Goal: Information Seeking & Learning: Learn about a topic

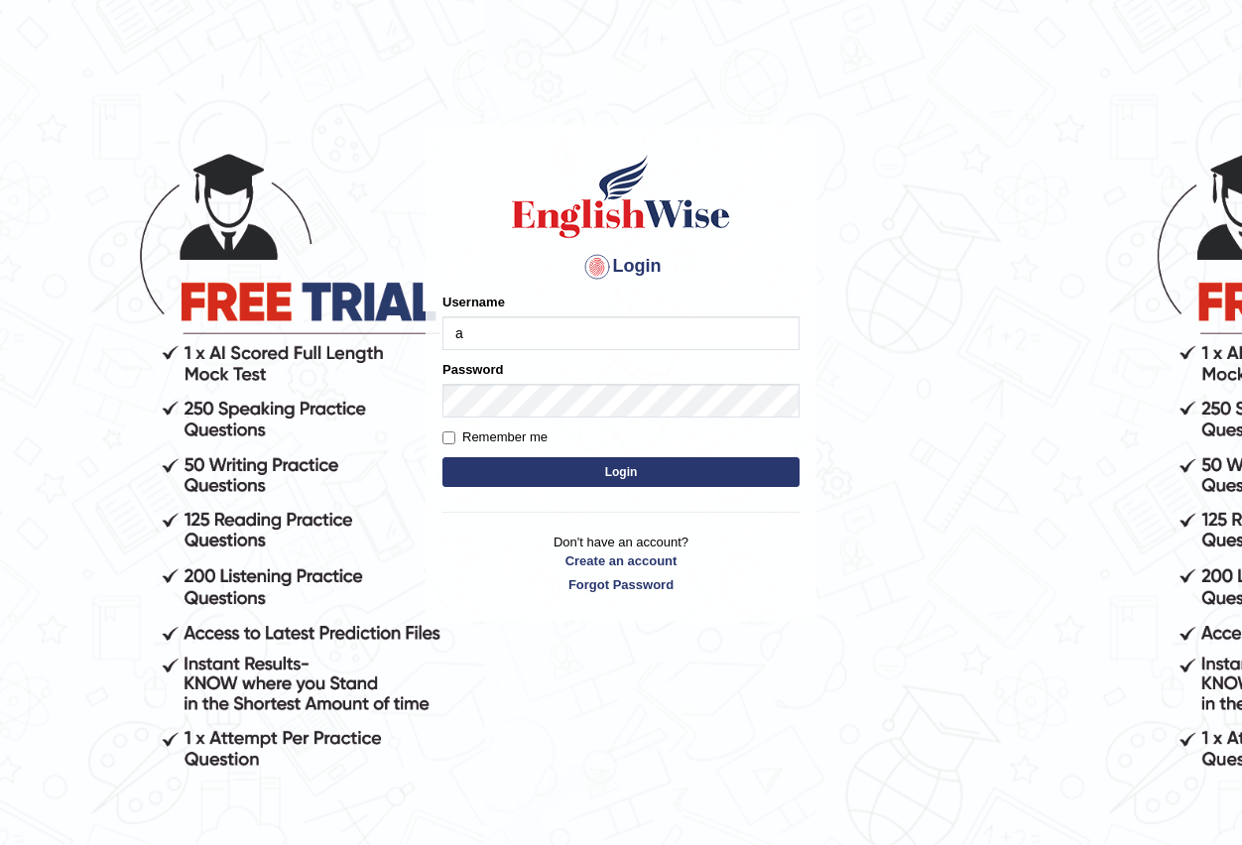
type input "Antonio2024"
click at [627, 471] on button "Login" at bounding box center [620, 472] width 357 height 30
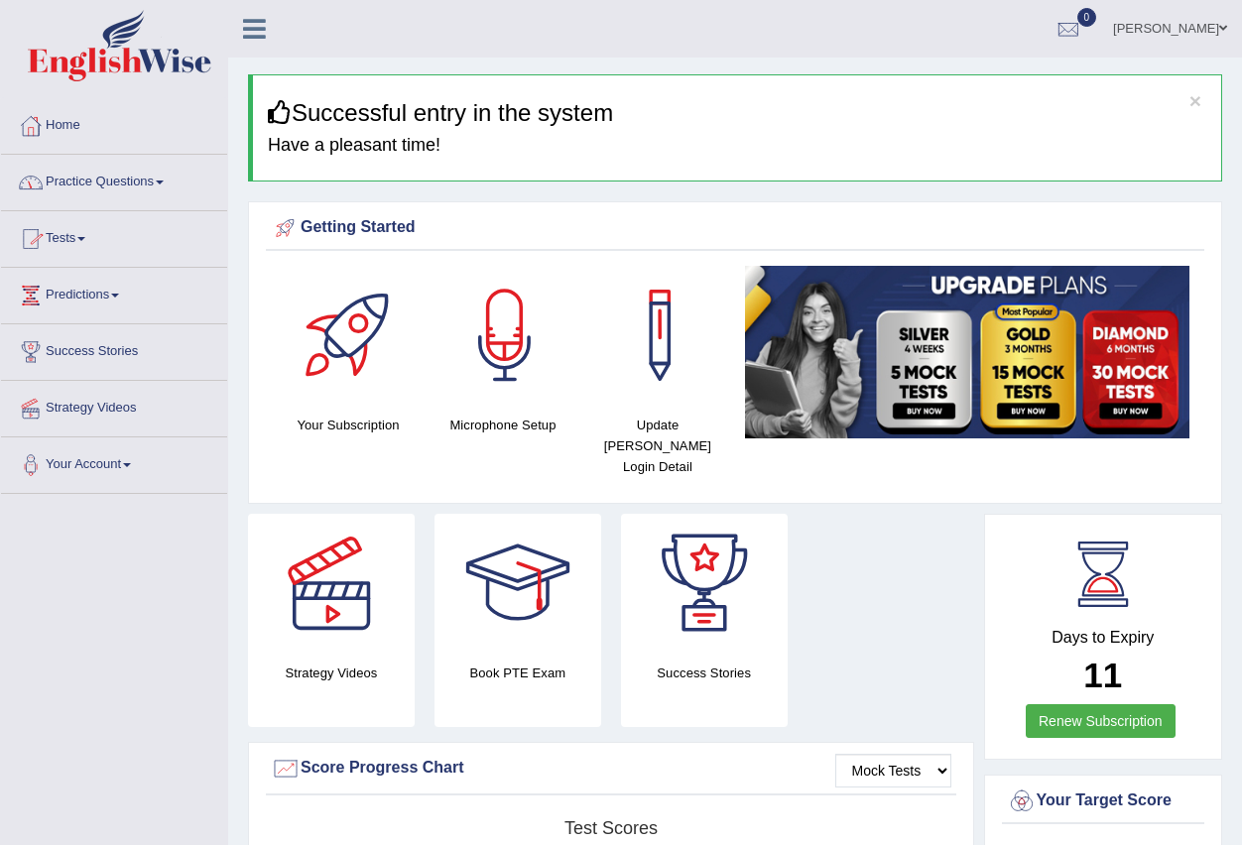
click at [163, 180] on link "Practice Questions" at bounding box center [114, 180] width 226 height 50
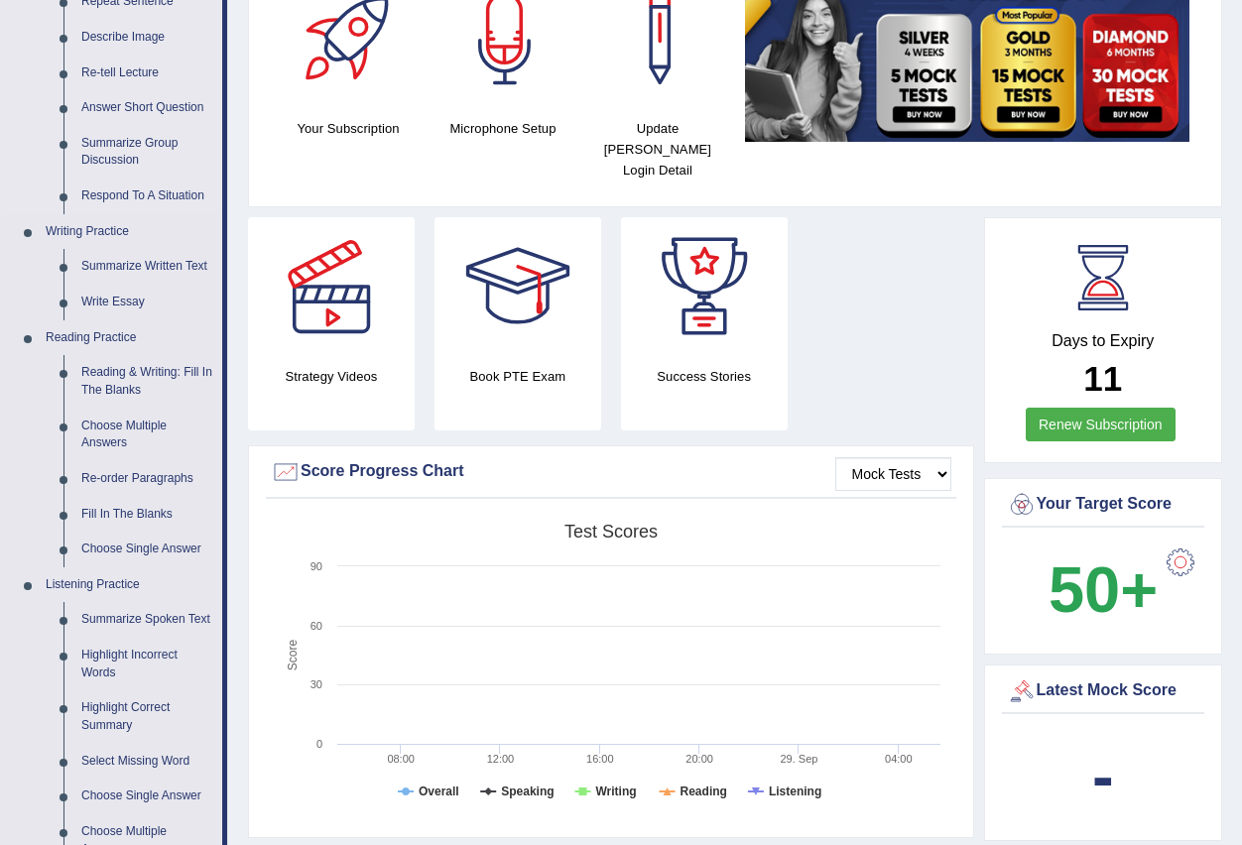
scroll to position [298, 0]
click at [152, 370] on link "Reading & Writing: Fill In The Blanks" at bounding box center [147, 380] width 150 height 53
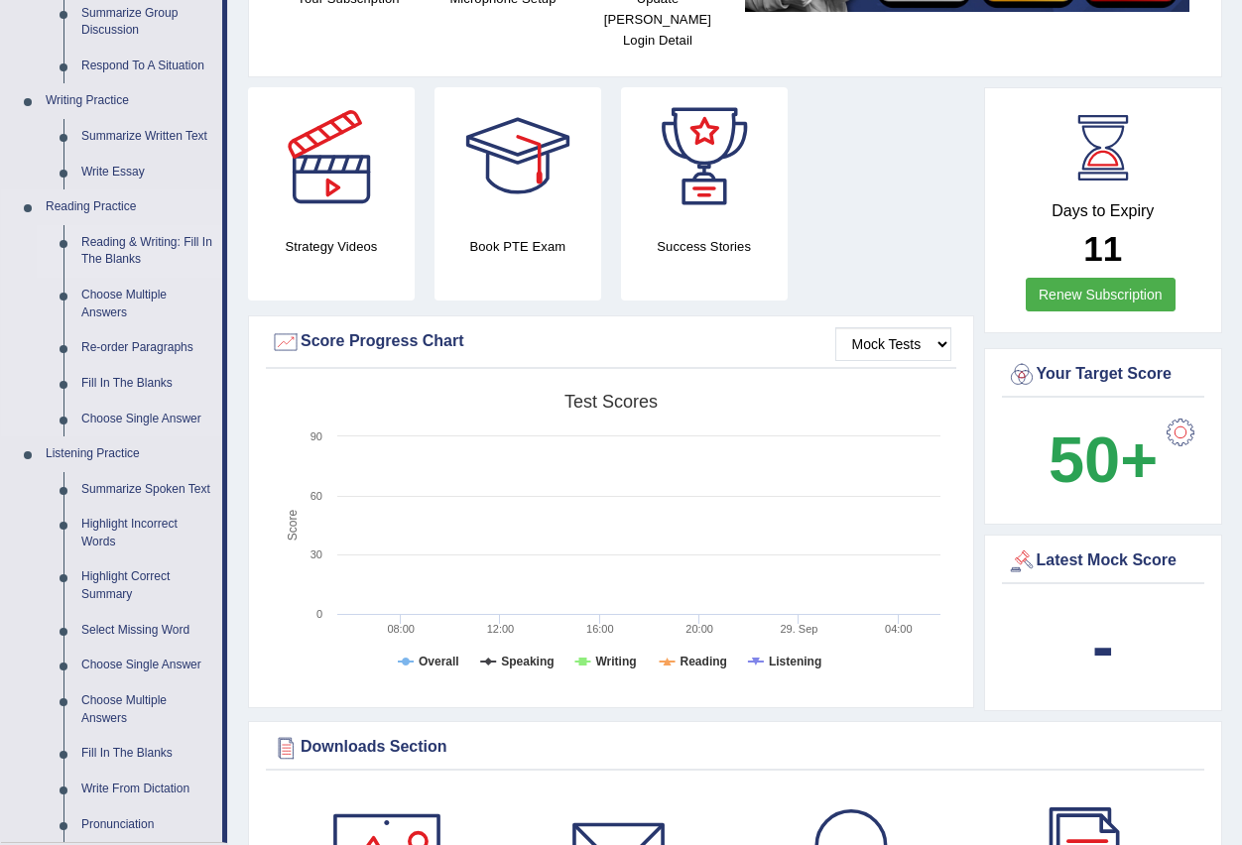
scroll to position [1347, 0]
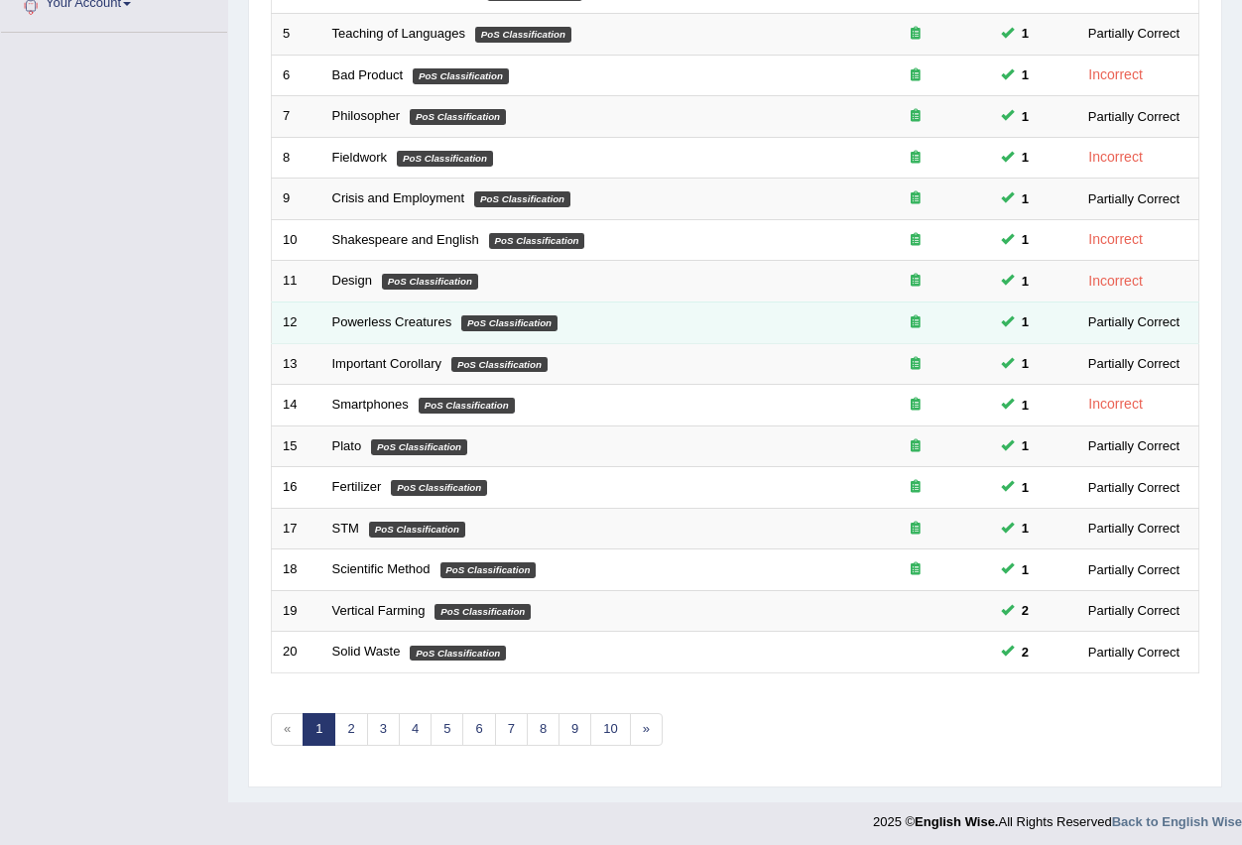
scroll to position [468, 0]
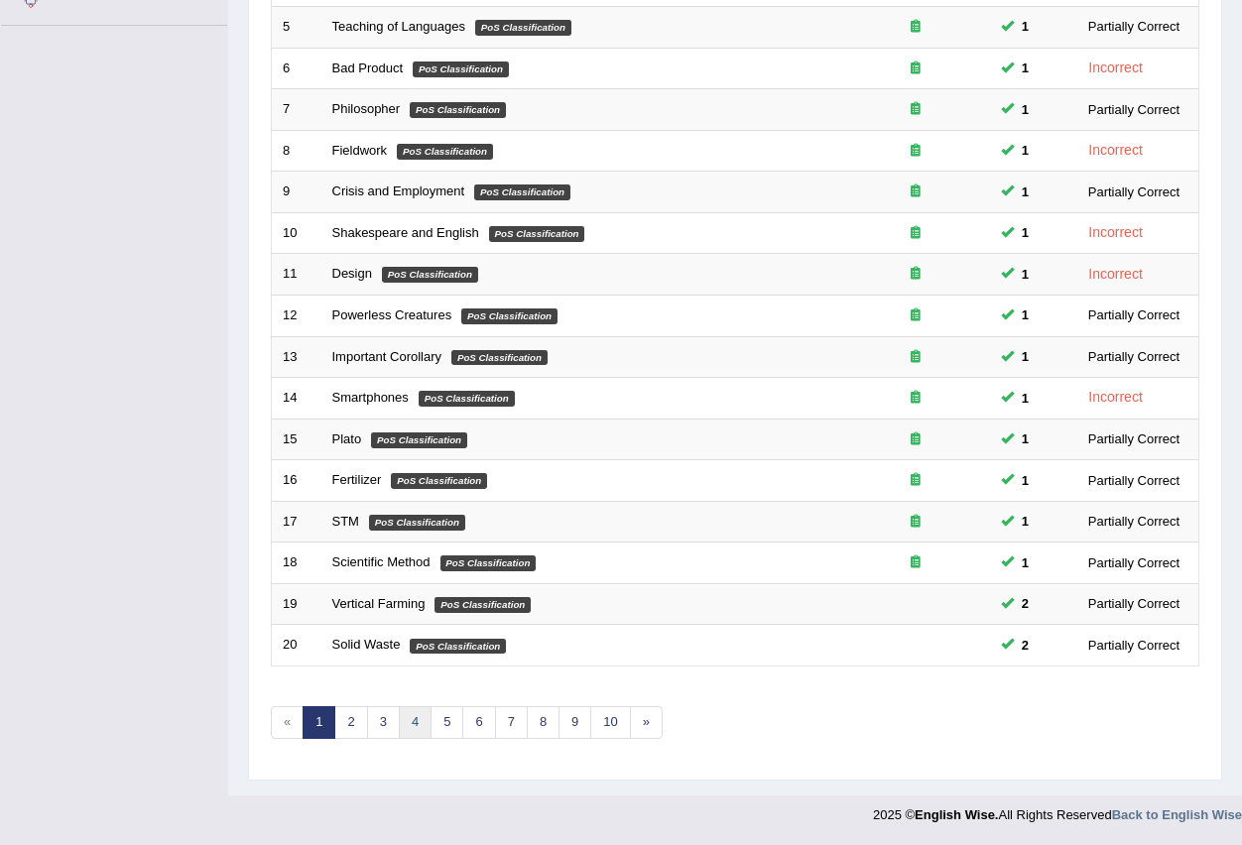
click at [416, 717] on link "4" at bounding box center [415, 722] width 33 height 33
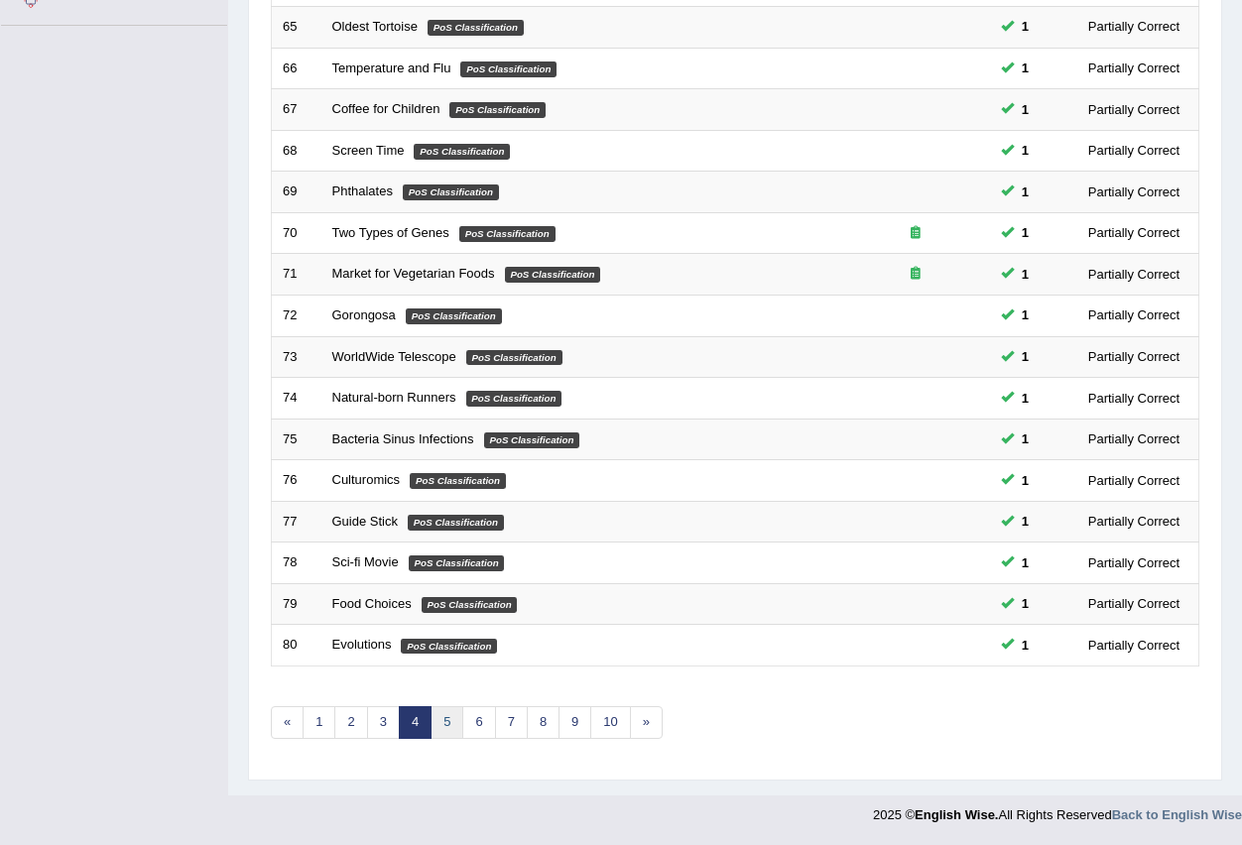
click at [450, 721] on link "5" at bounding box center [447, 722] width 33 height 33
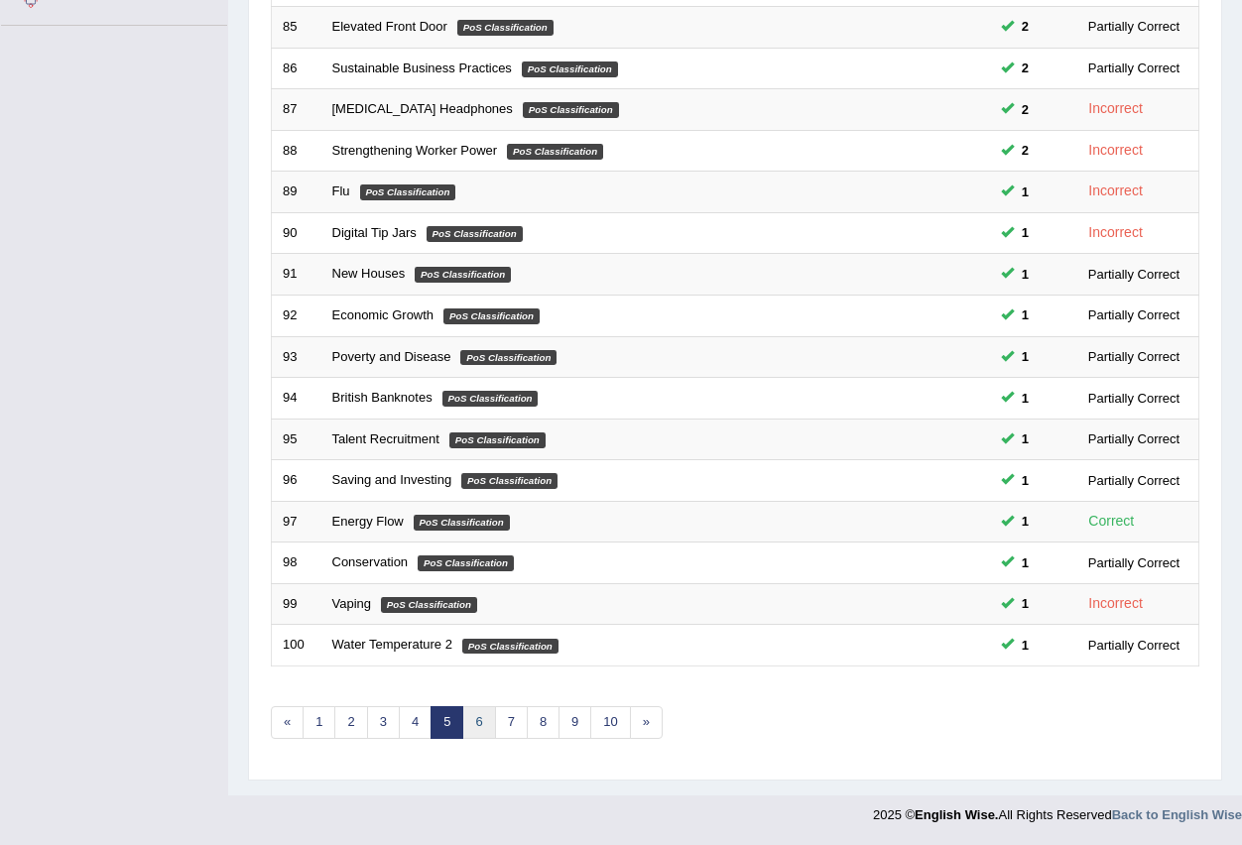
click at [482, 721] on link "6" at bounding box center [478, 722] width 33 height 33
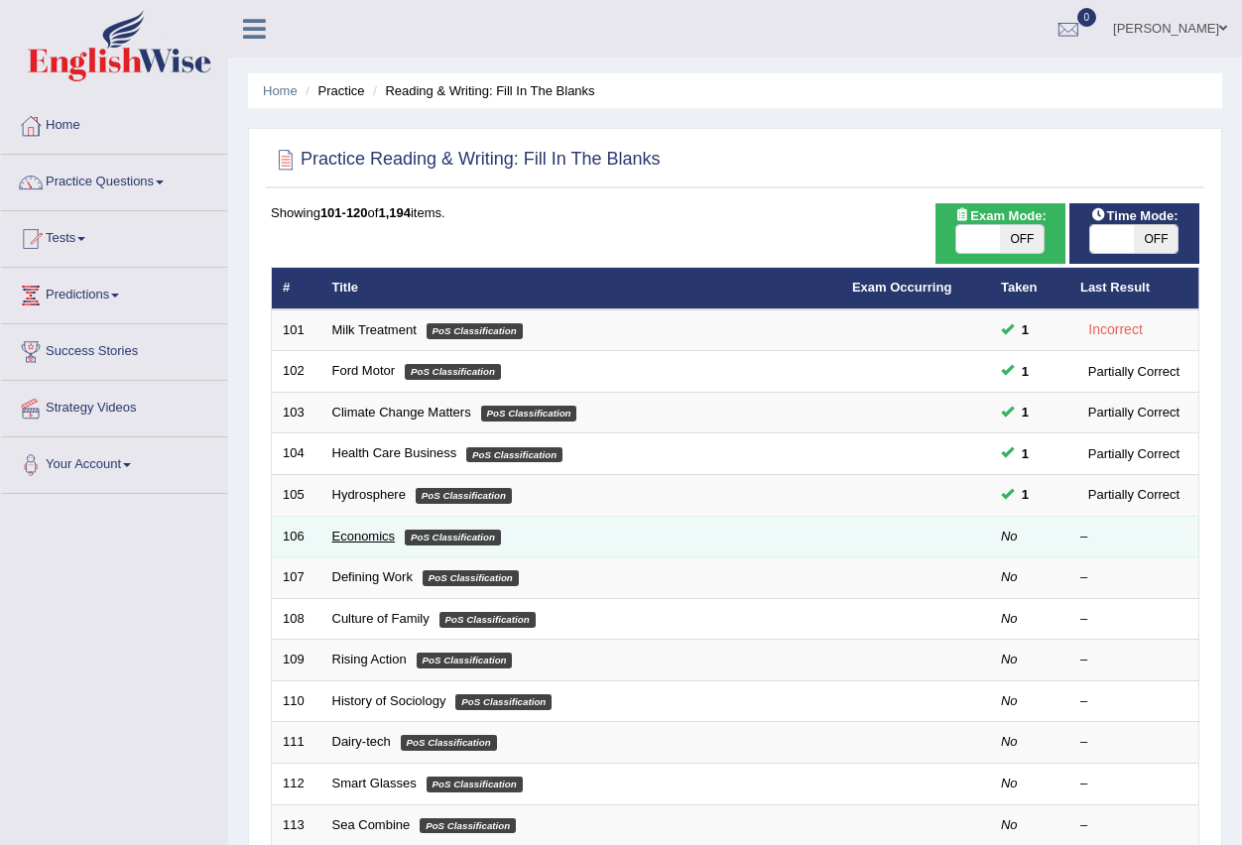
click at [356, 537] on link "Economics" at bounding box center [363, 536] width 63 height 15
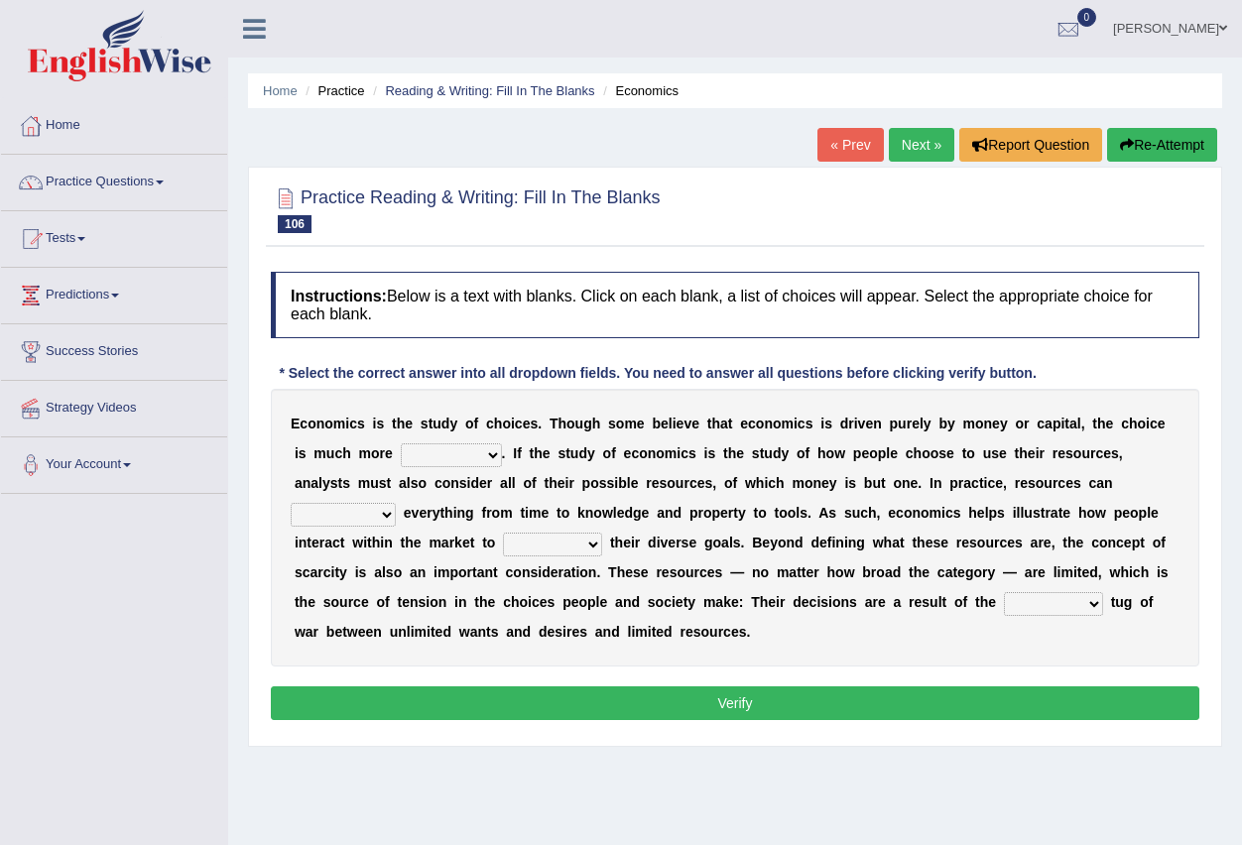
click at [443, 447] on select "discursive permissive expansive expensive" at bounding box center [451, 455] width 101 height 24
drag, startPoint x: 197, startPoint y: 548, endPoint x: 263, endPoint y: 499, distance: 81.5
click at [221, 545] on div "Toggle navigation Home Practice Questions Speaking Practice Read Aloud Repeat S…" at bounding box center [621, 516] width 1242 height 1032
click at [488, 460] on select "discursive permissive expansive expensive" at bounding box center [451, 455] width 101 height 24
select select "expensive"
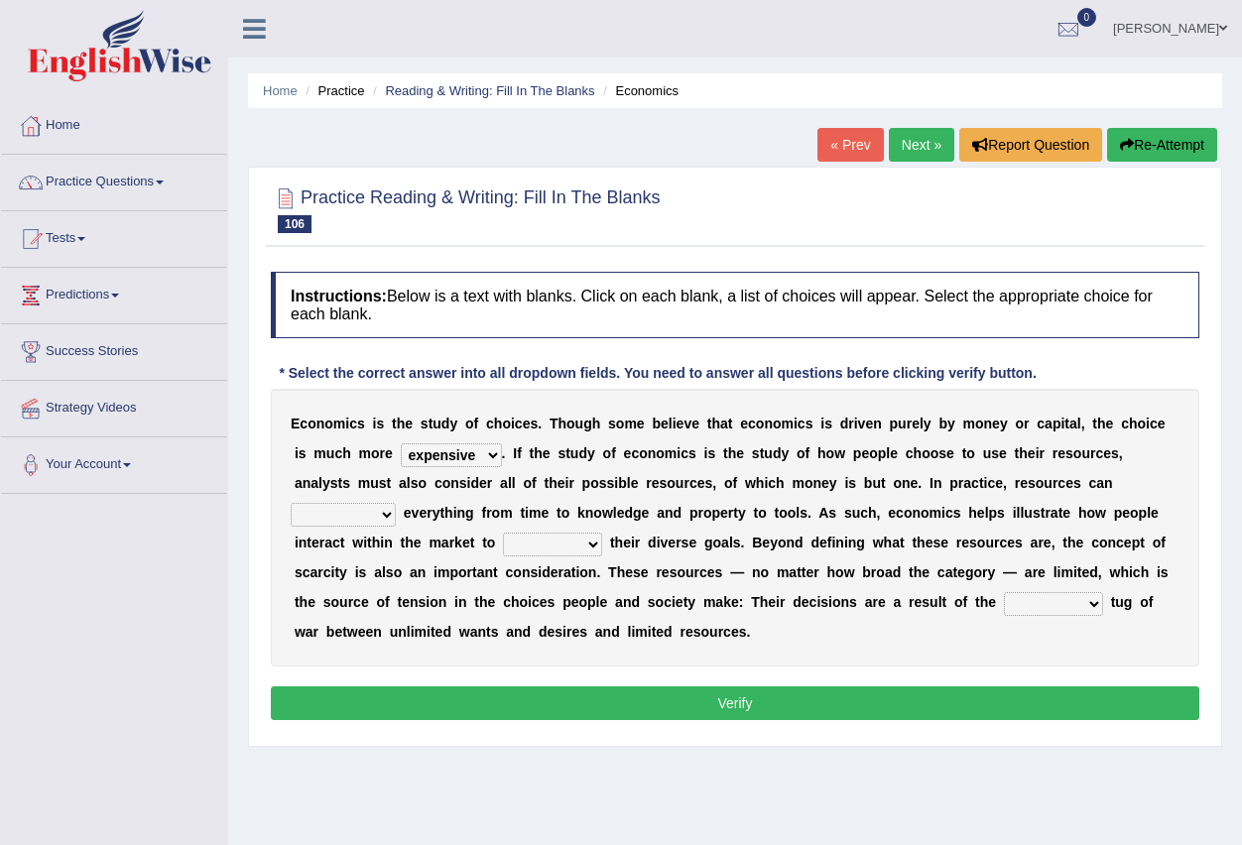
click at [401, 443] on select "discursive permissive expansive expensive" at bounding box center [451, 455] width 101 height 24
click at [392, 517] on select "trespass surpass debate encompass" at bounding box center [343, 515] width 105 height 24
select select "debate"
click at [291, 503] on select "trespass surpass debate encompass" at bounding box center [343, 515] width 105 height 24
click at [589, 545] on select "idolize realize utilize finalize" at bounding box center [552, 545] width 99 height 24
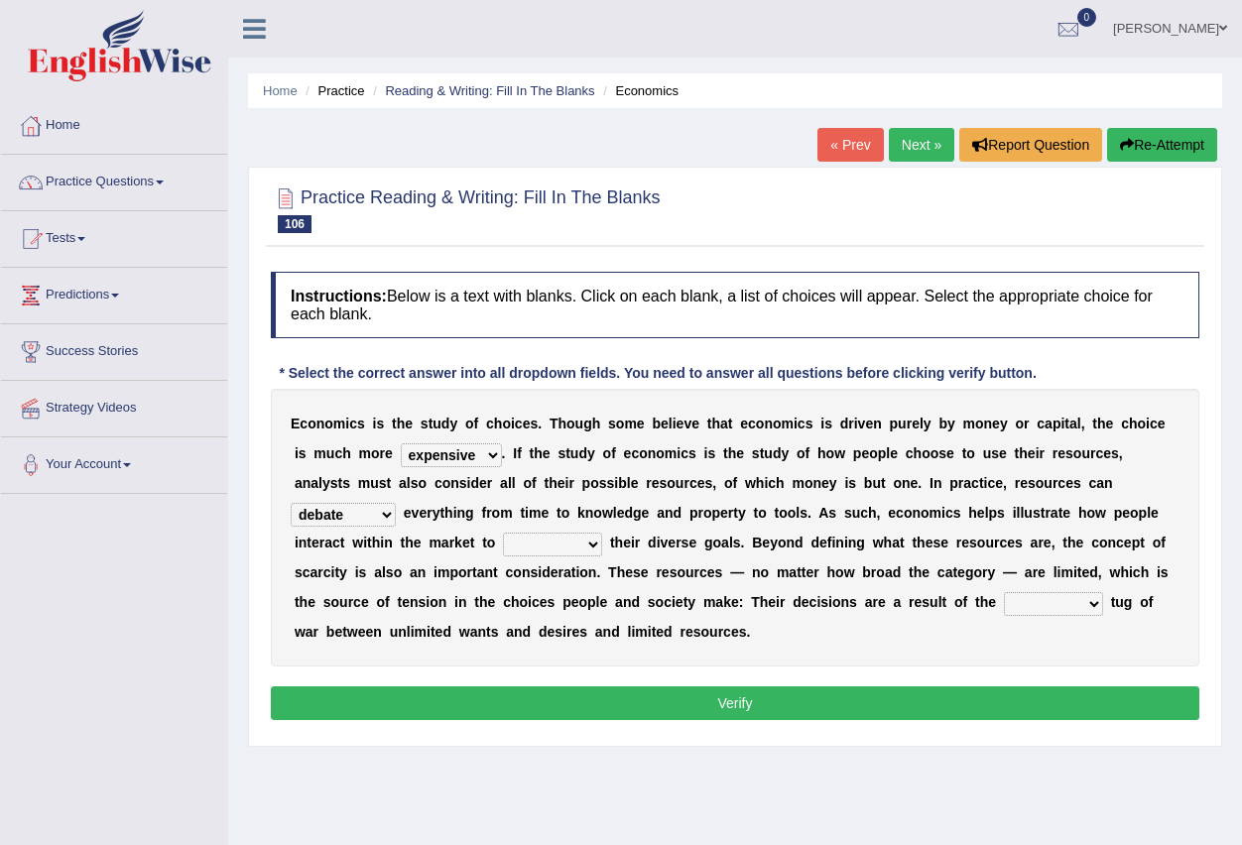
select select "realize"
click at [503, 533] on select "idolize realize utilize finalize" at bounding box center [552, 545] width 99 height 24
click at [1093, 610] on select "resonant extant blatant constant" at bounding box center [1053, 604] width 99 height 24
select select "constant"
click at [1004, 592] on select "resonant extant blatant constant" at bounding box center [1053, 604] width 99 height 24
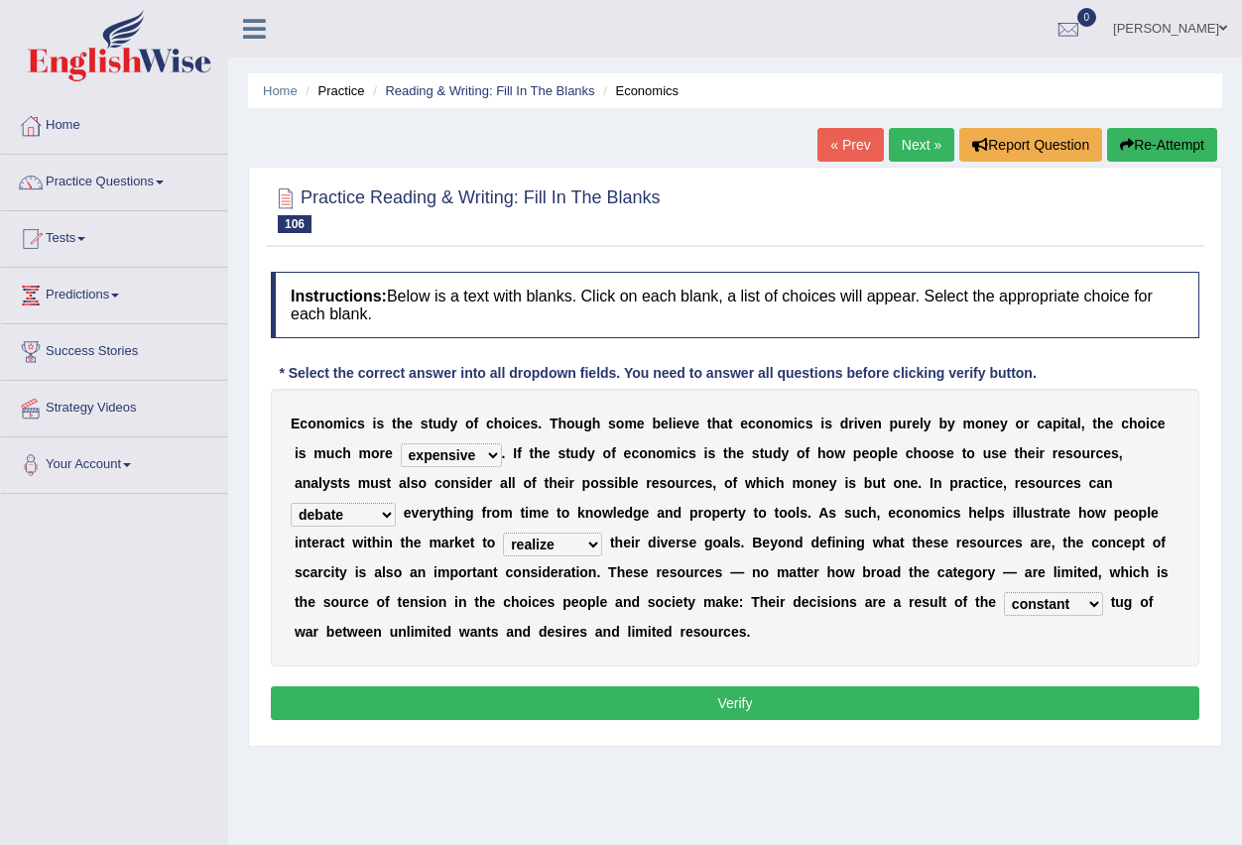
click at [936, 714] on button "Verify" at bounding box center [735, 703] width 928 height 34
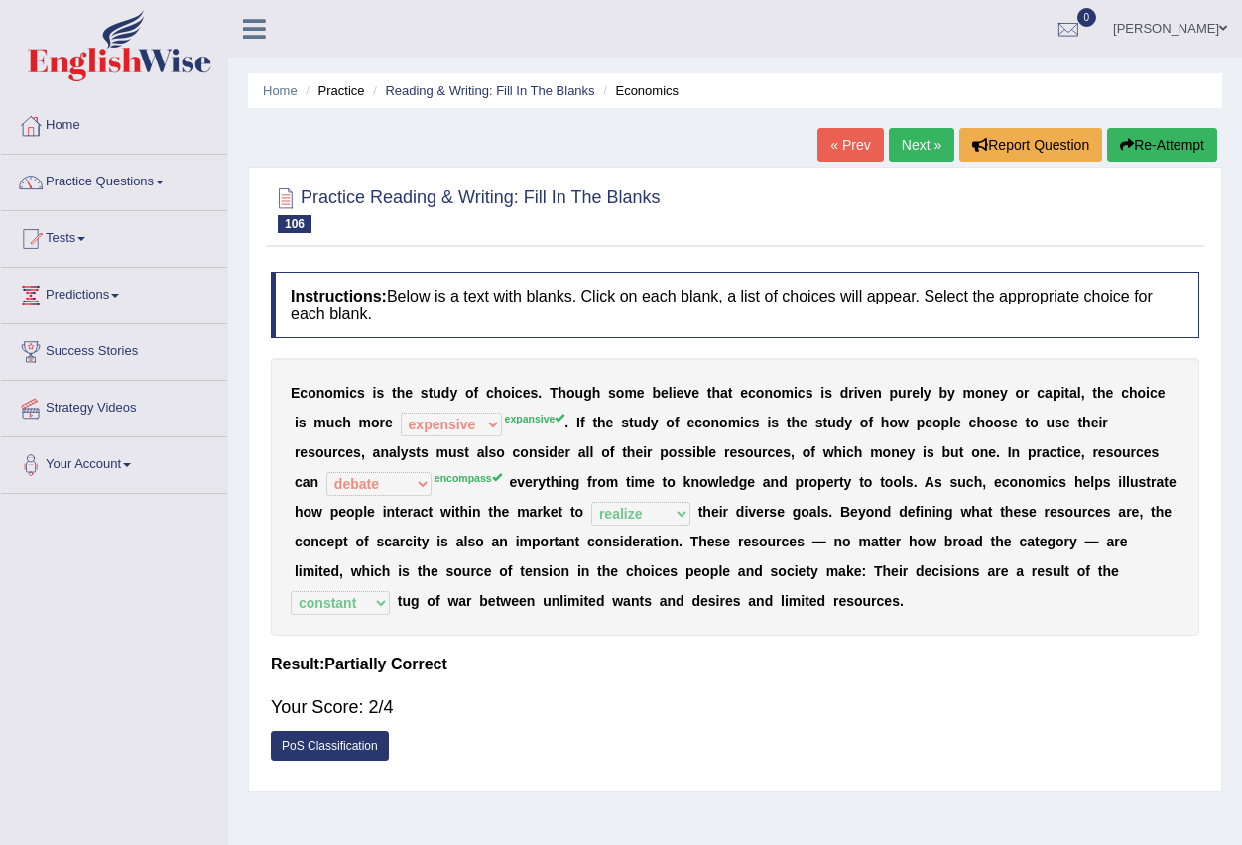
click at [909, 141] on link "Next »" at bounding box center [921, 145] width 65 height 34
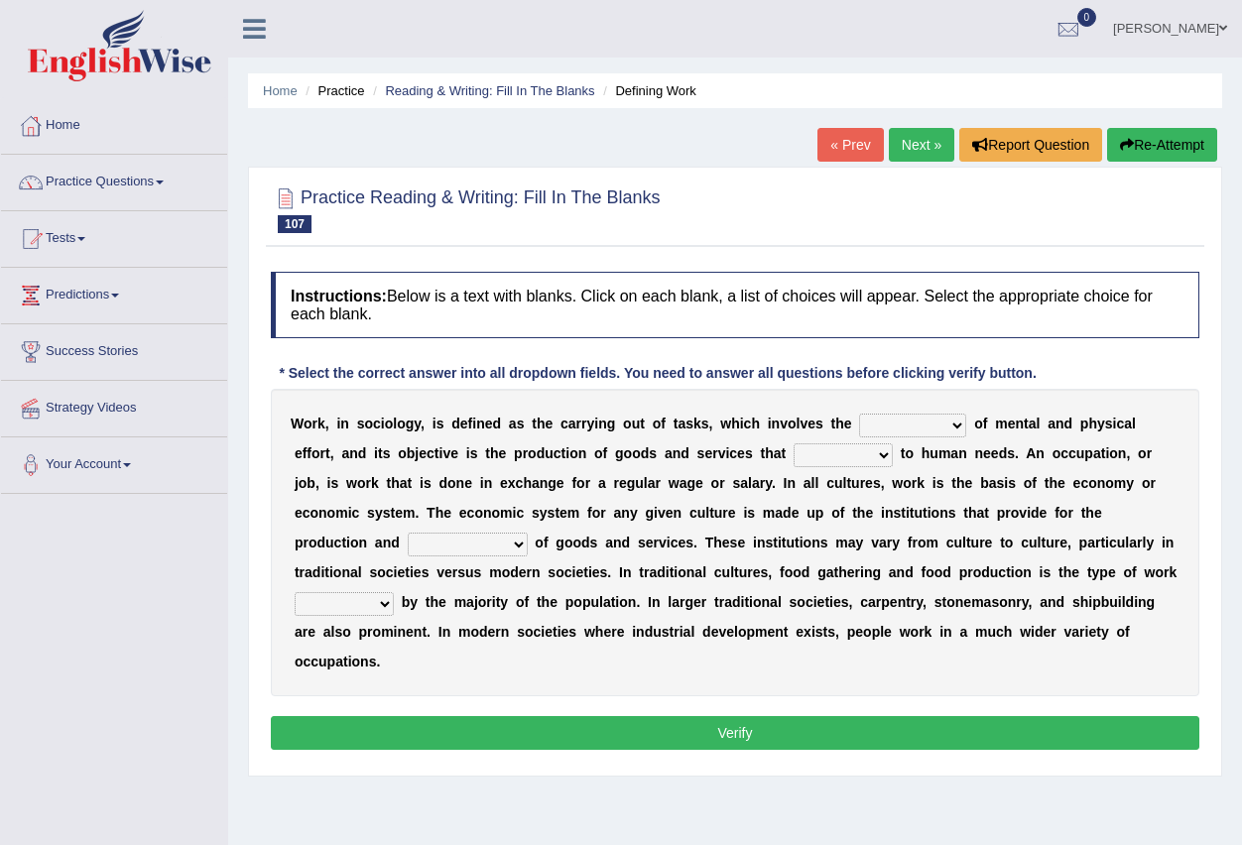
click at [957, 430] on select "conjecture apiculture posture expenditure" at bounding box center [912, 426] width 107 height 24
select select "conjecture"
click at [859, 414] on select "conjecture apiculture posture expenditure" at bounding box center [912, 426] width 107 height 24
click at [881, 457] on select "add design relate cater" at bounding box center [843, 455] width 99 height 24
select select "design"
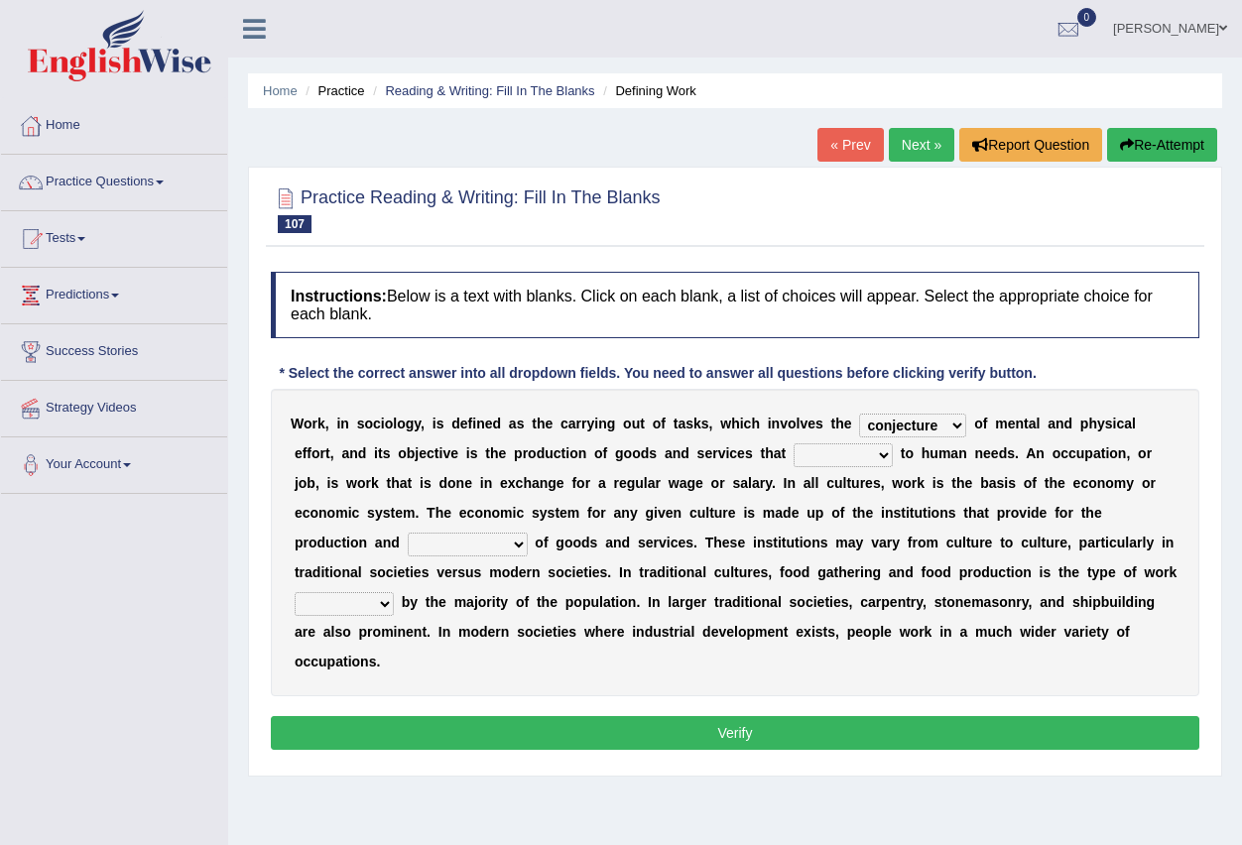
click at [794, 443] on select "add design relate cater" at bounding box center [843, 455] width 99 height 24
click at [517, 548] on select "figuration distribution consumption disintegration" at bounding box center [468, 545] width 120 height 24
select select "distribution"
click at [408, 533] on select "figuration distribution consumption disintegration" at bounding box center [468, 545] width 120 height 24
click at [385, 603] on select "canopied built occupied simplified" at bounding box center [344, 604] width 99 height 24
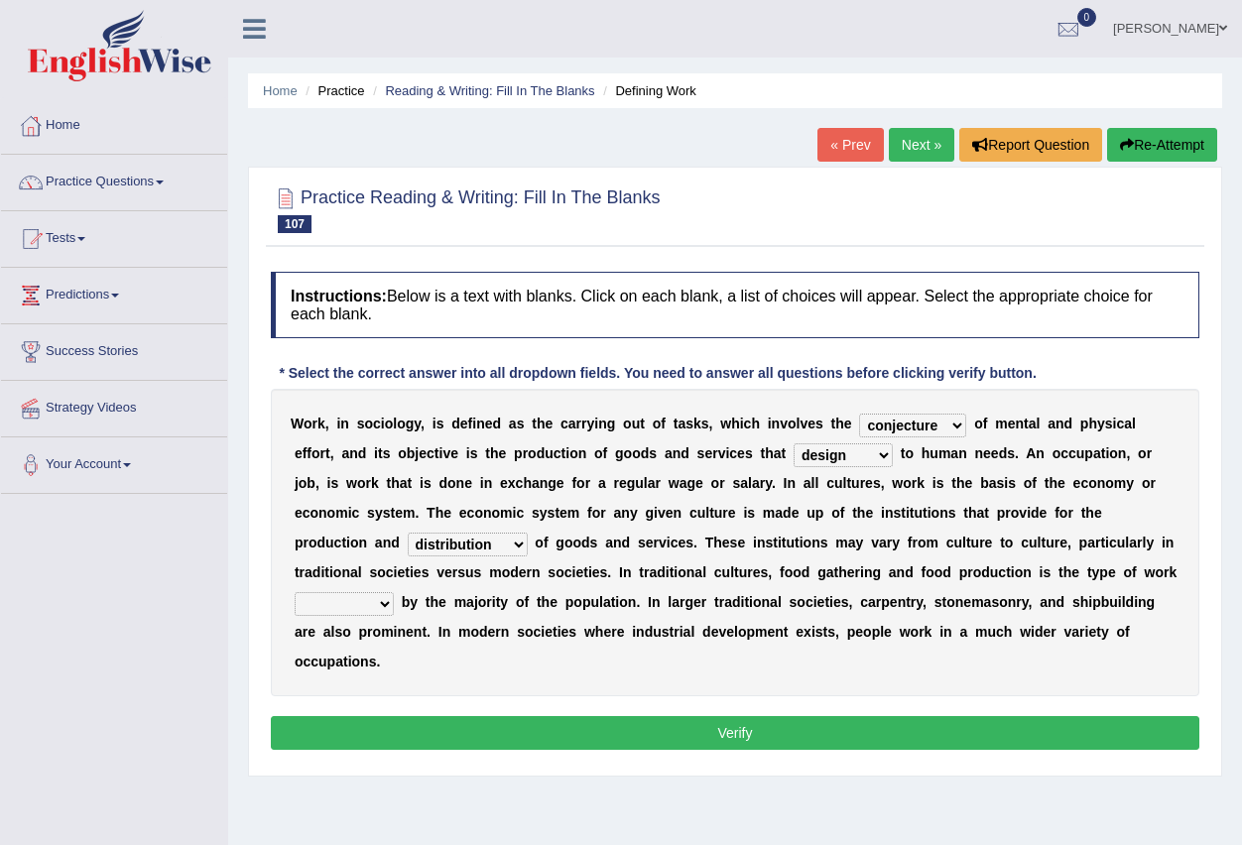
select select "simplified"
click at [295, 592] on select "canopied built occupied simplified" at bounding box center [344, 604] width 99 height 24
click at [721, 731] on button "Verify" at bounding box center [735, 733] width 928 height 34
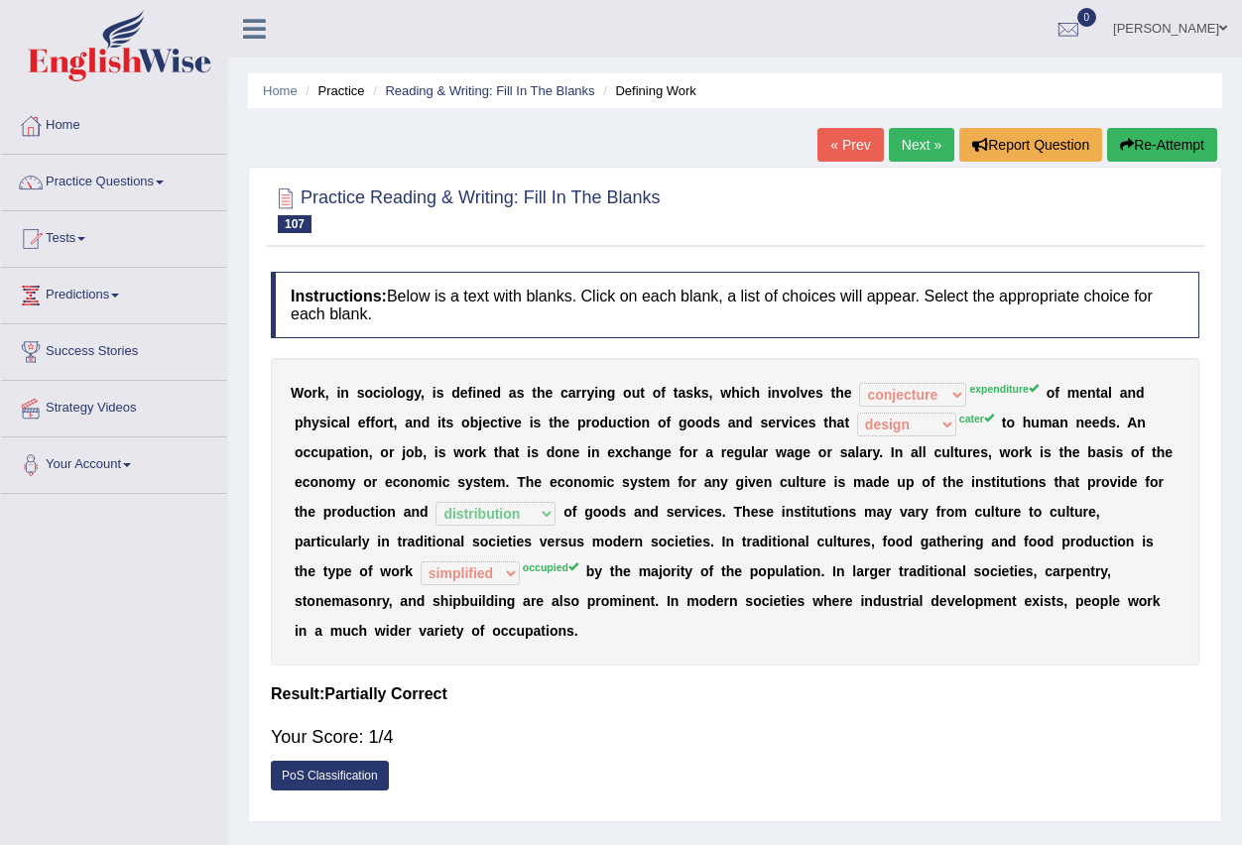
click at [905, 138] on link "Next »" at bounding box center [921, 145] width 65 height 34
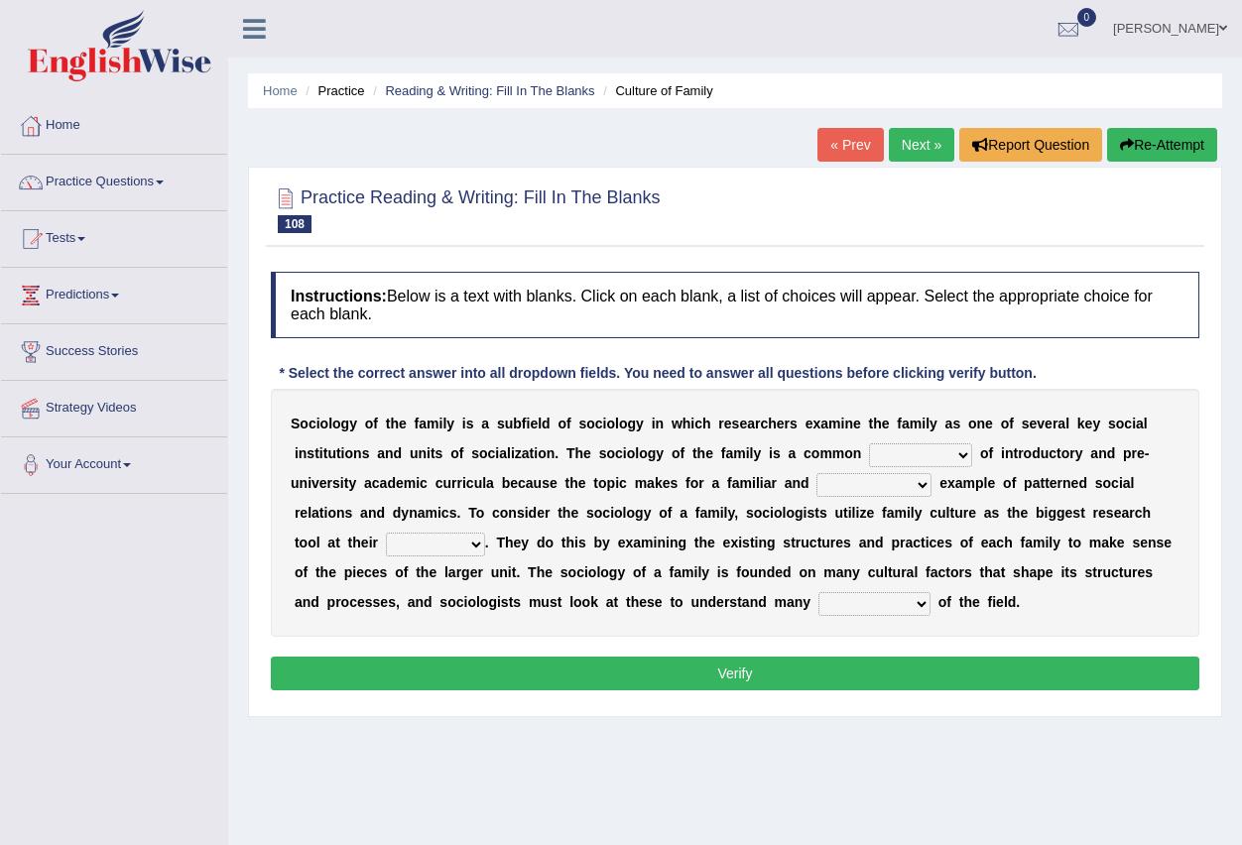
click at [162, 180] on link "Practice Questions" at bounding box center [114, 180] width 226 height 50
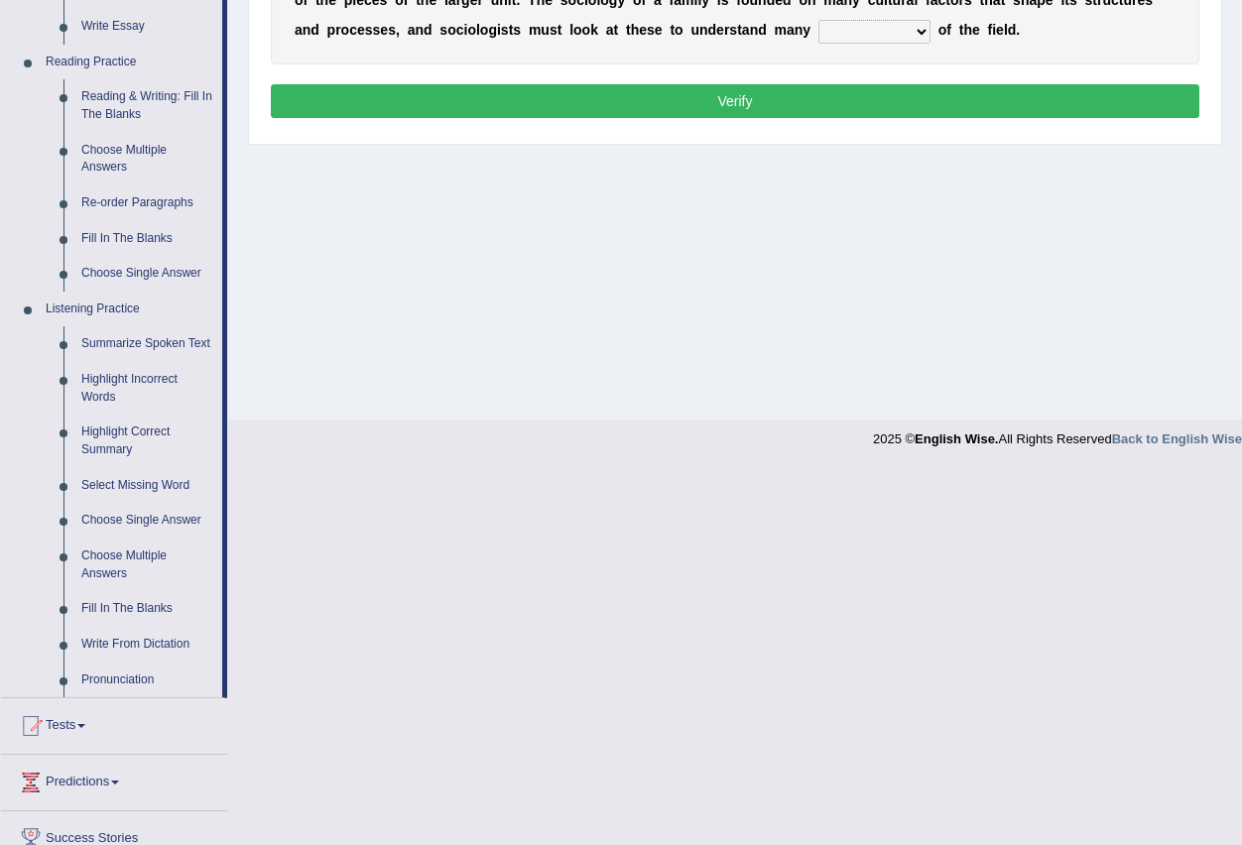
scroll to position [595, 0]
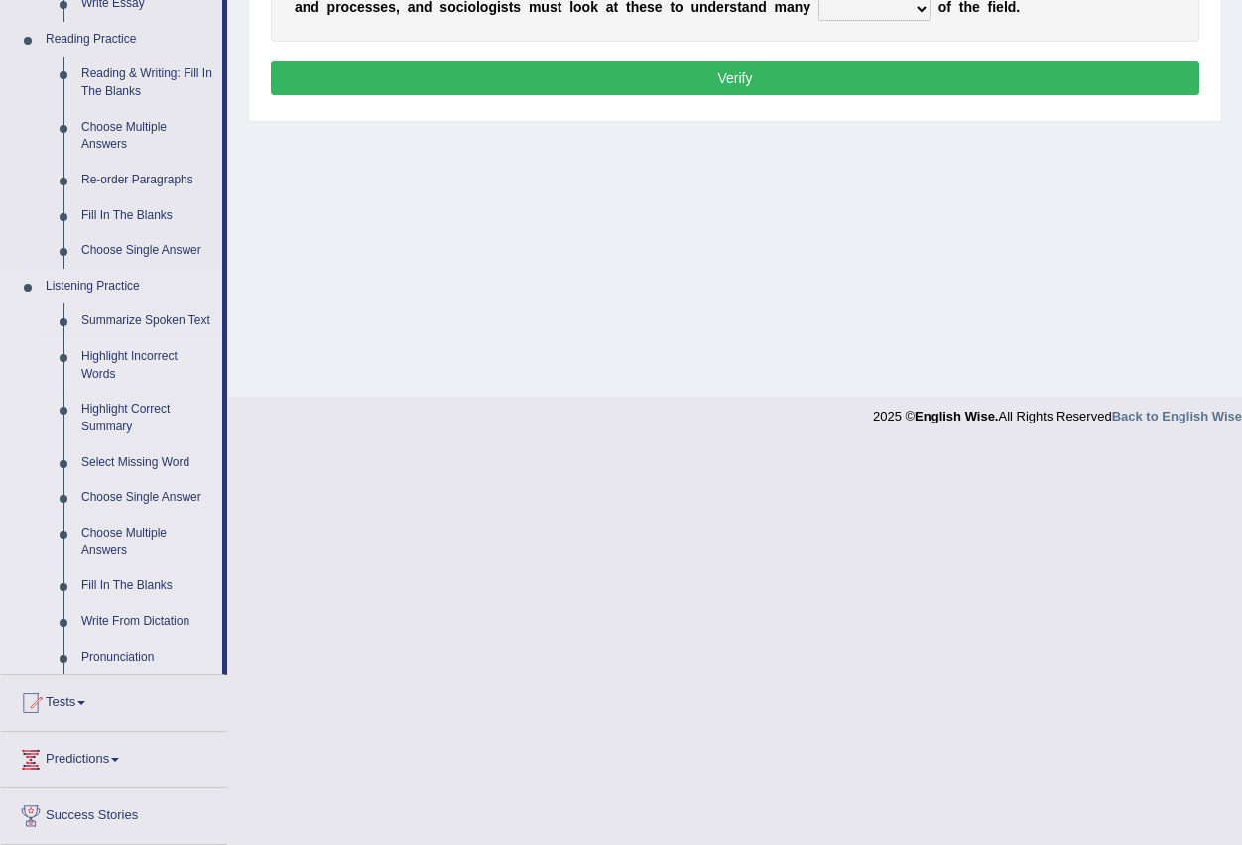
click at [145, 350] on link "Highlight Incorrect Words" at bounding box center [147, 365] width 150 height 53
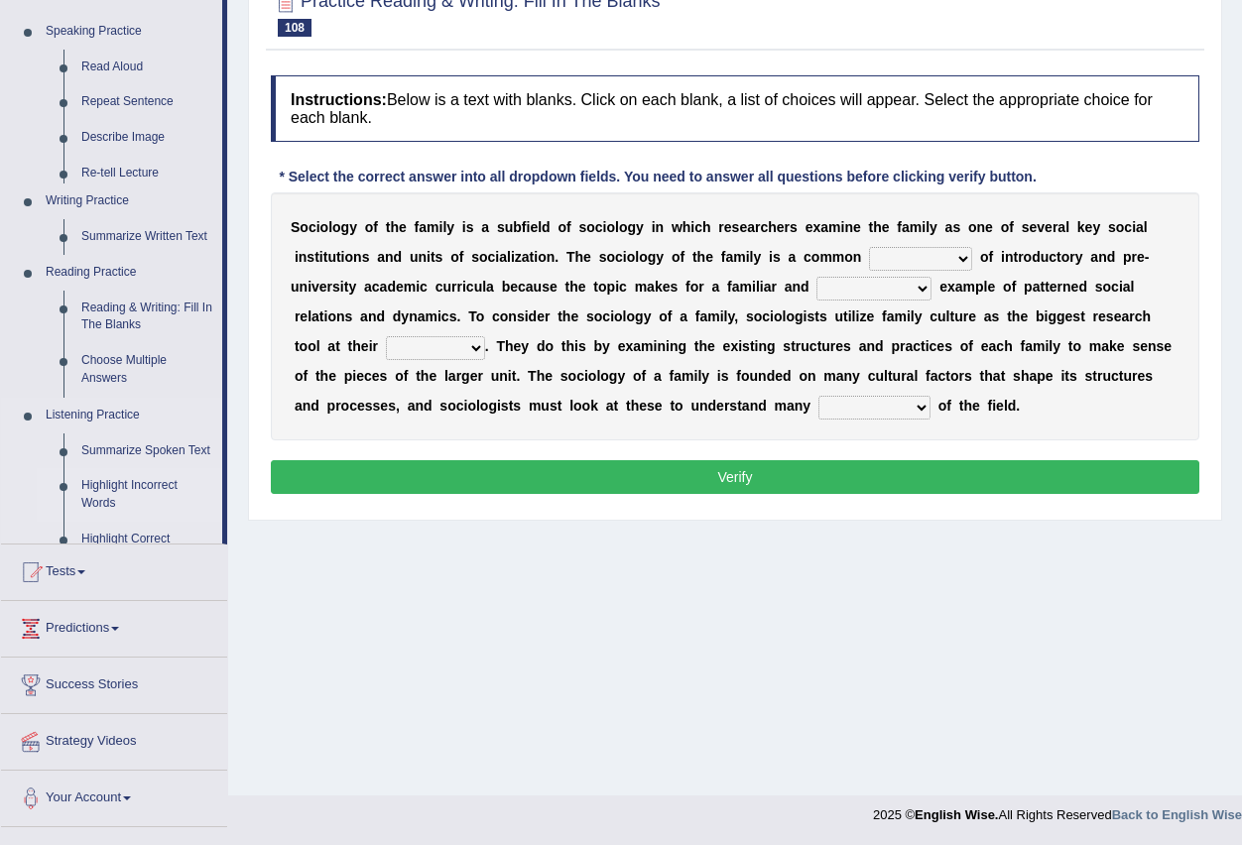
scroll to position [196, 0]
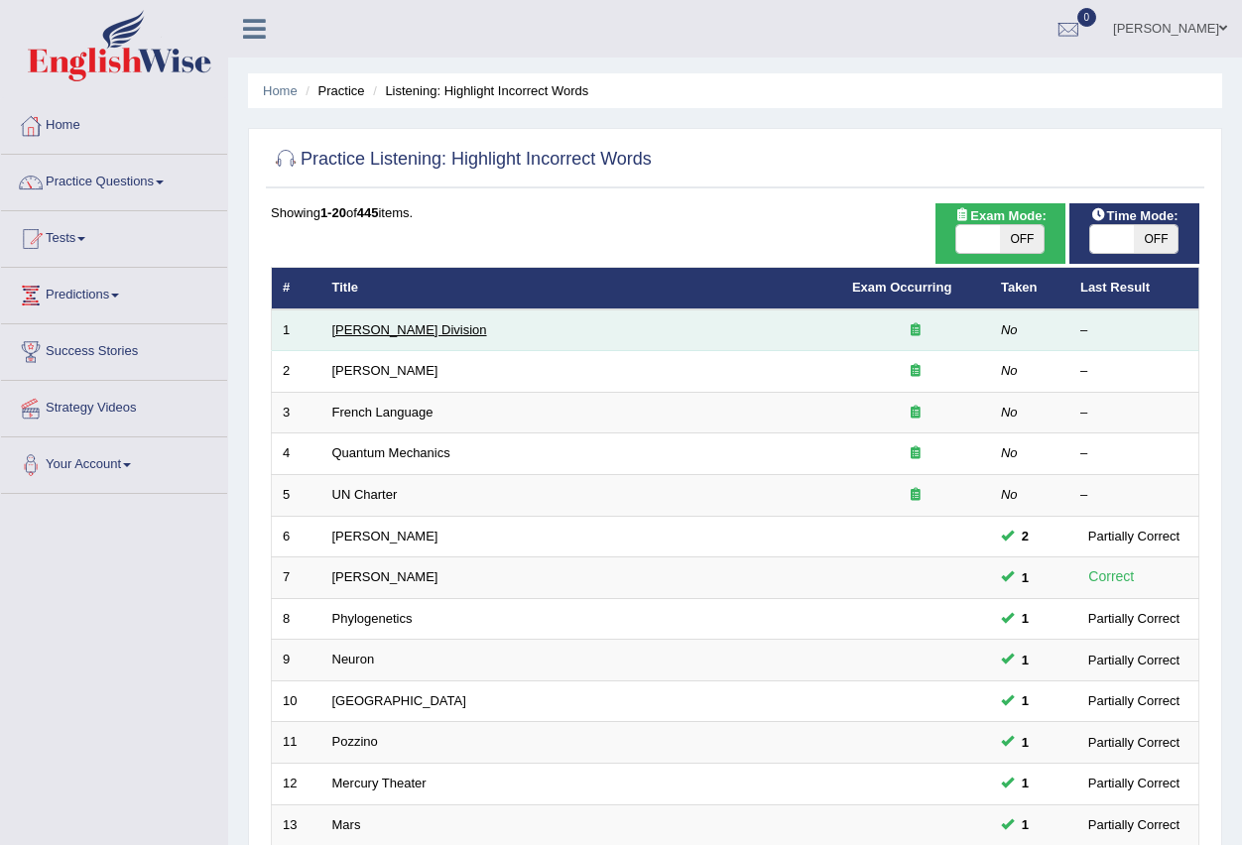
click at [364, 325] on link "[PERSON_NAME] Division" at bounding box center [409, 329] width 155 height 15
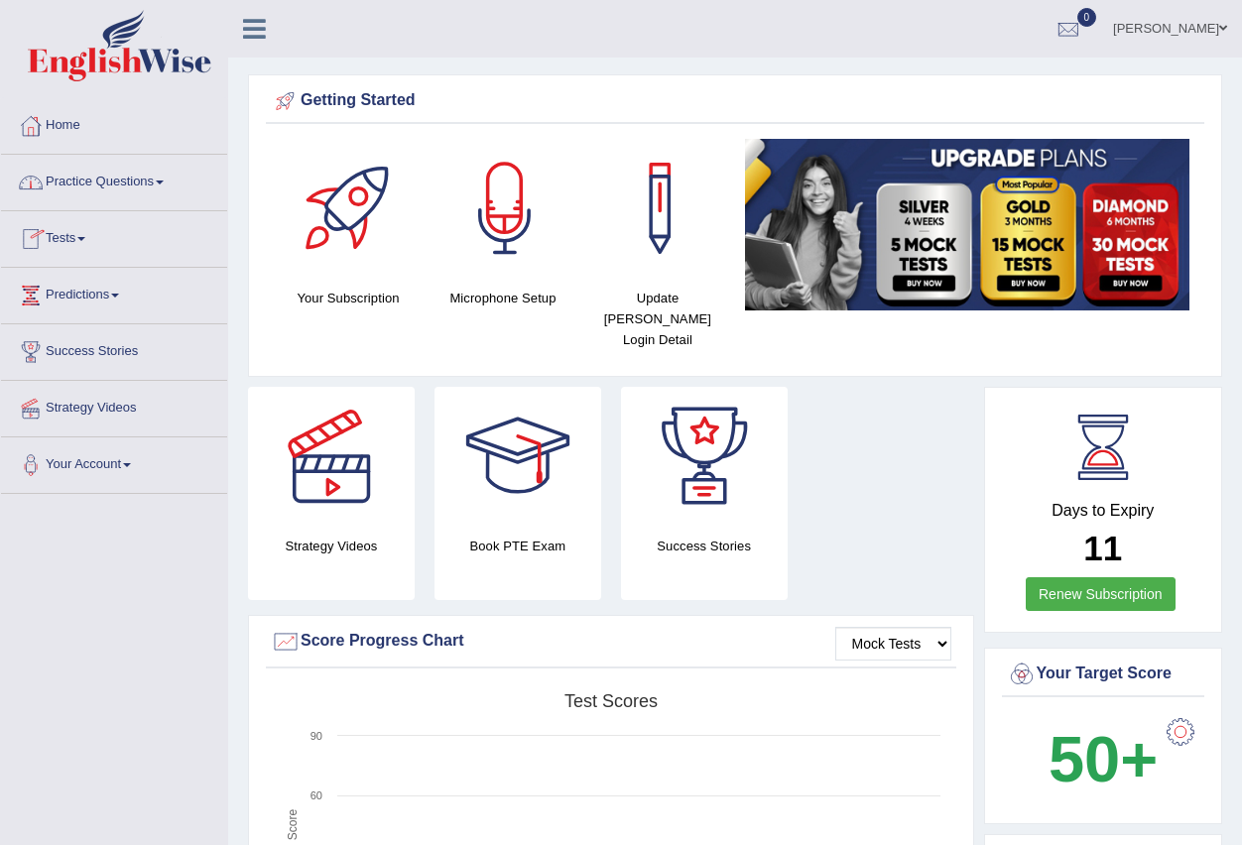
click at [164, 183] on span at bounding box center [160, 183] width 8 height 4
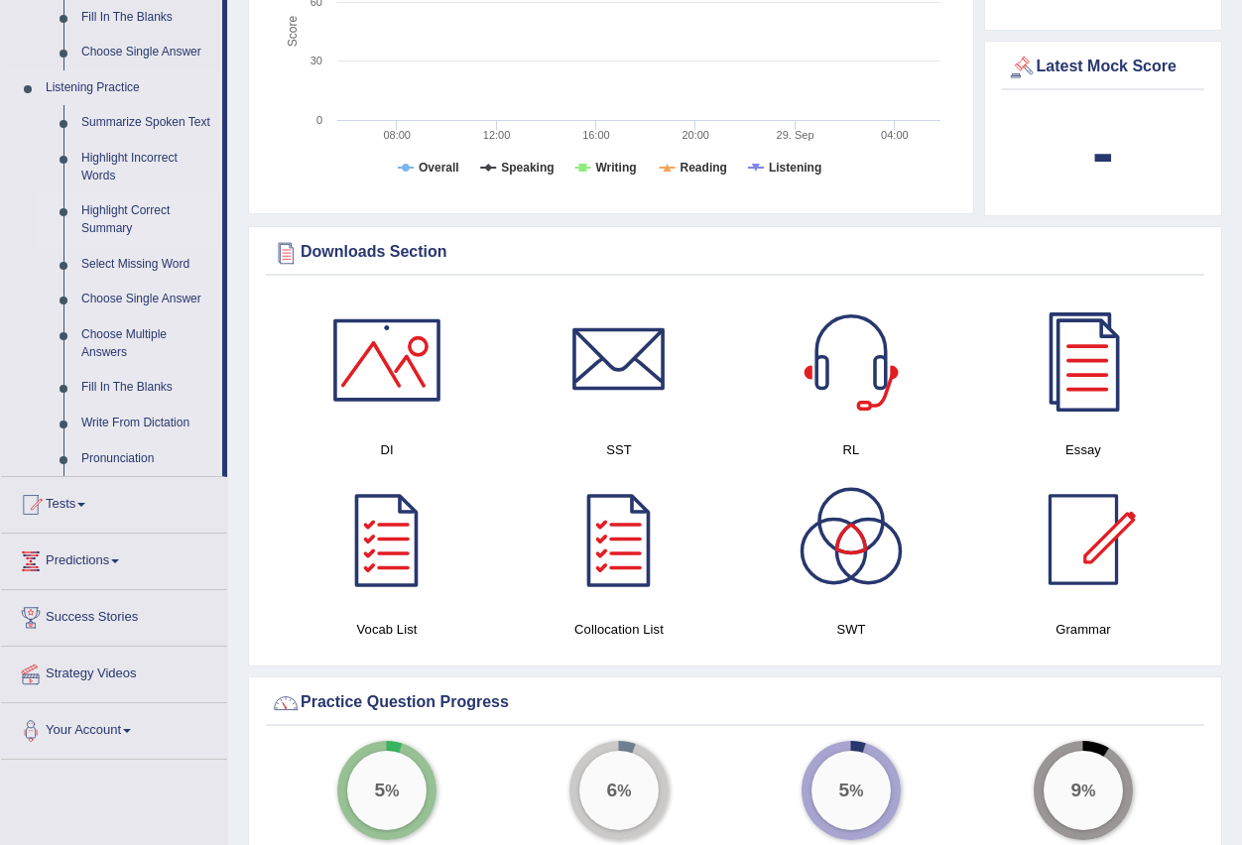
scroll to position [694, 0]
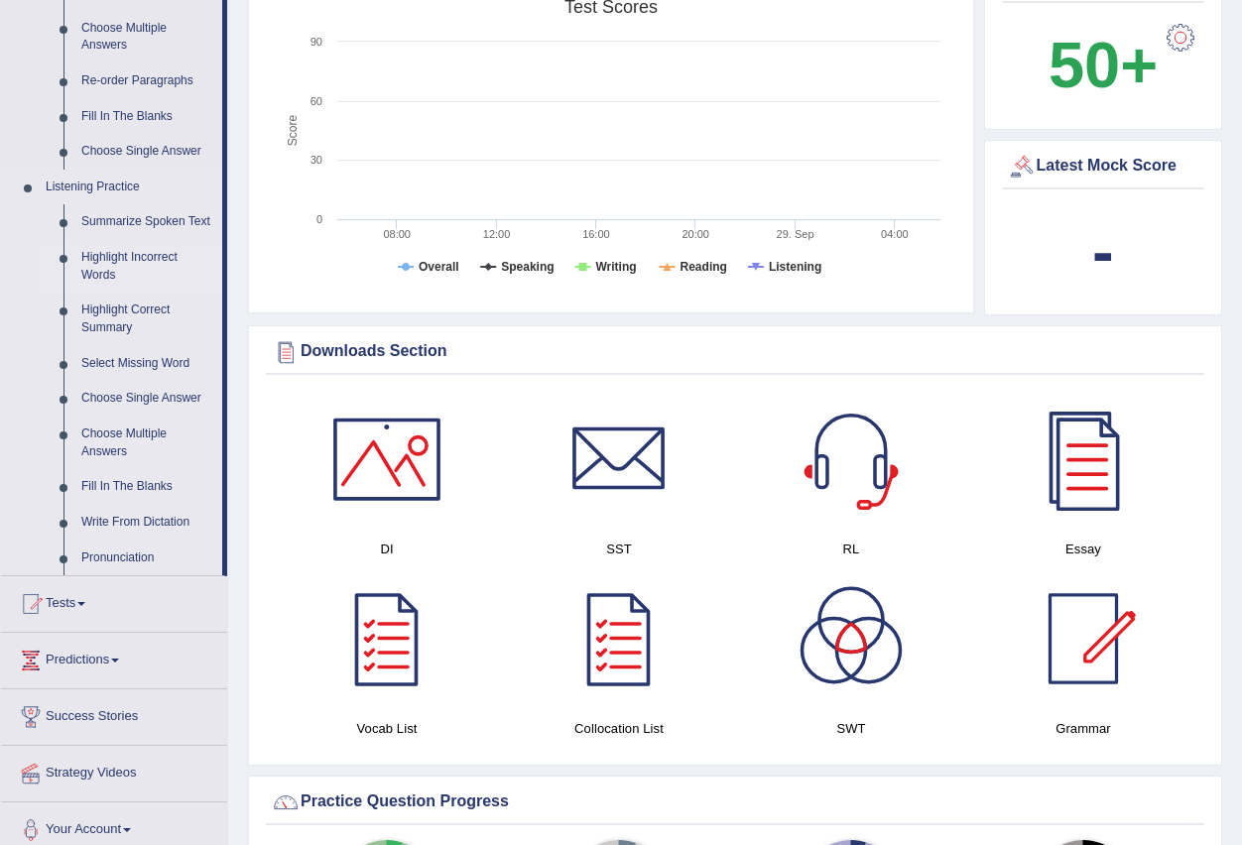
click at [152, 252] on link "Highlight Incorrect Words" at bounding box center [147, 266] width 150 height 53
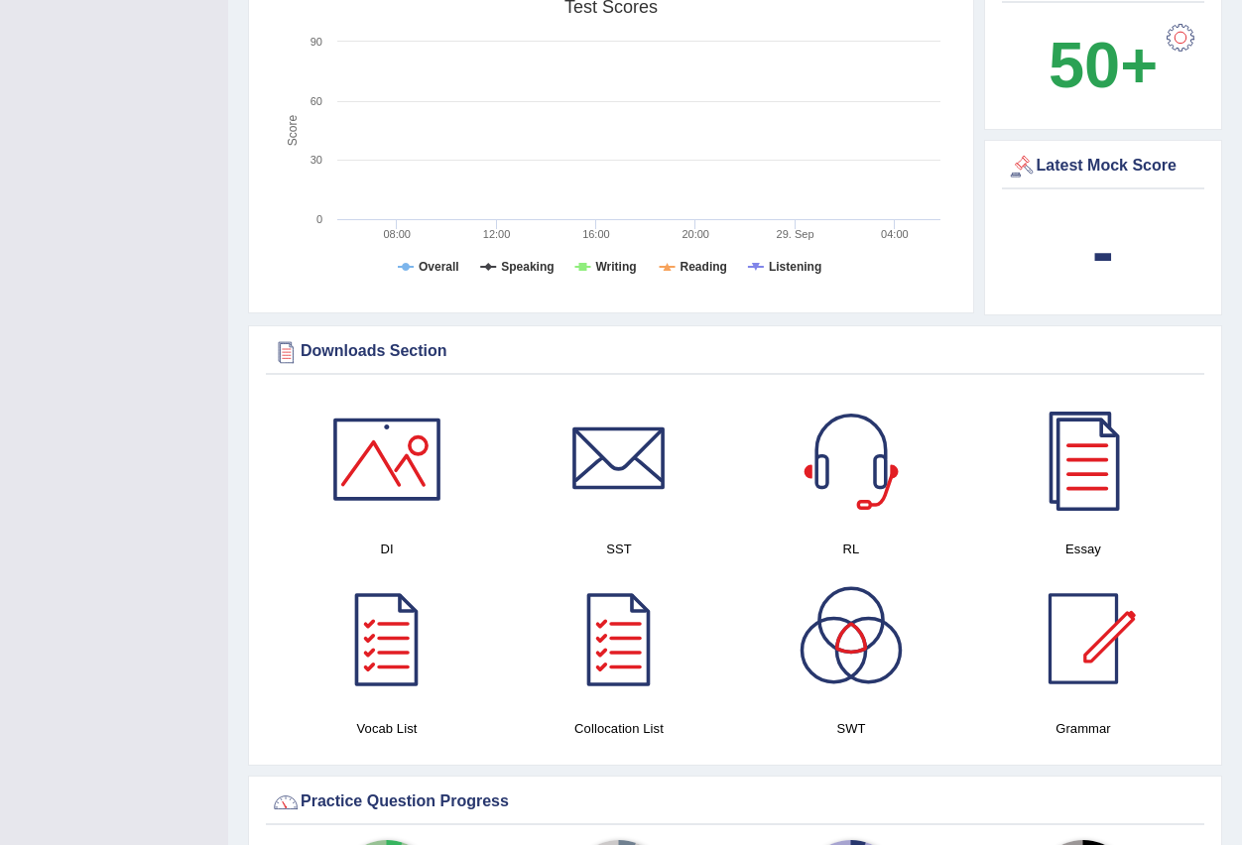
scroll to position [256, 0]
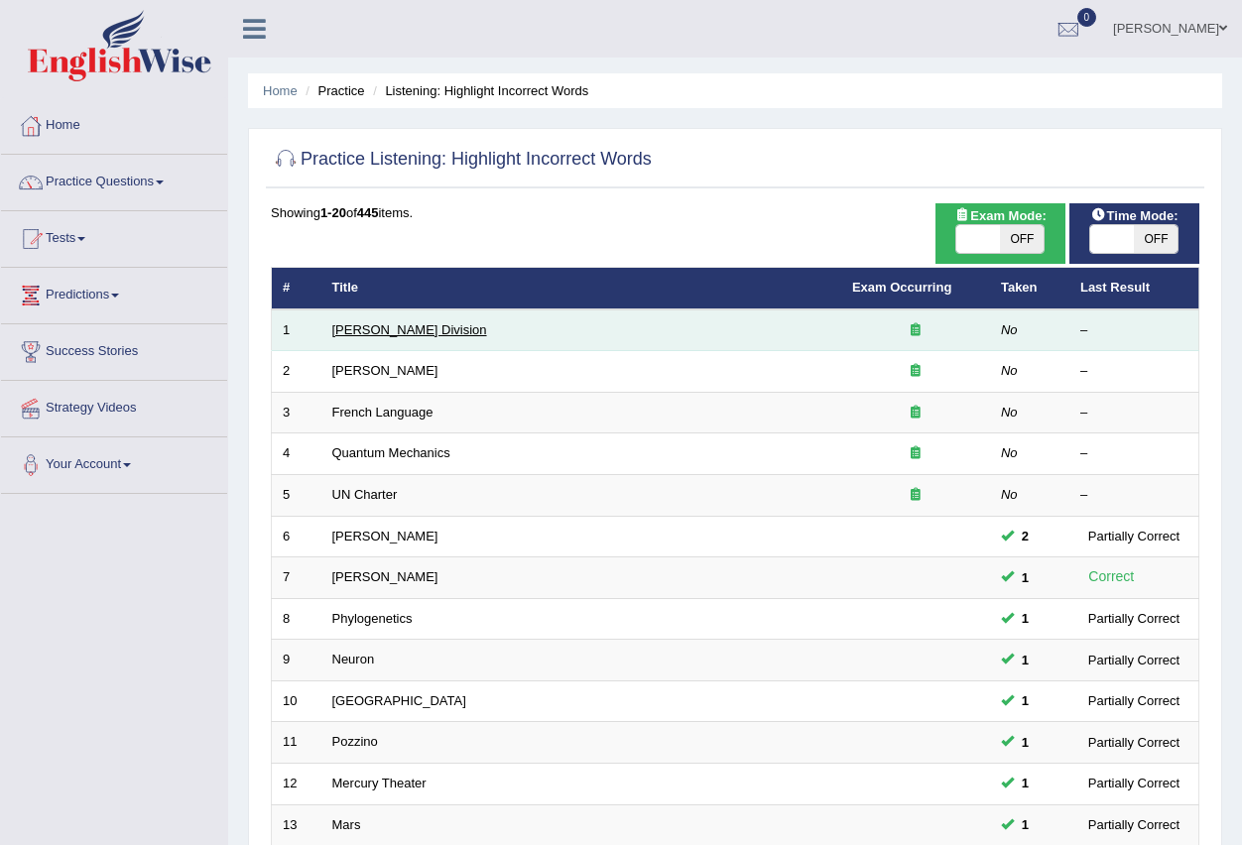
click at [363, 325] on link "[PERSON_NAME] Division" at bounding box center [409, 329] width 155 height 15
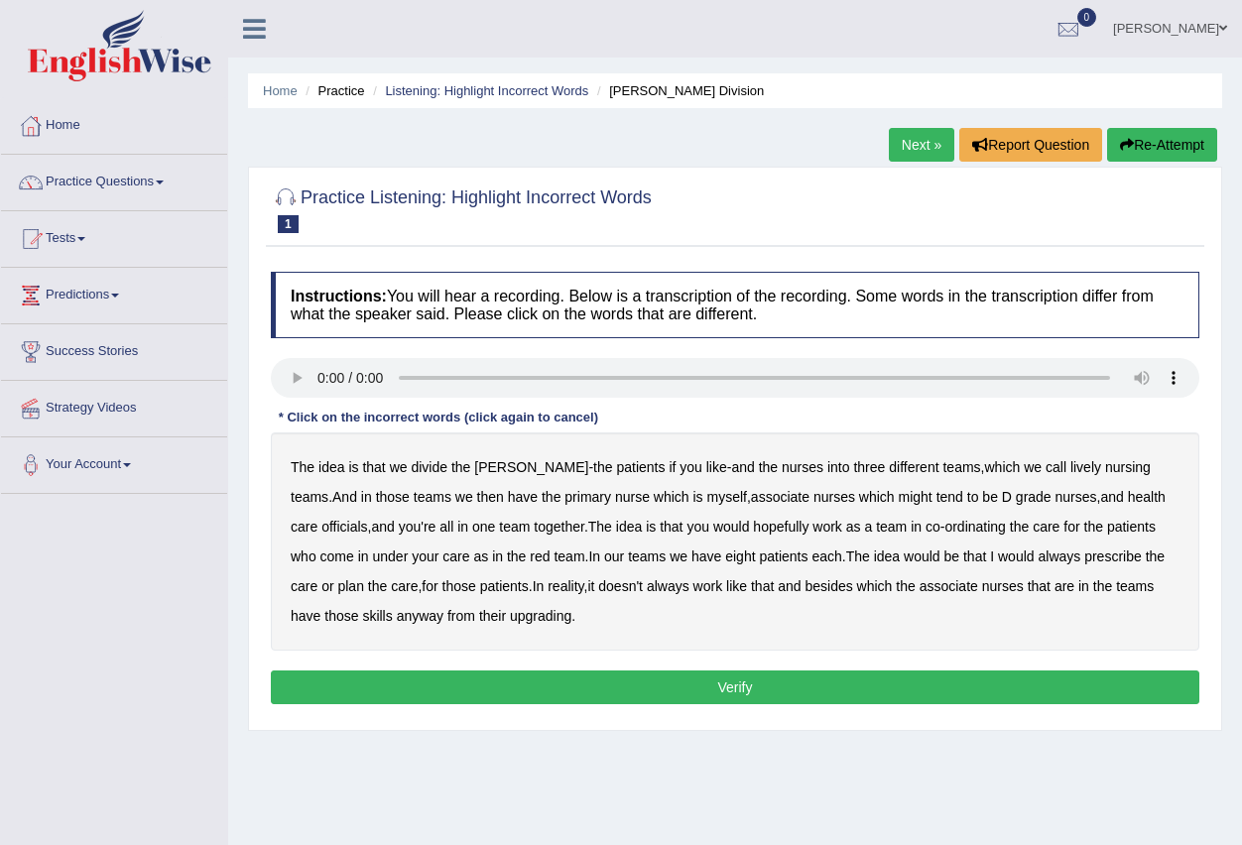
click at [492, 471] on b "ward" at bounding box center [531, 467] width 114 height 16
drag, startPoint x: 495, startPoint y: 468, endPoint x: 530, endPoint y: 478, distance: 36.1
click at [499, 471] on b "ward" at bounding box center [531, 467] width 114 height 16
click at [1070, 468] on b "lively" at bounding box center [1085, 467] width 31 height 16
click at [367, 519] on b "officials" at bounding box center [344, 527] width 46 height 16
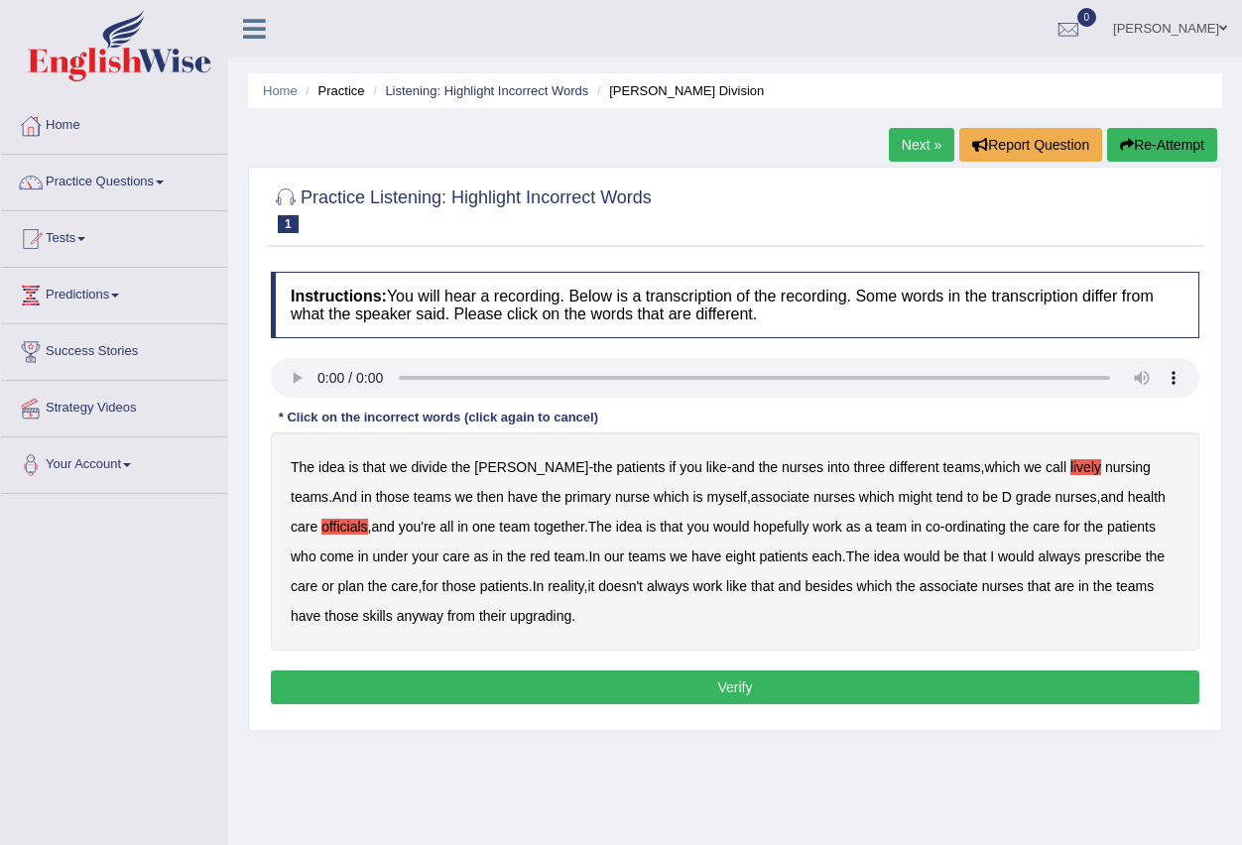
click at [1038, 555] on b "always" at bounding box center [1059, 557] width 43 height 16
click at [397, 617] on b "anyway" at bounding box center [420, 616] width 47 height 16
click at [397, 620] on b "anyway" at bounding box center [420, 616] width 47 height 16
click at [510, 614] on b "upgrading" at bounding box center [541, 616] width 62 height 16
click at [568, 689] on button "Verify" at bounding box center [735, 688] width 928 height 34
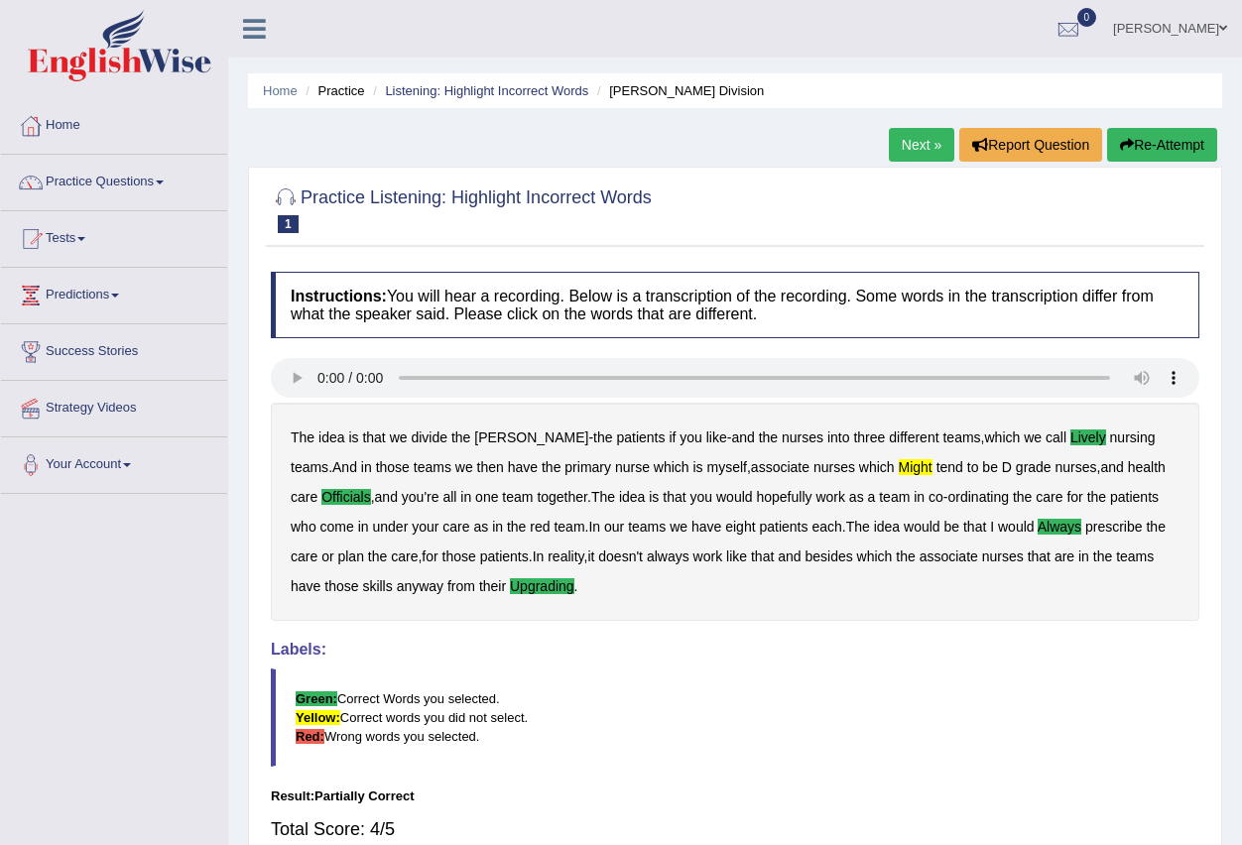
click at [916, 145] on link "Next »" at bounding box center [921, 145] width 65 height 34
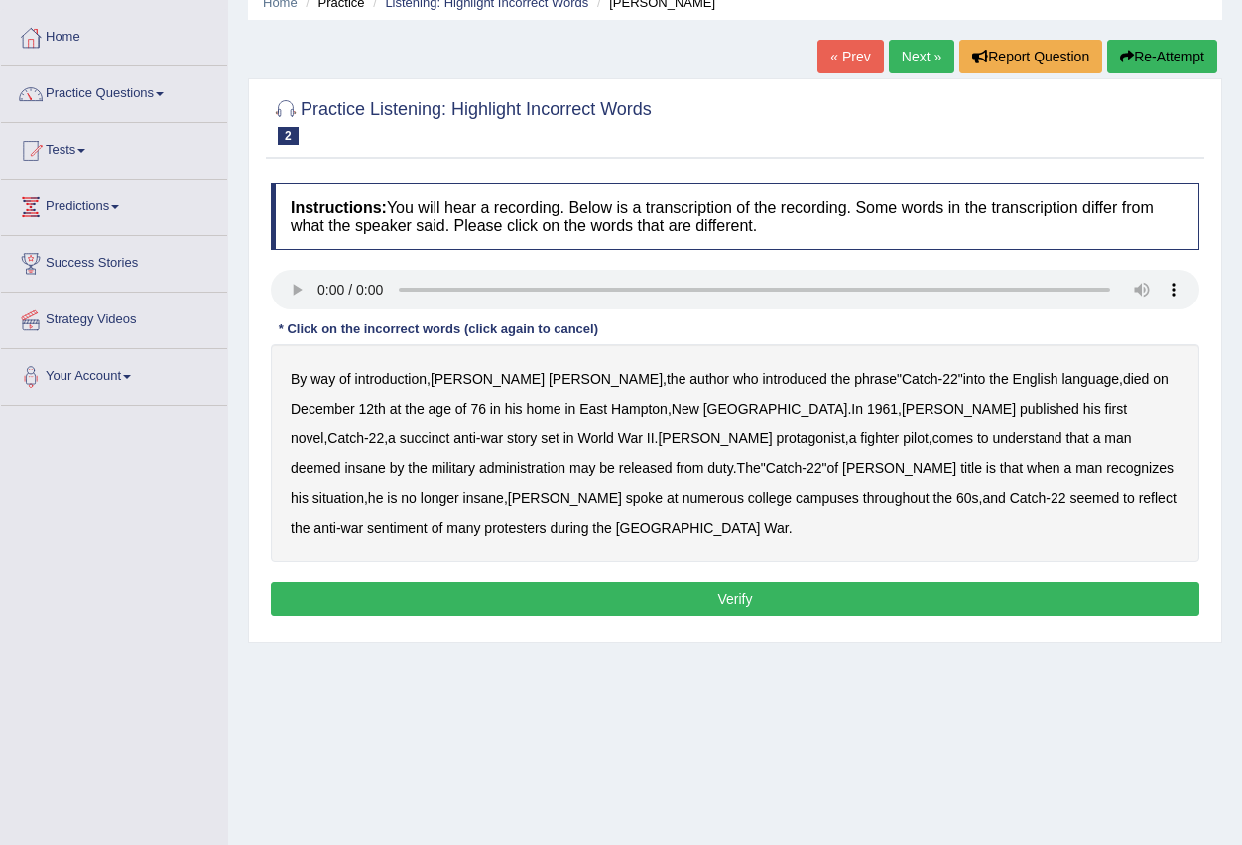
scroll to position [99, 0]
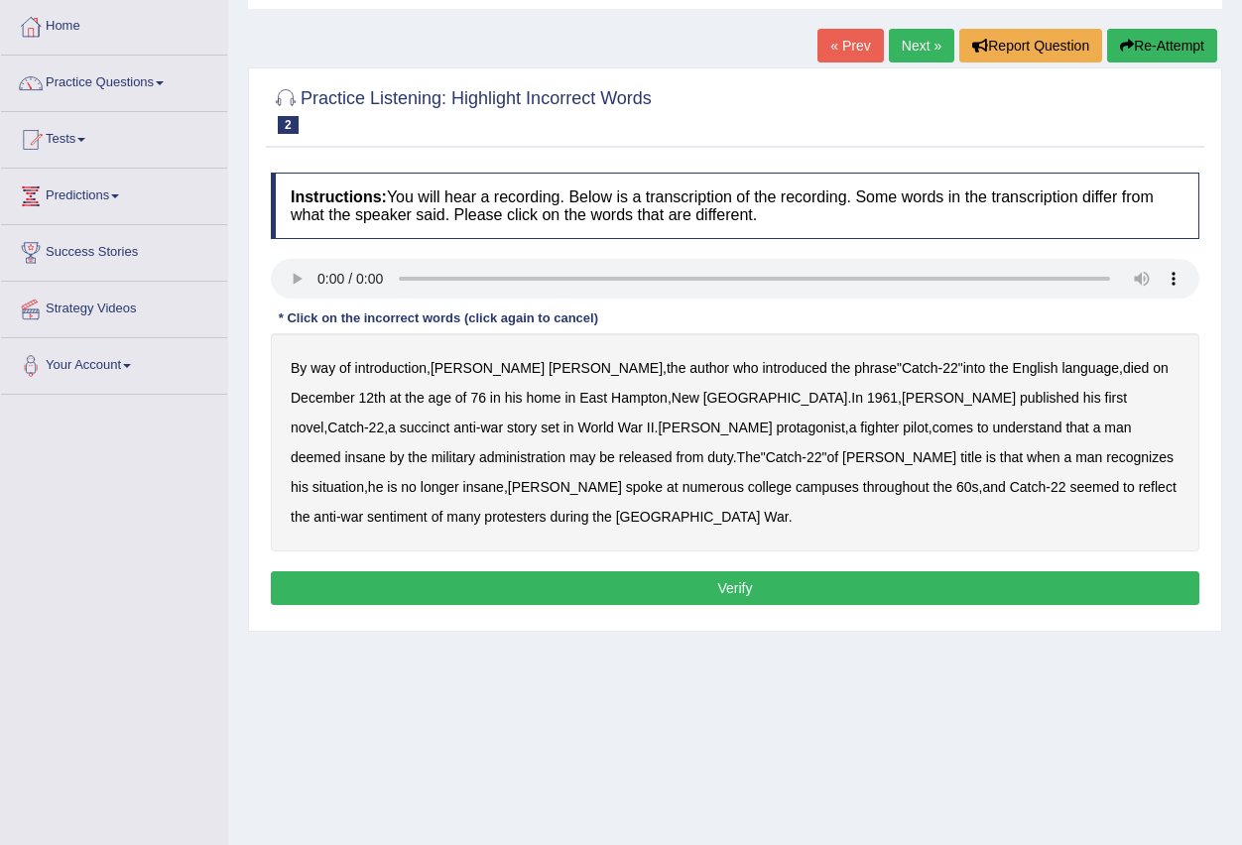
click at [323, 420] on b "novel" at bounding box center [307, 428] width 33 height 16
click at [565, 449] on b "administration" at bounding box center [522, 457] width 86 height 16
click at [364, 479] on b "situation" at bounding box center [338, 487] width 52 height 16
click at [1139, 489] on b "reflect" at bounding box center [1158, 487] width 38 height 16
click at [871, 571] on button "Verify" at bounding box center [735, 588] width 928 height 34
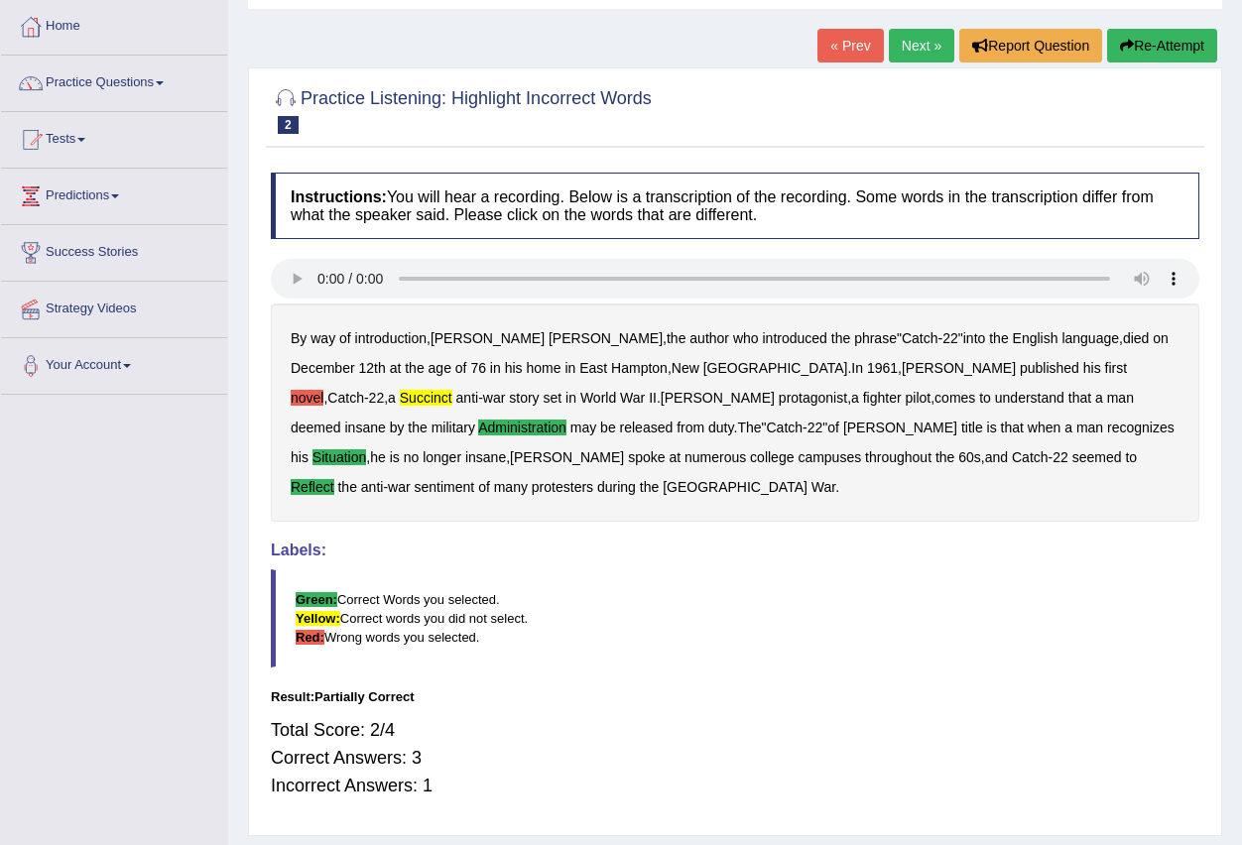
click at [905, 51] on link "Next »" at bounding box center [921, 46] width 65 height 34
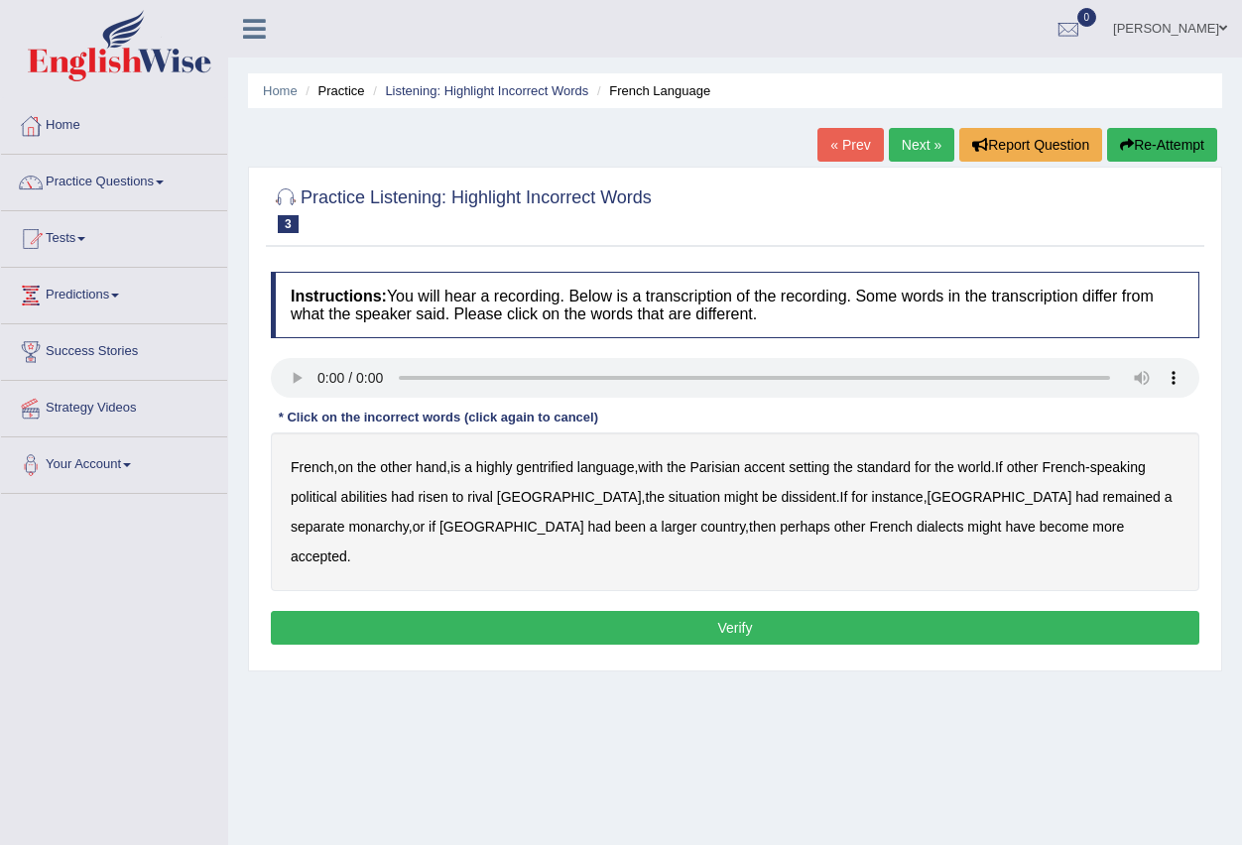
drag, startPoint x: 555, startPoint y: 468, endPoint x: 564, endPoint y: 474, distance: 11.6
click at [557, 471] on b "gentrified" at bounding box center [545, 467] width 58 height 16
click at [781, 496] on b "dissident" at bounding box center [808, 497] width 55 height 16
click at [408, 519] on b "monarchy" at bounding box center [378, 527] width 60 height 16
click at [787, 611] on button "Verify" at bounding box center [735, 628] width 928 height 34
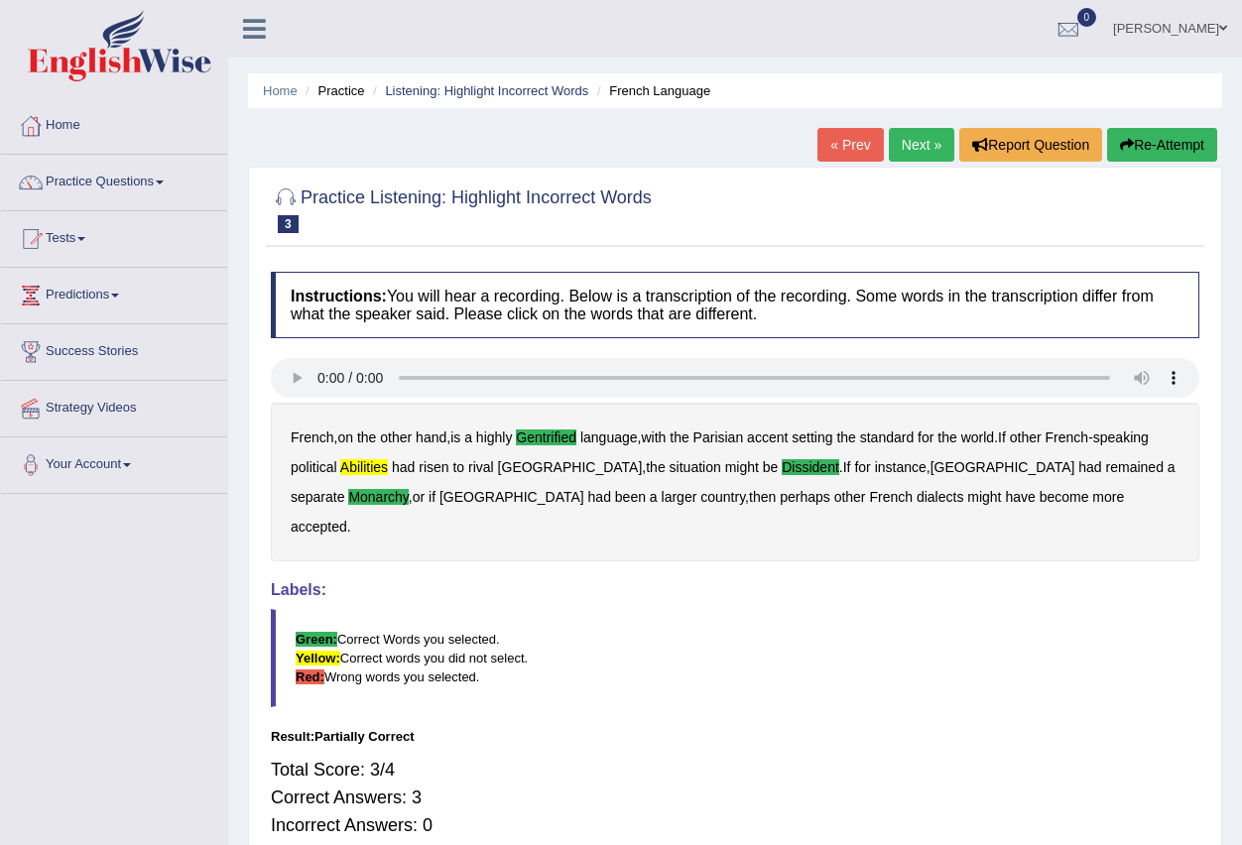
click at [909, 138] on link "Next »" at bounding box center [921, 145] width 65 height 34
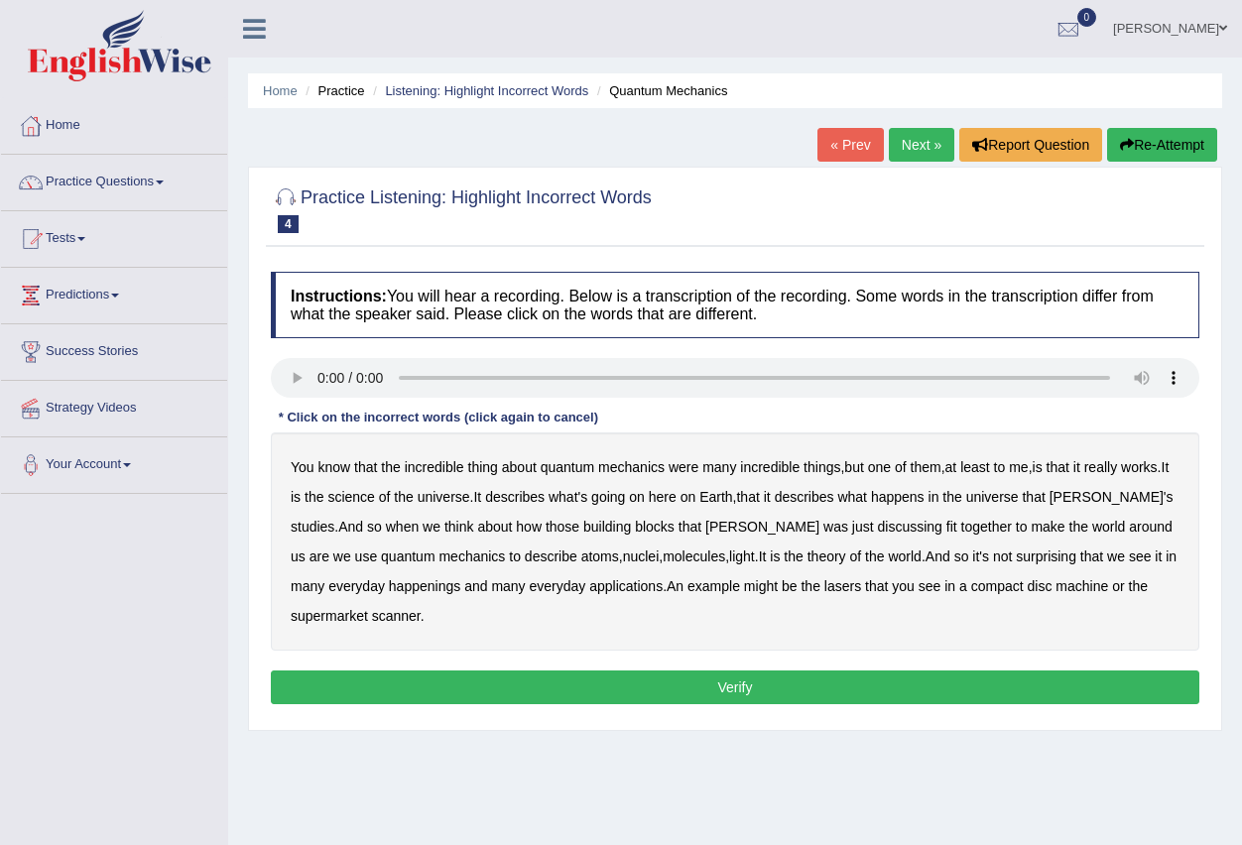
click at [360, 496] on b "science" at bounding box center [350, 497] width 47 height 16
click at [395, 586] on b "happenings" at bounding box center [424, 586] width 71 height 16
click at [1055, 589] on b "machine" at bounding box center [1081, 586] width 53 height 16
click at [596, 683] on button "Verify" at bounding box center [735, 688] width 928 height 34
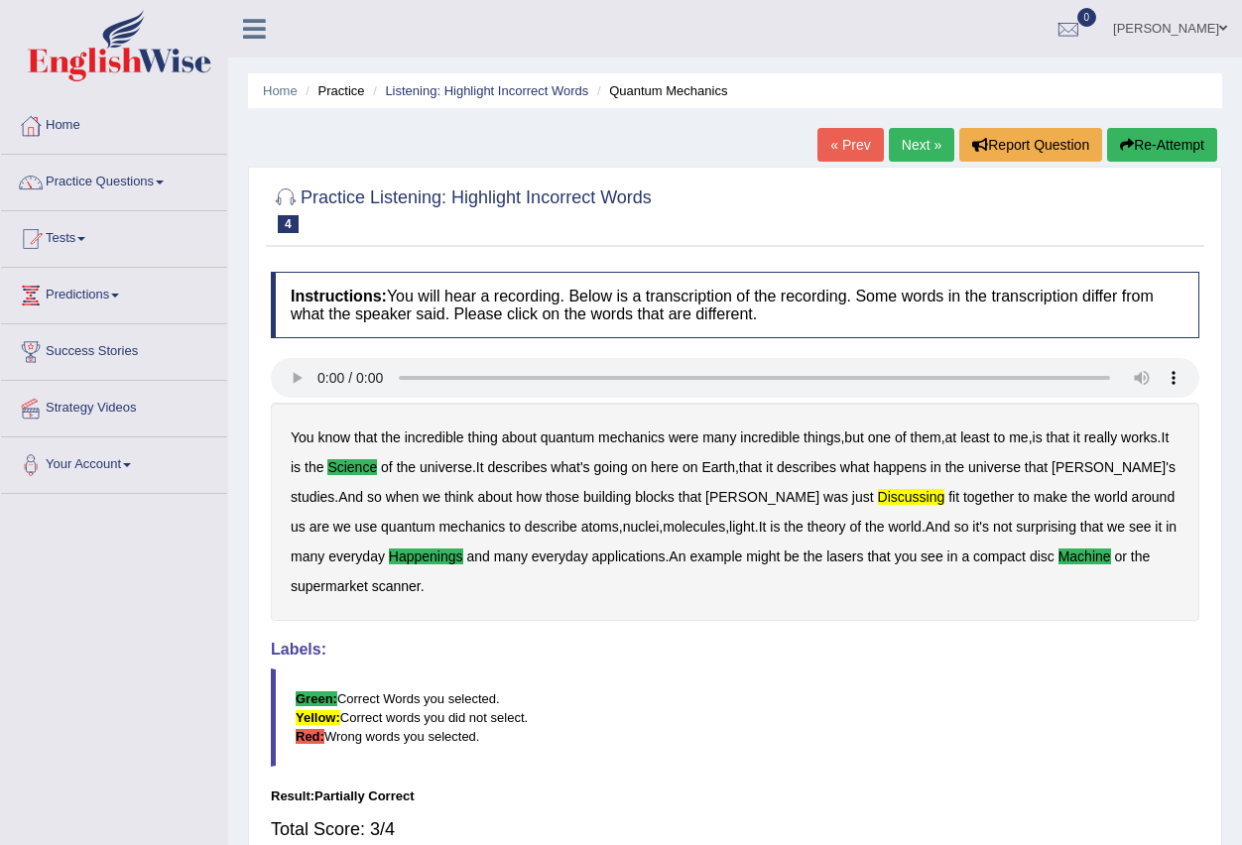
click at [906, 145] on link "Next »" at bounding box center [921, 145] width 65 height 34
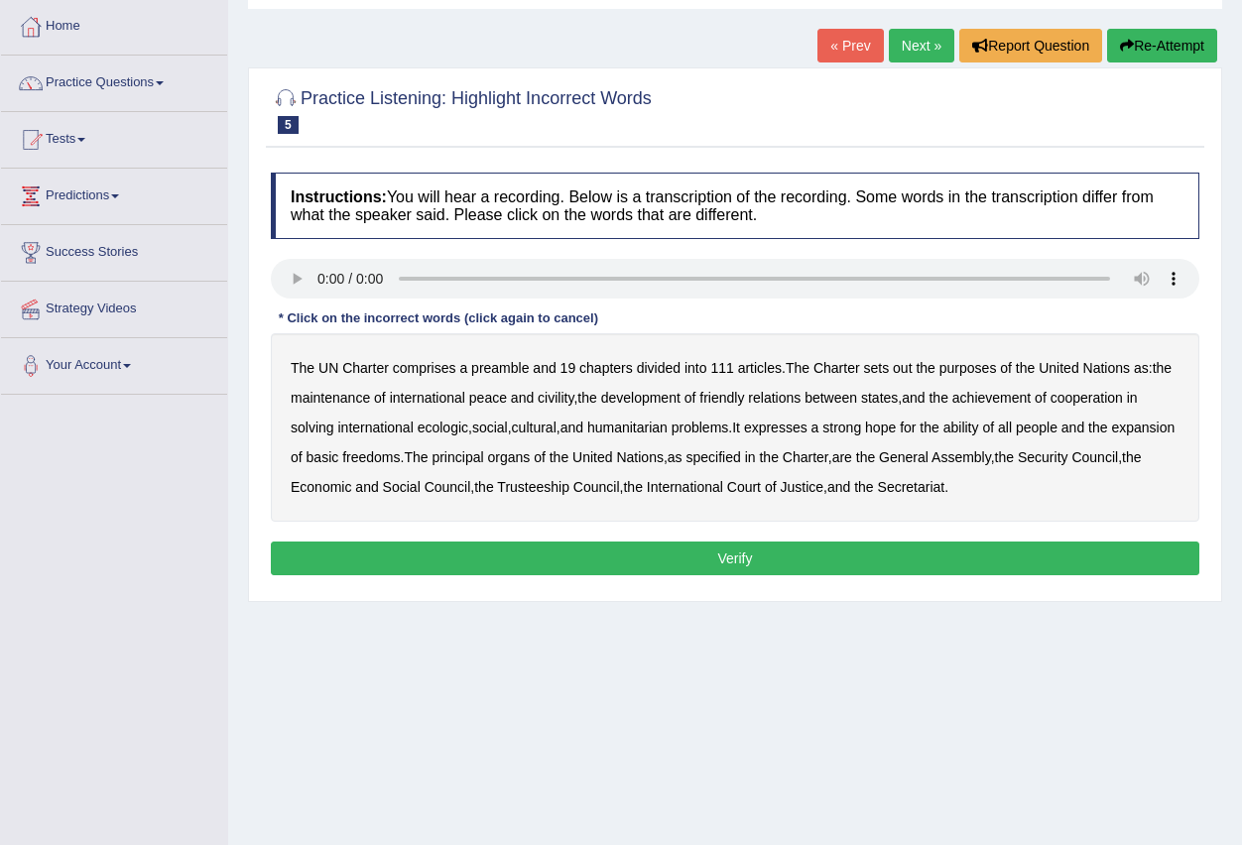
click at [555, 399] on b "civility" at bounding box center [556, 398] width 36 height 16
drag, startPoint x: 981, startPoint y: 427, endPoint x: 975, endPoint y: 443, distance: 17.9
click at [979, 430] on b "ability" at bounding box center [961, 428] width 36 height 16
click at [836, 564] on button "Verify" at bounding box center [735, 559] width 928 height 34
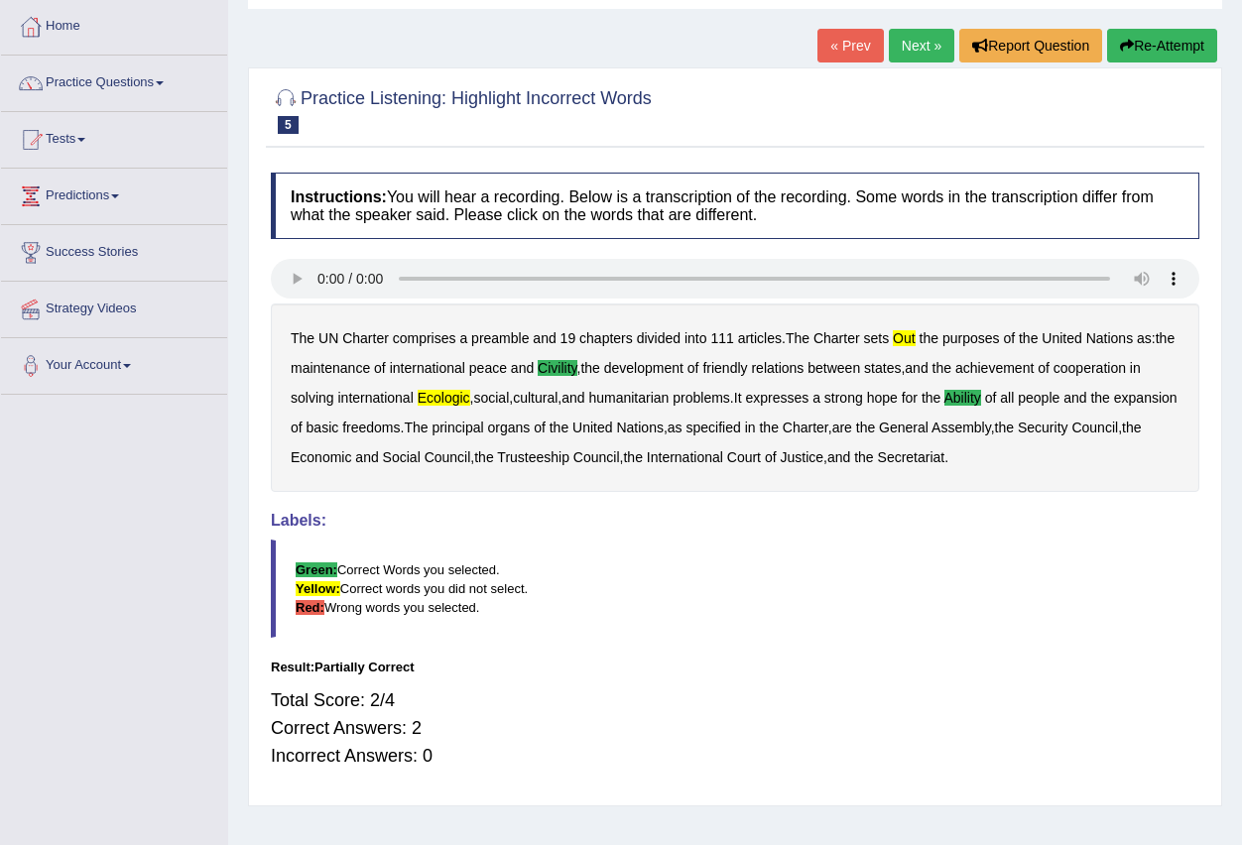
click at [905, 41] on link "Next »" at bounding box center [921, 46] width 65 height 34
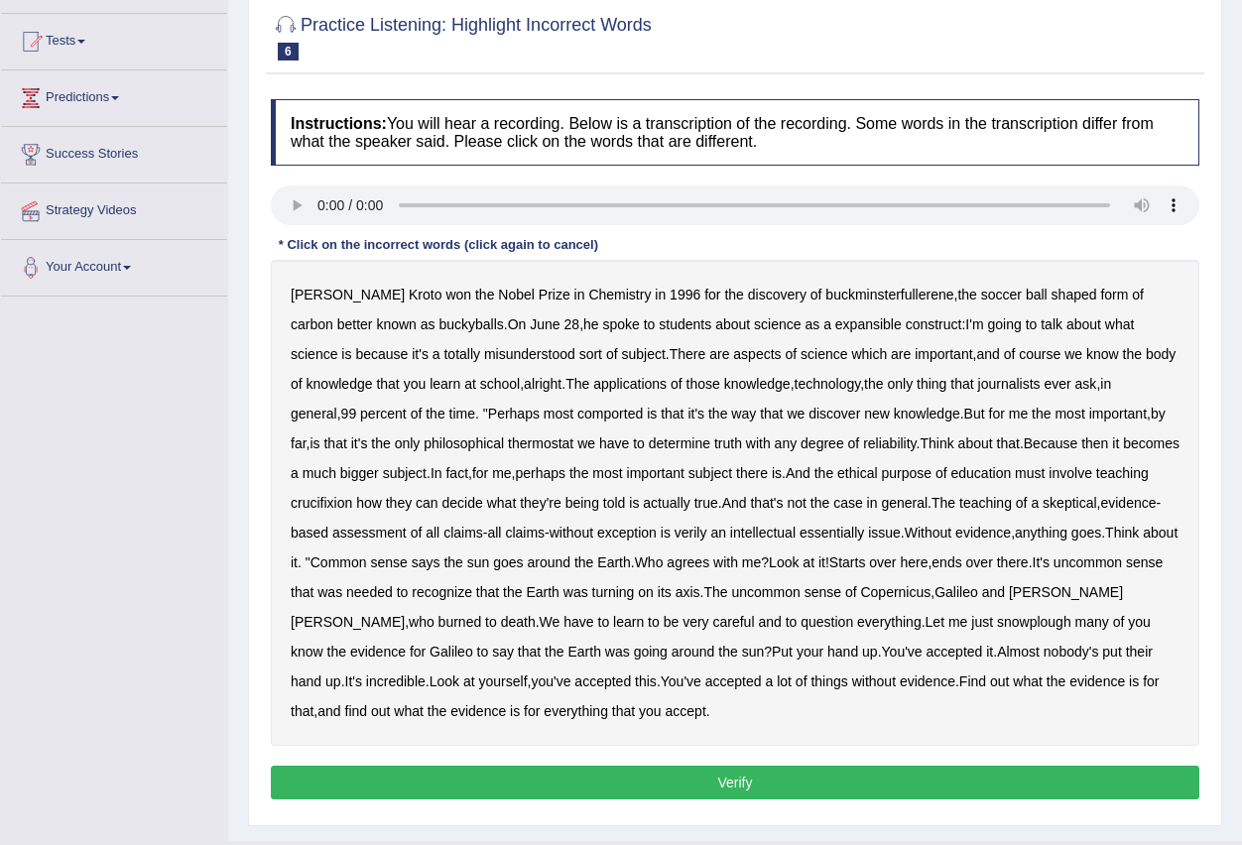
scroll to position [198, 0]
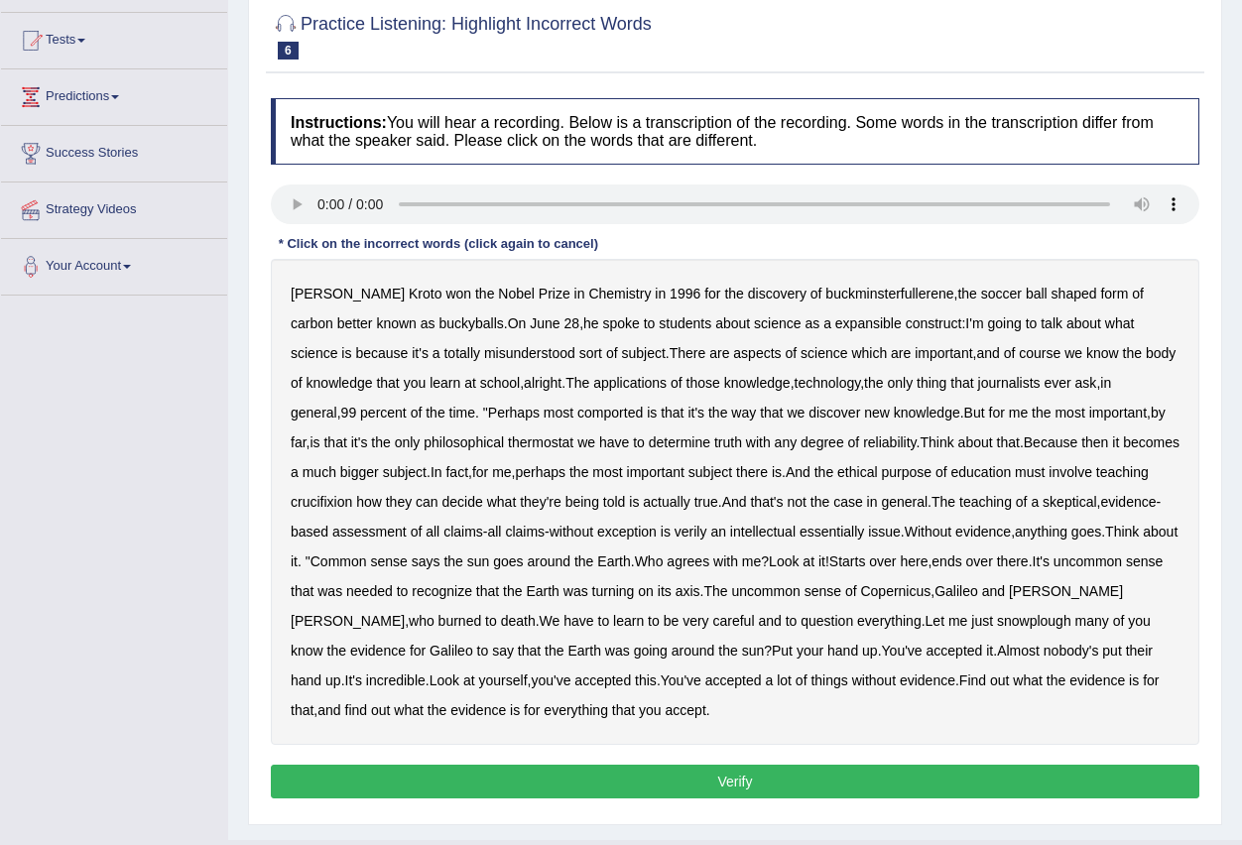
drag, startPoint x: 798, startPoint y: 322, endPoint x: 842, endPoint y: 335, distance: 46.5
click at [835, 325] on b "expansible" at bounding box center [868, 323] width 66 height 16
drag, startPoint x: 548, startPoint y: 416, endPoint x: 568, endPoint y: 413, distance: 21.0
click at [577, 416] on b "comported" at bounding box center [609, 413] width 65 height 16
click at [508, 443] on b "thermostat" at bounding box center [540, 442] width 65 height 16
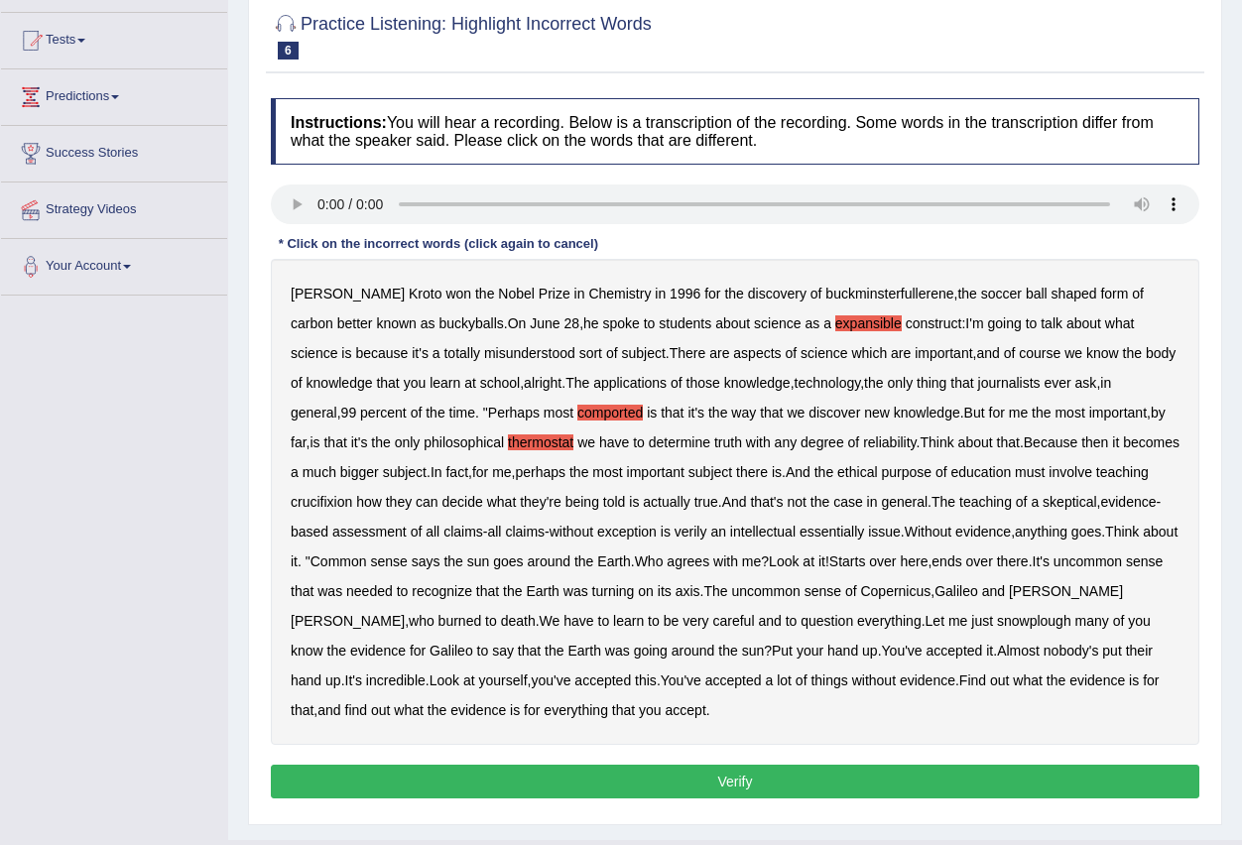
click at [346, 506] on b "crucifixion" at bounding box center [322, 502] width 62 height 16
click at [1031, 624] on b "snowplough" at bounding box center [1034, 621] width 74 height 16
click at [659, 777] on button "Verify" at bounding box center [735, 782] width 928 height 34
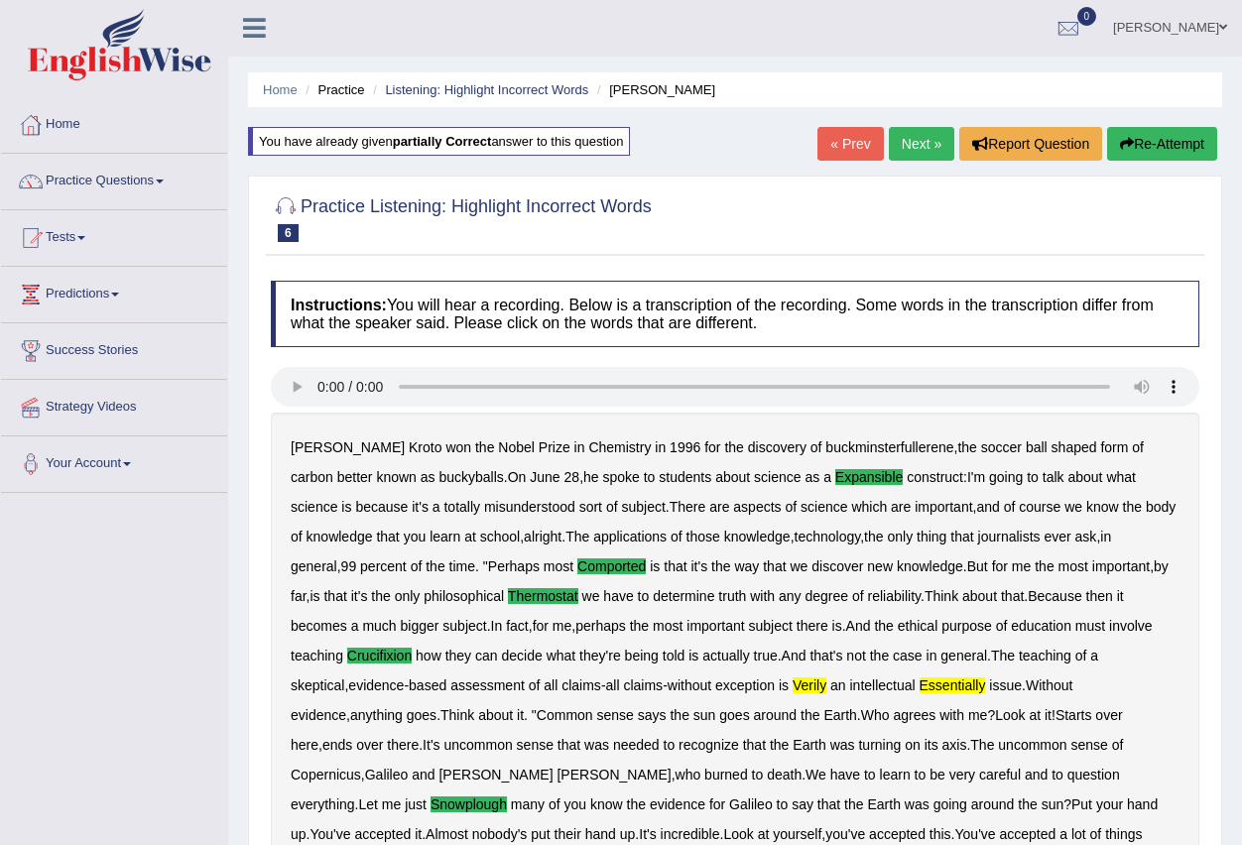
scroll to position [0, 0]
click at [163, 178] on link "Practice Questions" at bounding box center [114, 180] width 226 height 50
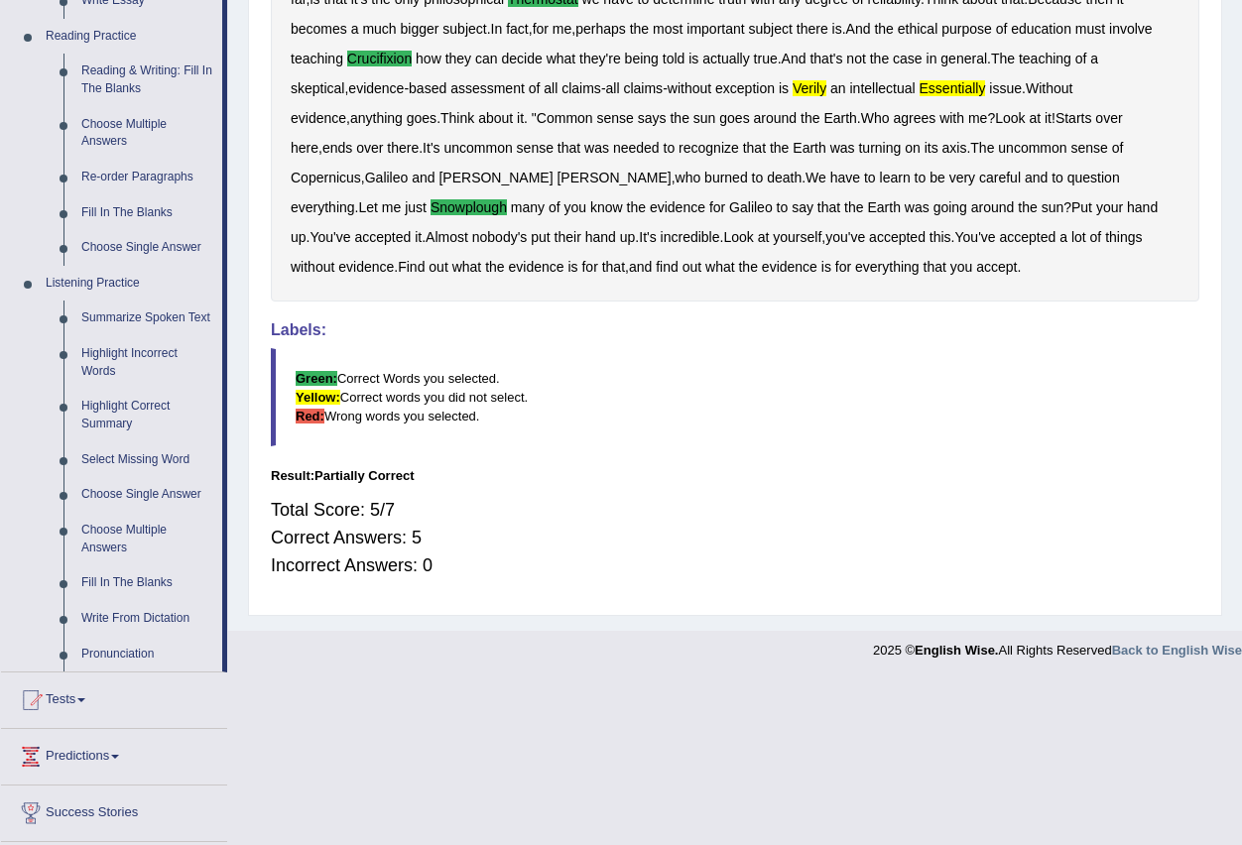
scroll to position [694, 0]
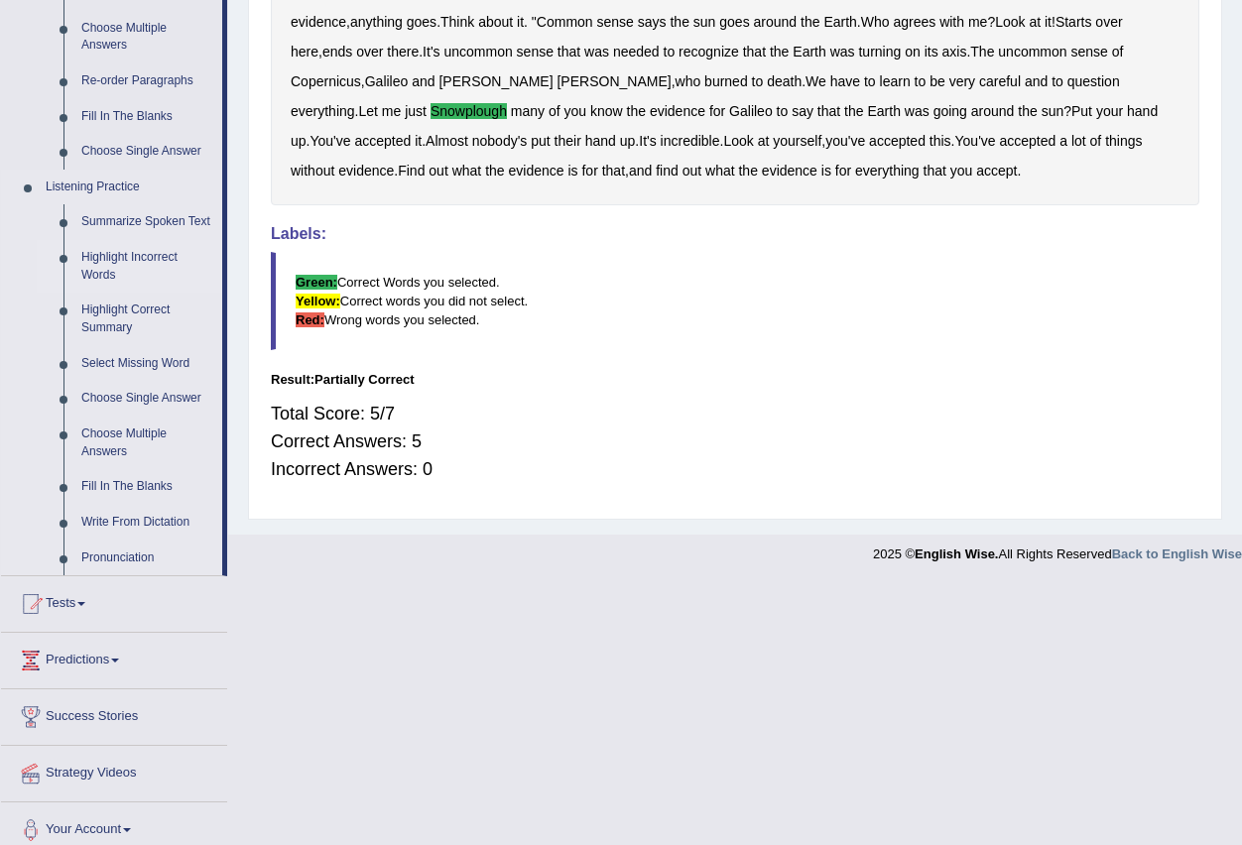
click at [159, 261] on link "Highlight Incorrect Words" at bounding box center [147, 266] width 150 height 53
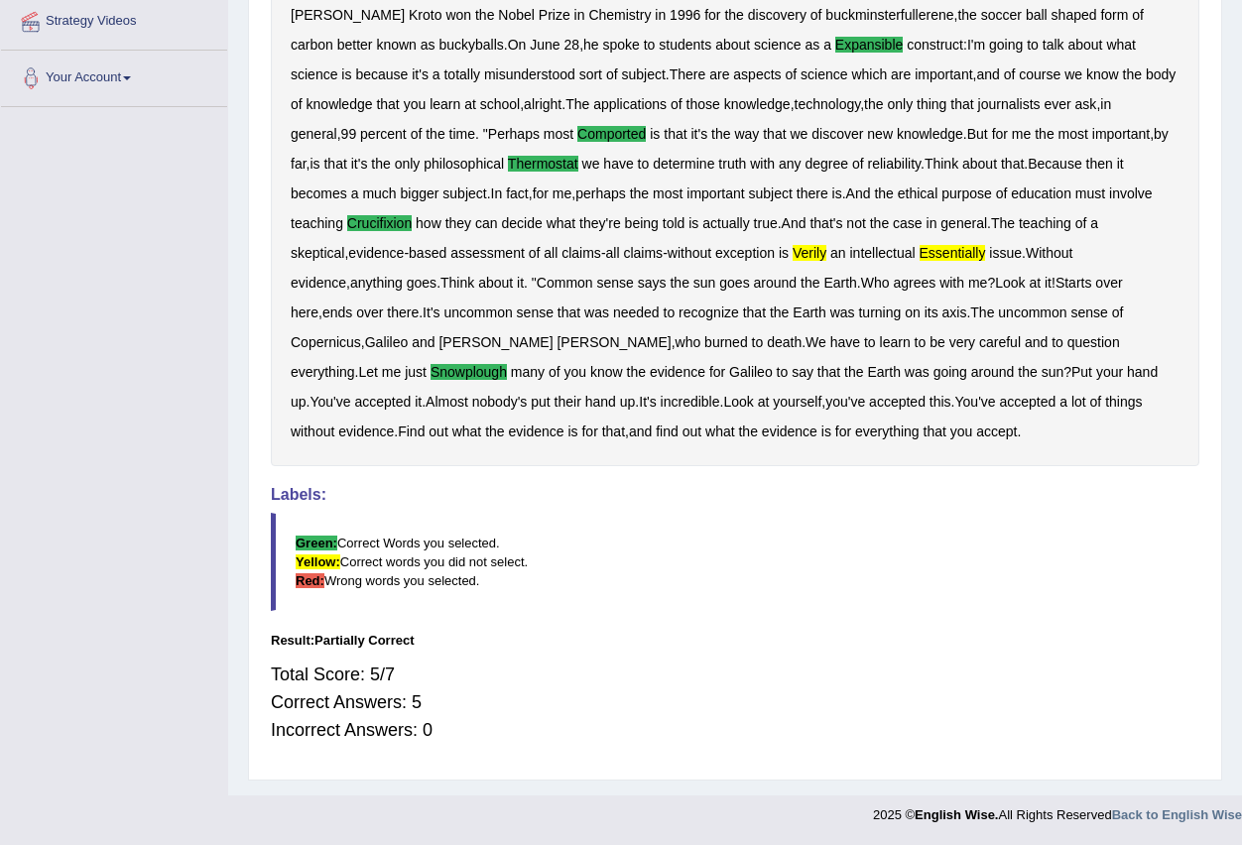
scroll to position [235, 0]
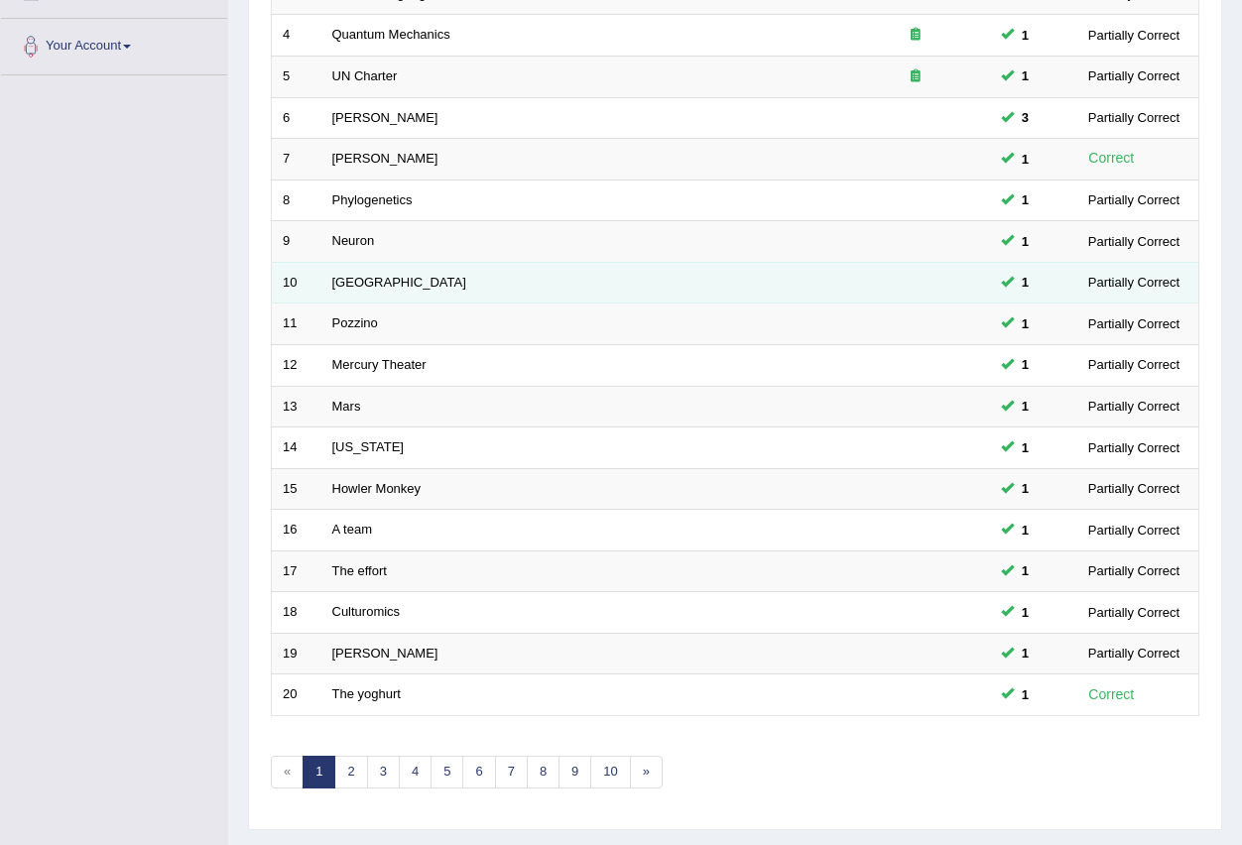
scroll to position [468, 0]
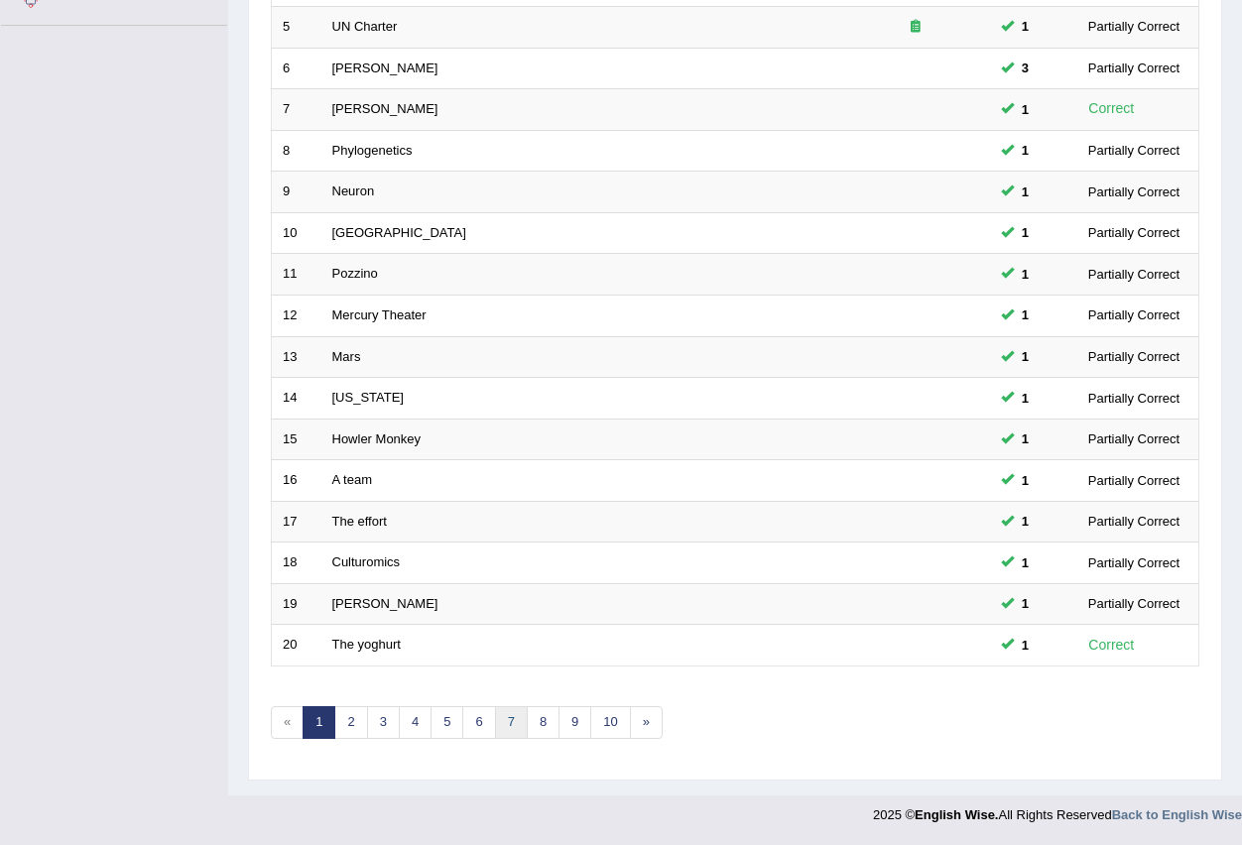
click at [506, 712] on link "7" at bounding box center [511, 722] width 33 height 33
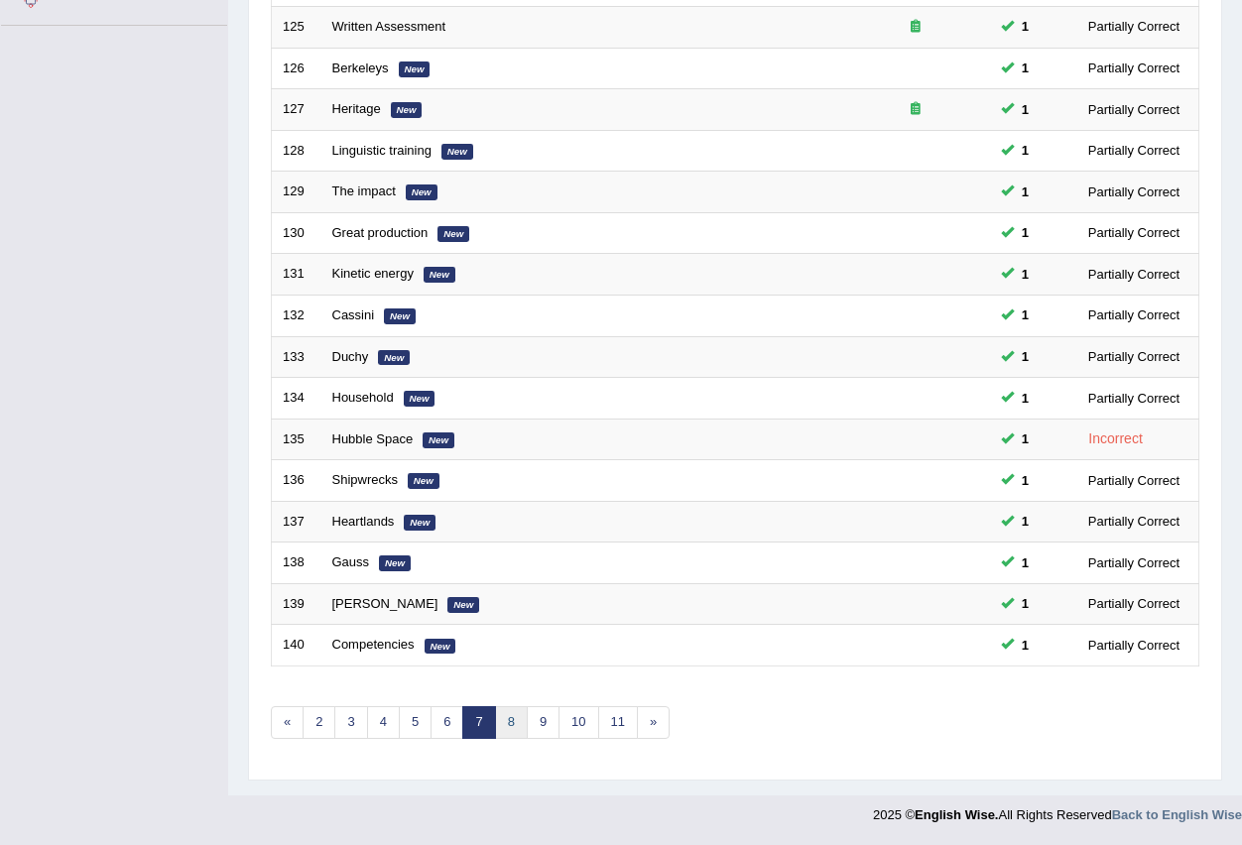
click at [513, 726] on link "8" at bounding box center [511, 722] width 33 height 33
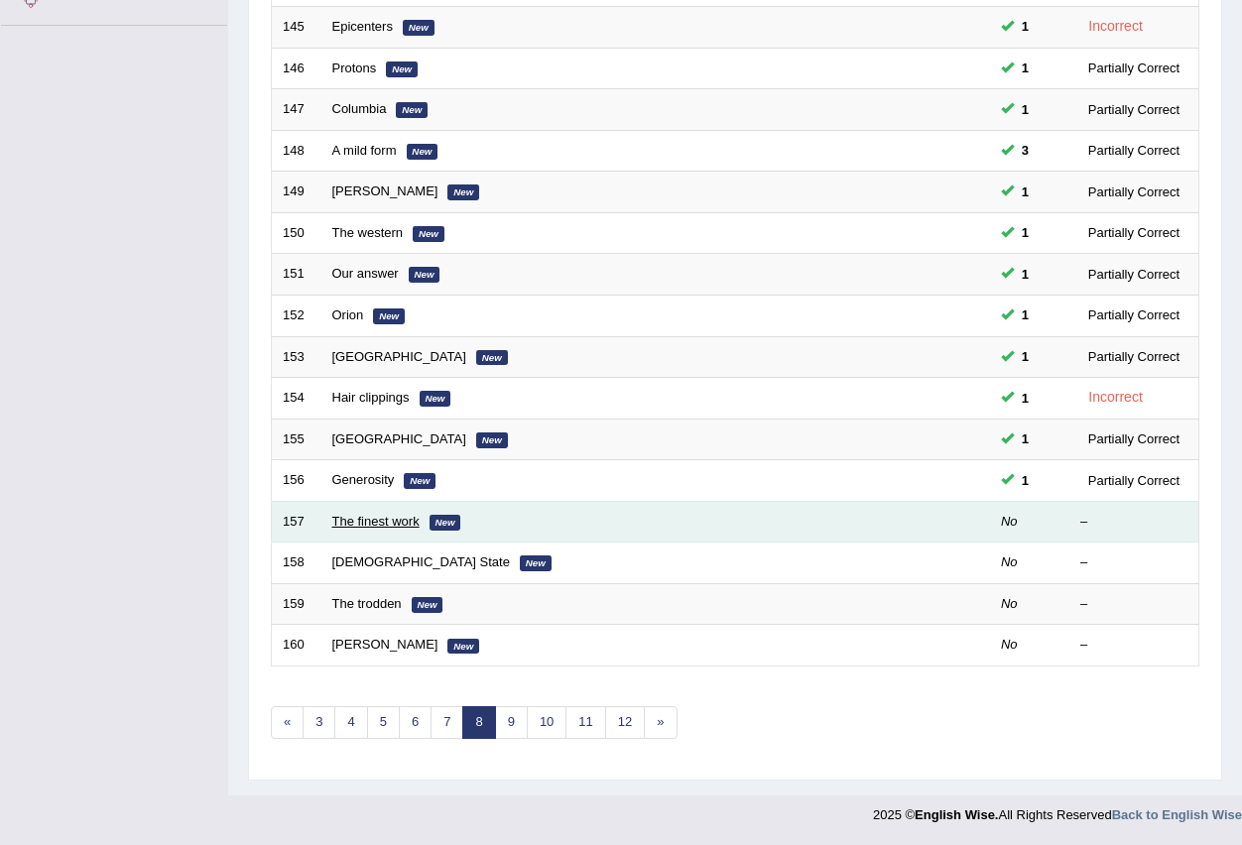
click at [388, 525] on link "The finest work" at bounding box center [375, 521] width 87 height 15
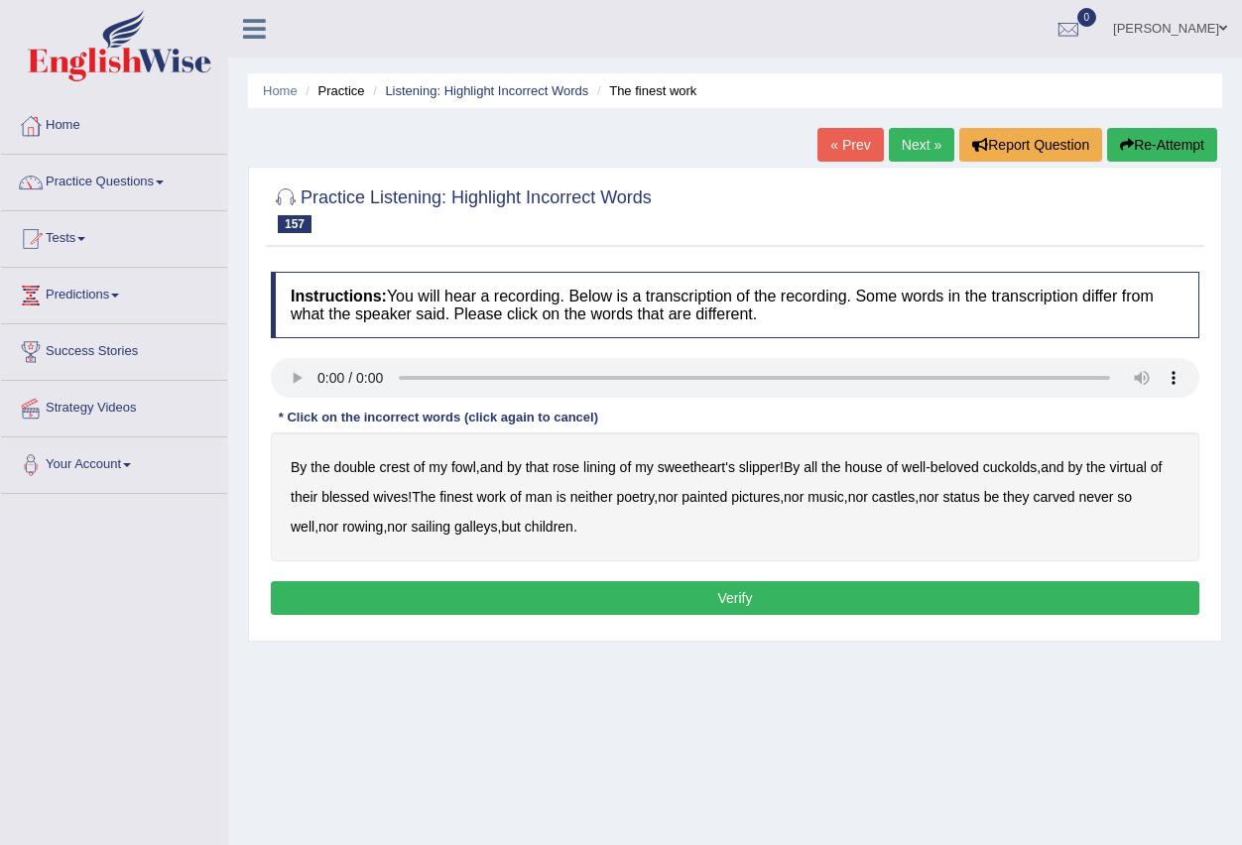
click at [613, 597] on button "Verify" at bounding box center [735, 598] width 928 height 34
click at [561, 529] on b "children" at bounding box center [549, 527] width 49 height 16
click at [599, 584] on button "Verify" at bounding box center [735, 598] width 928 height 34
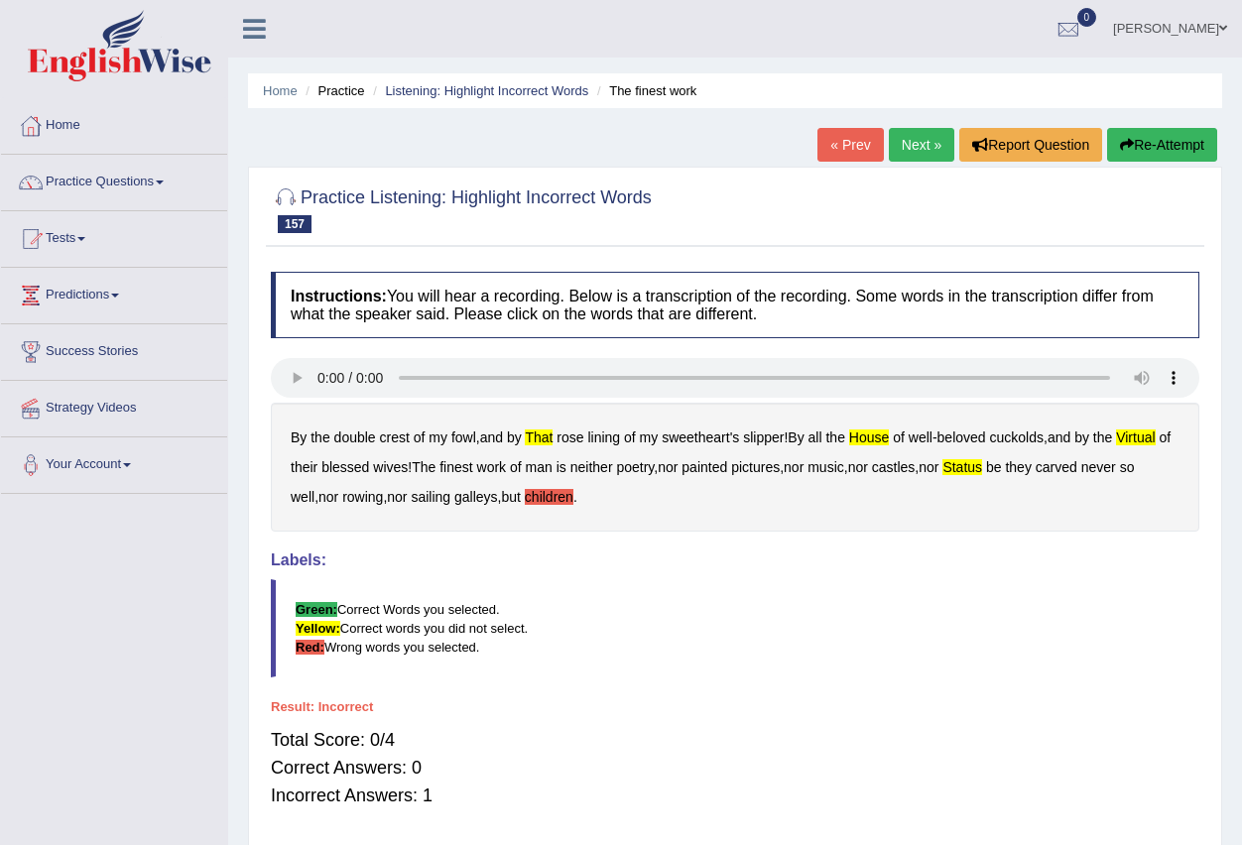
click at [568, 493] on b "children" at bounding box center [549, 497] width 49 height 16
click at [919, 147] on link "Next »" at bounding box center [921, 145] width 65 height 34
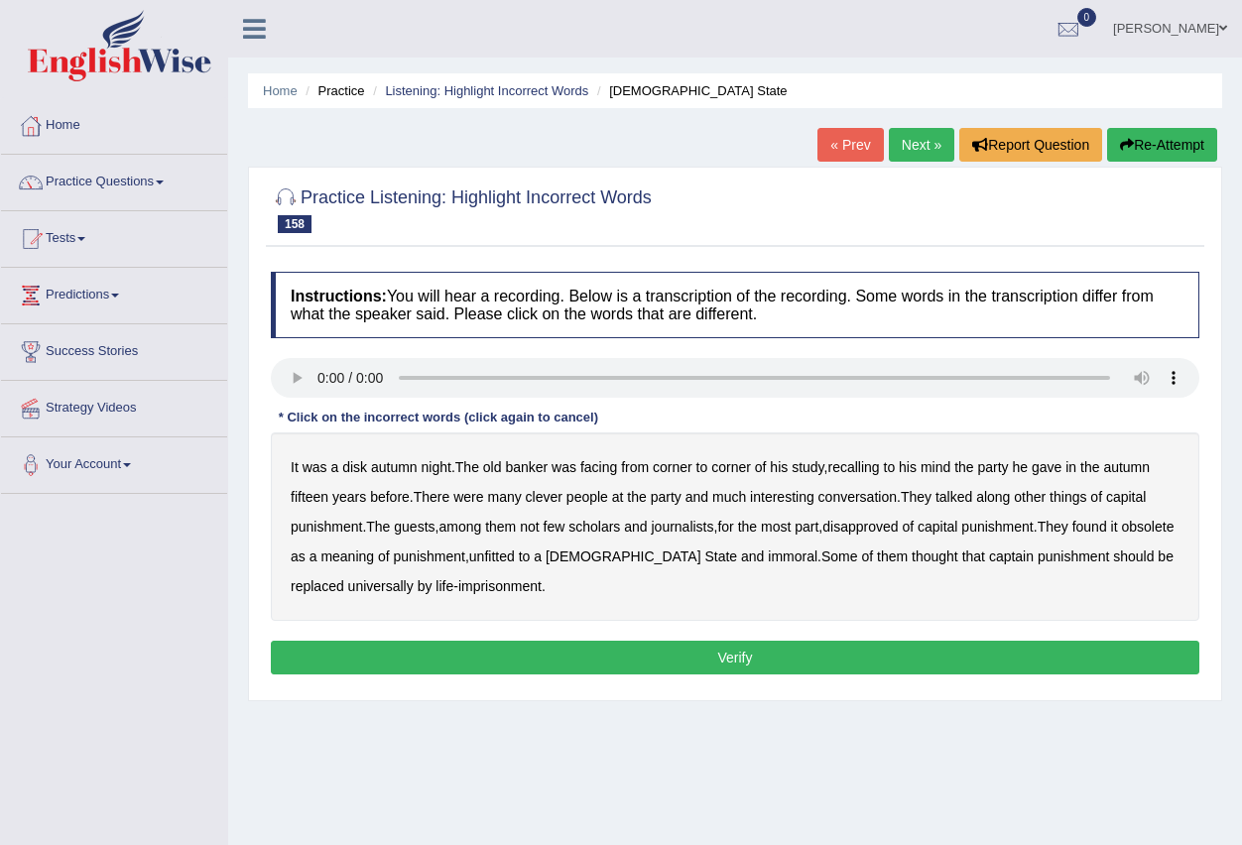
click at [606, 462] on b "facing" at bounding box center [598, 467] width 37 height 16
click at [530, 657] on button "Verify" at bounding box center [735, 658] width 928 height 34
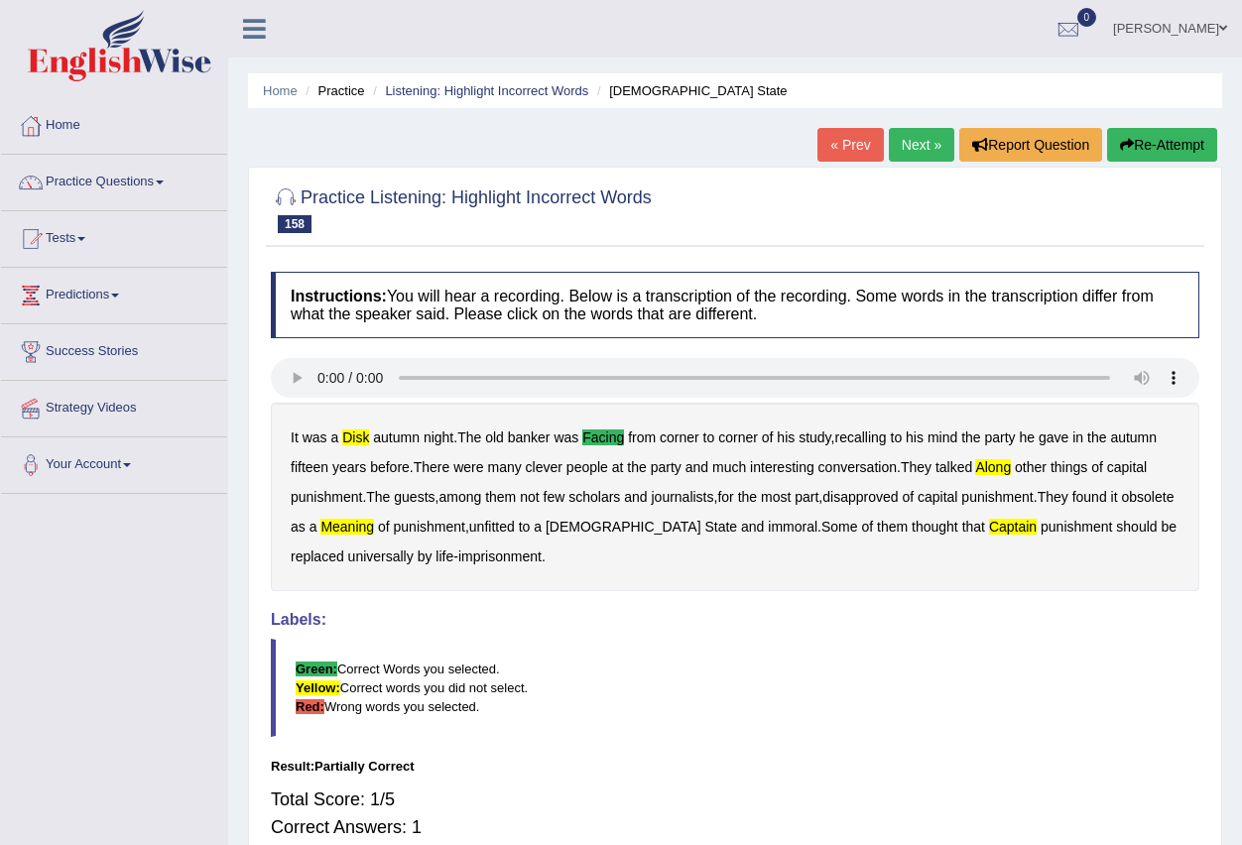
click at [916, 143] on link "Next »" at bounding box center [921, 145] width 65 height 34
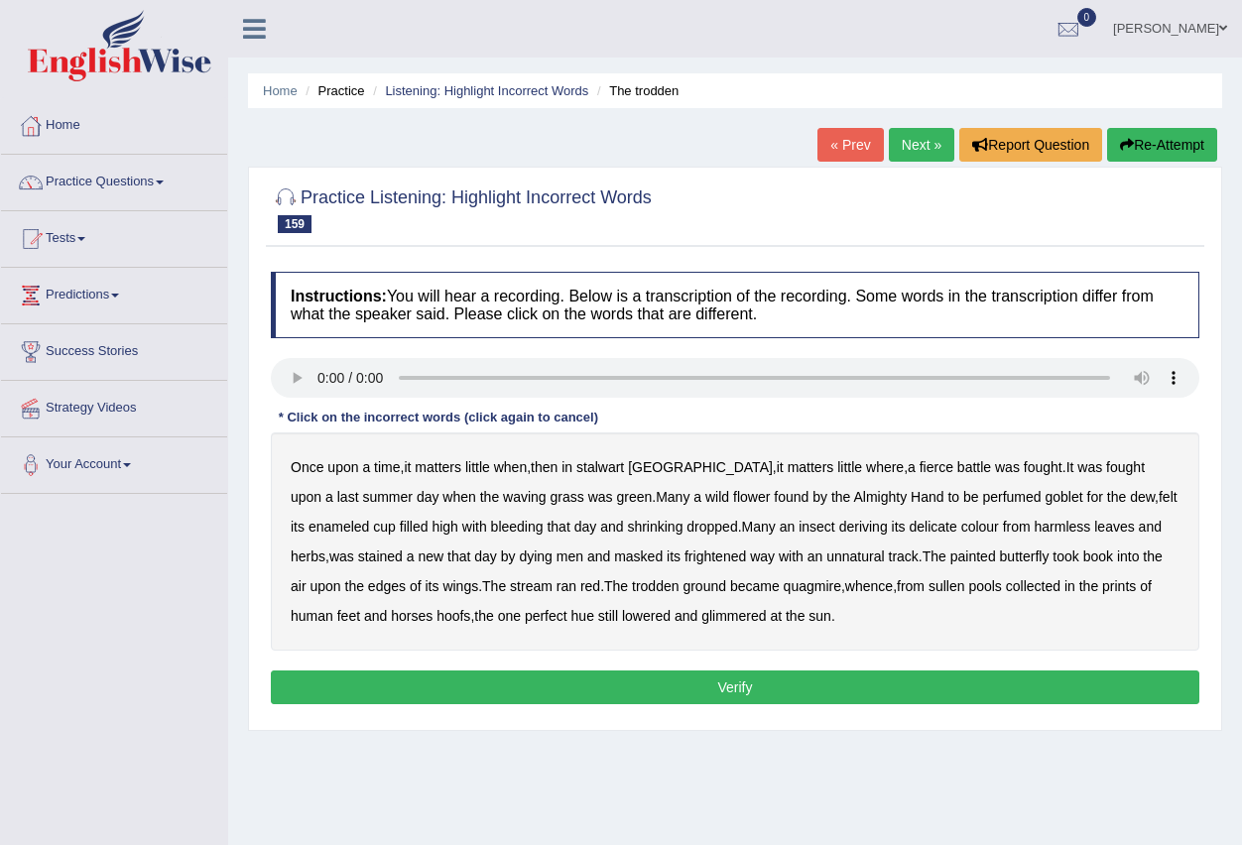
click at [613, 469] on b "stalwart" at bounding box center [600, 467] width 48 height 16
click at [853, 501] on b "Almighty" at bounding box center [880, 497] width 54 height 16
click at [745, 687] on button "Verify" at bounding box center [735, 688] width 928 height 34
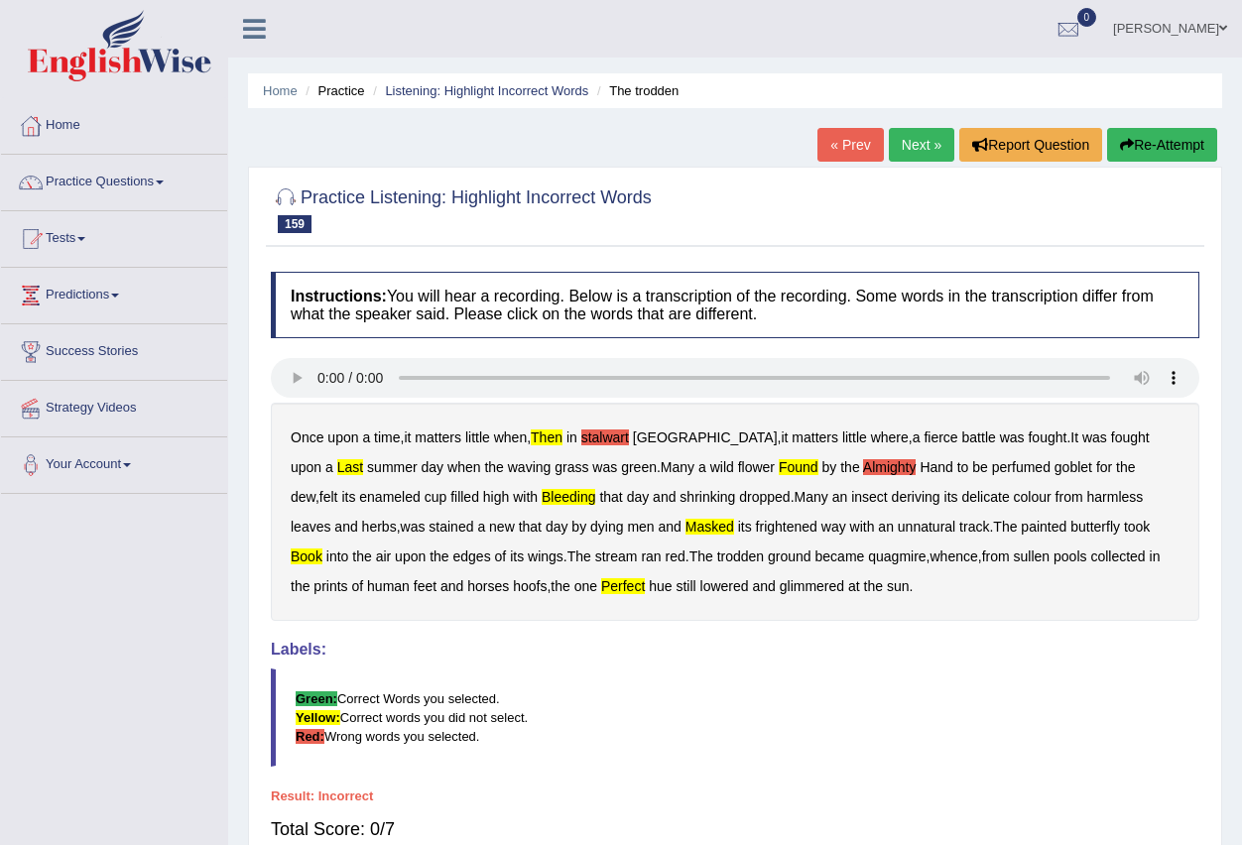
drag, startPoint x: 906, startPoint y: 143, endPoint x: 919, endPoint y: 143, distance: 12.9
click at [909, 143] on link "Next »" at bounding box center [921, 145] width 65 height 34
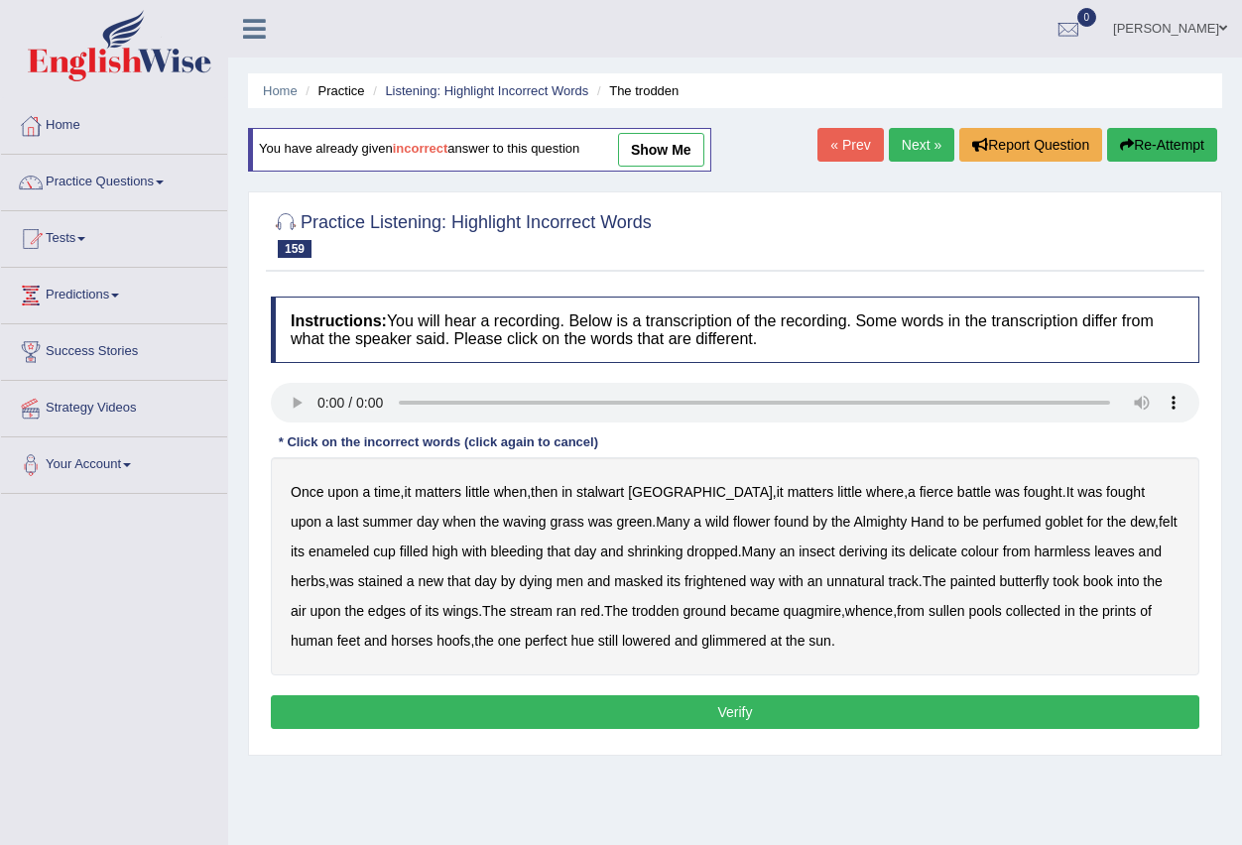
click at [555, 494] on b "then" at bounding box center [544, 492] width 27 height 16
drag, startPoint x: 302, startPoint y: 584, endPoint x: 391, endPoint y: 577, distance: 89.5
click at [325, 584] on div "Once upon a time , it matters little when , then in stalwart England , it matte…" at bounding box center [735, 566] width 928 height 218
click at [677, 608] on b "trodden" at bounding box center [655, 611] width 47 height 16
click at [781, 712] on button "Verify" at bounding box center [735, 712] width 928 height 34
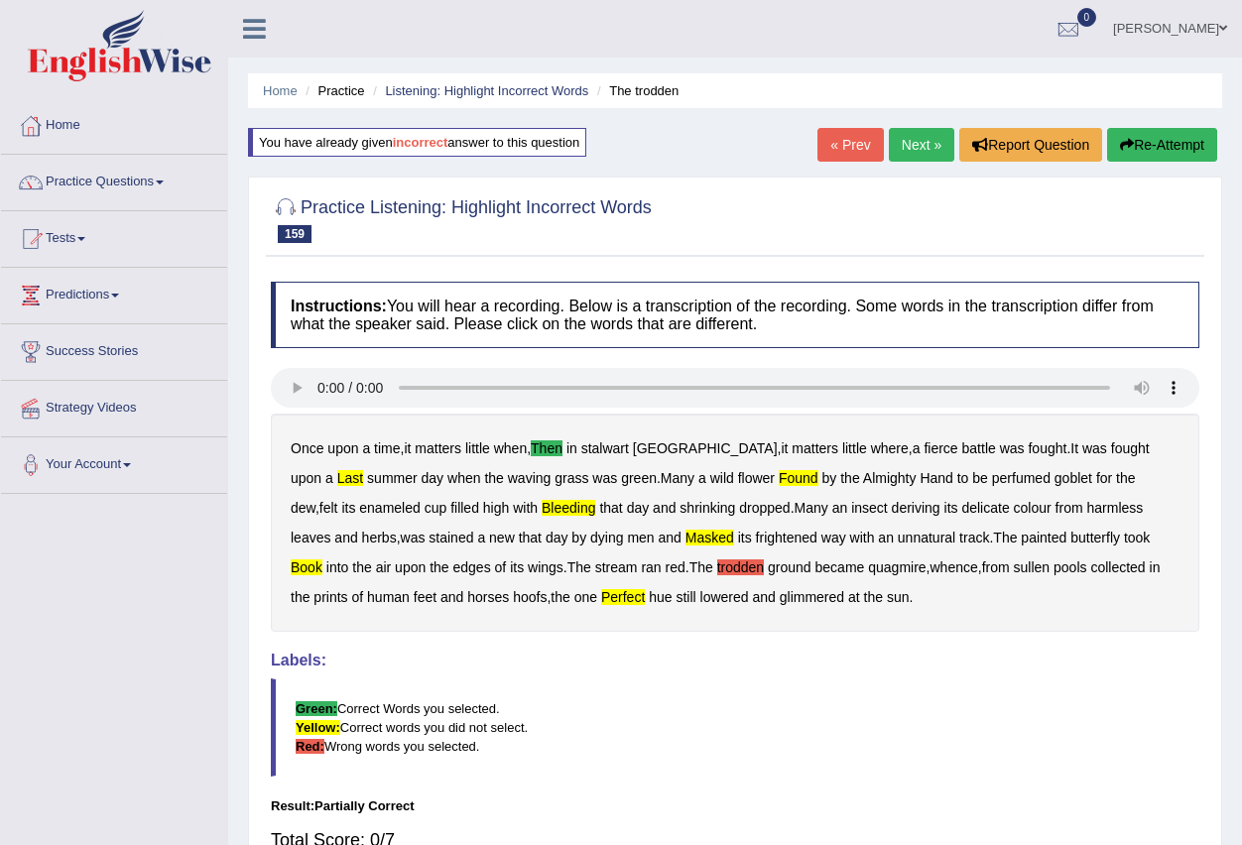
click at [916, 157] on link "Next »" at bounding box center [921, 145] width 65 height 34
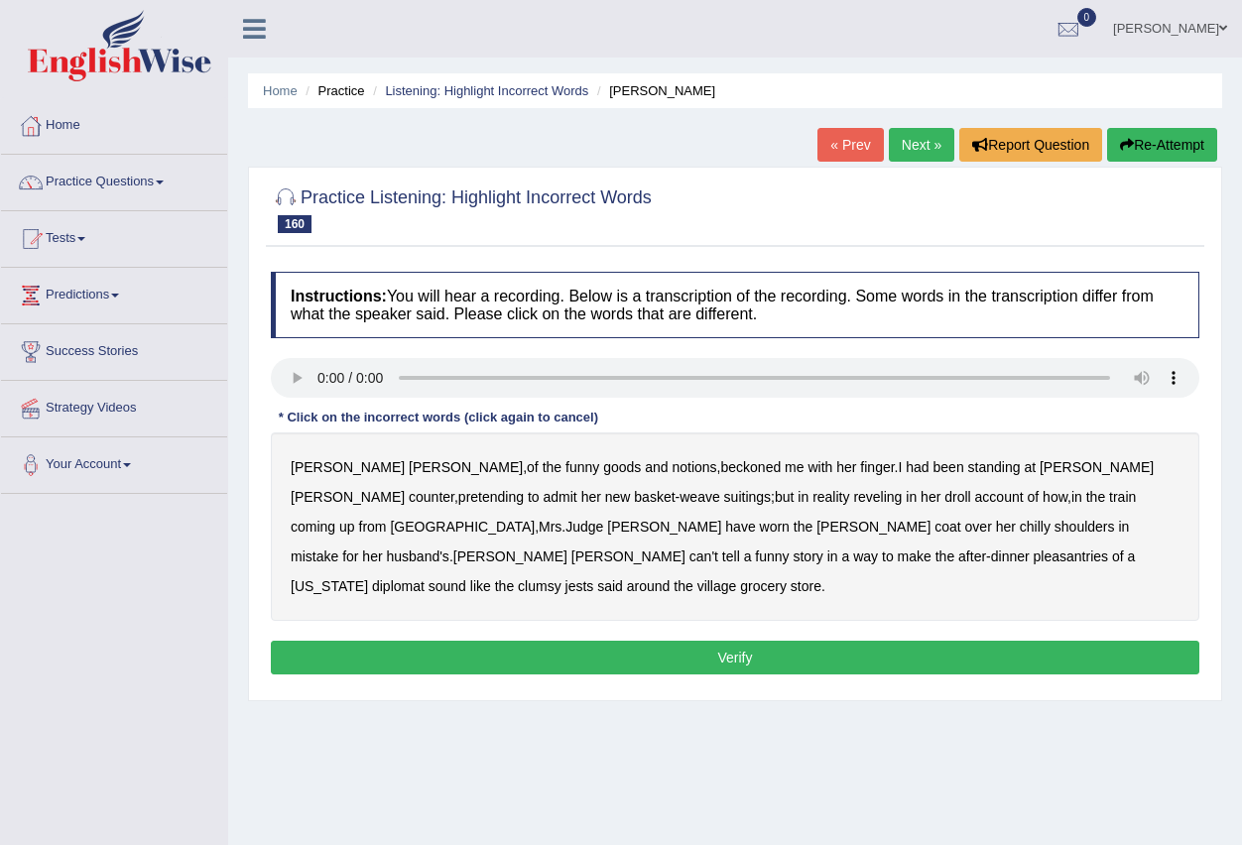
click at [409, 459] on b "Whitcomb" at bounding box center [466, 467] width 114 height 16
click at [603, 519] on b "Judge" at bounding box center [584, 527] width 38 height 16
click at [791, 641] on button "Verify" at bounding box center [735, 658] width 928 height 34
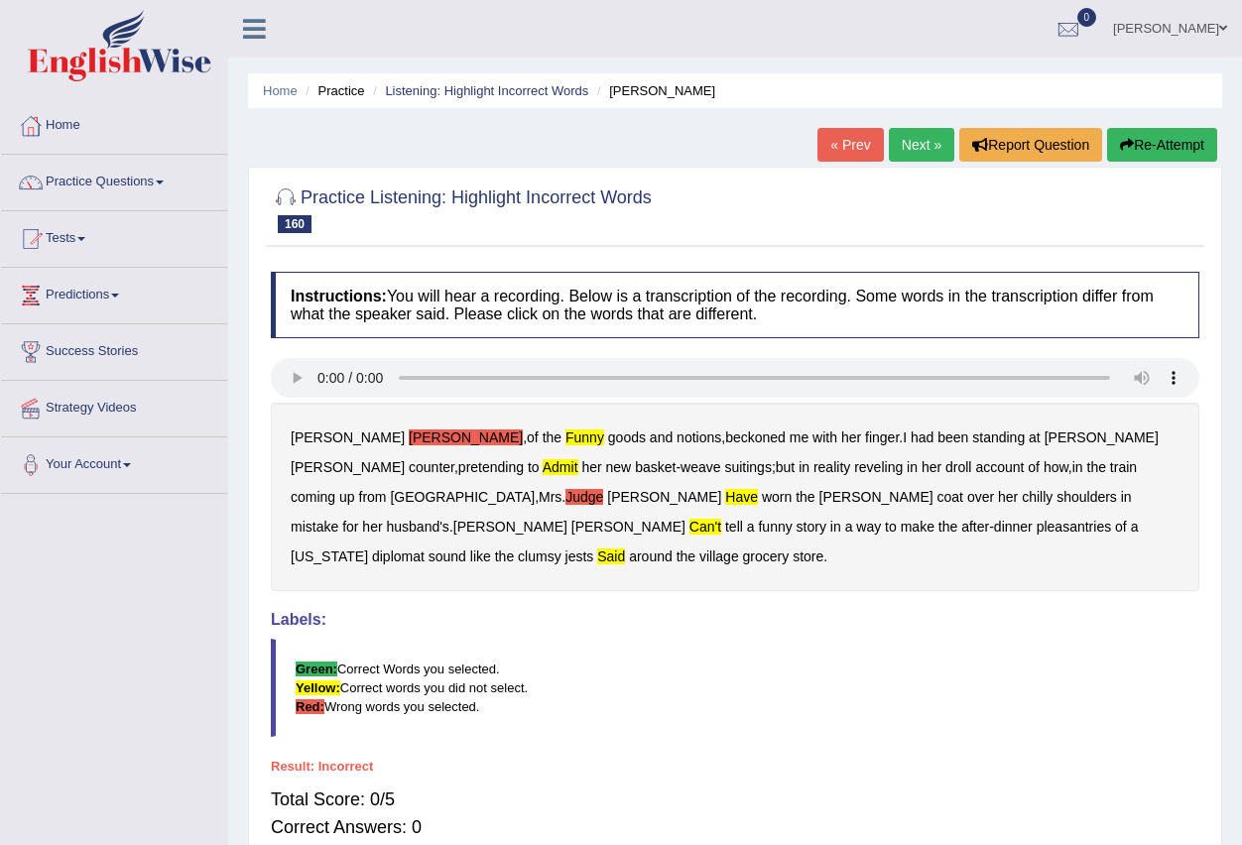
click at [409, 434] on b "Whitcomb" at bounding box center [466, 438] width 114 height 16
click at [603, 489] on b "Judge" at bounding box center [584, 497] width 38 height 16
click at [725, 493] on b "have" at bounding box center [741, 497] width 33 height 16
click at [625, 549] on b "said" at bounding box center [611, 557] width 28 height 16
click at [721, 519] on b "can't" at bounding box center [705, 527] width 32 height 16
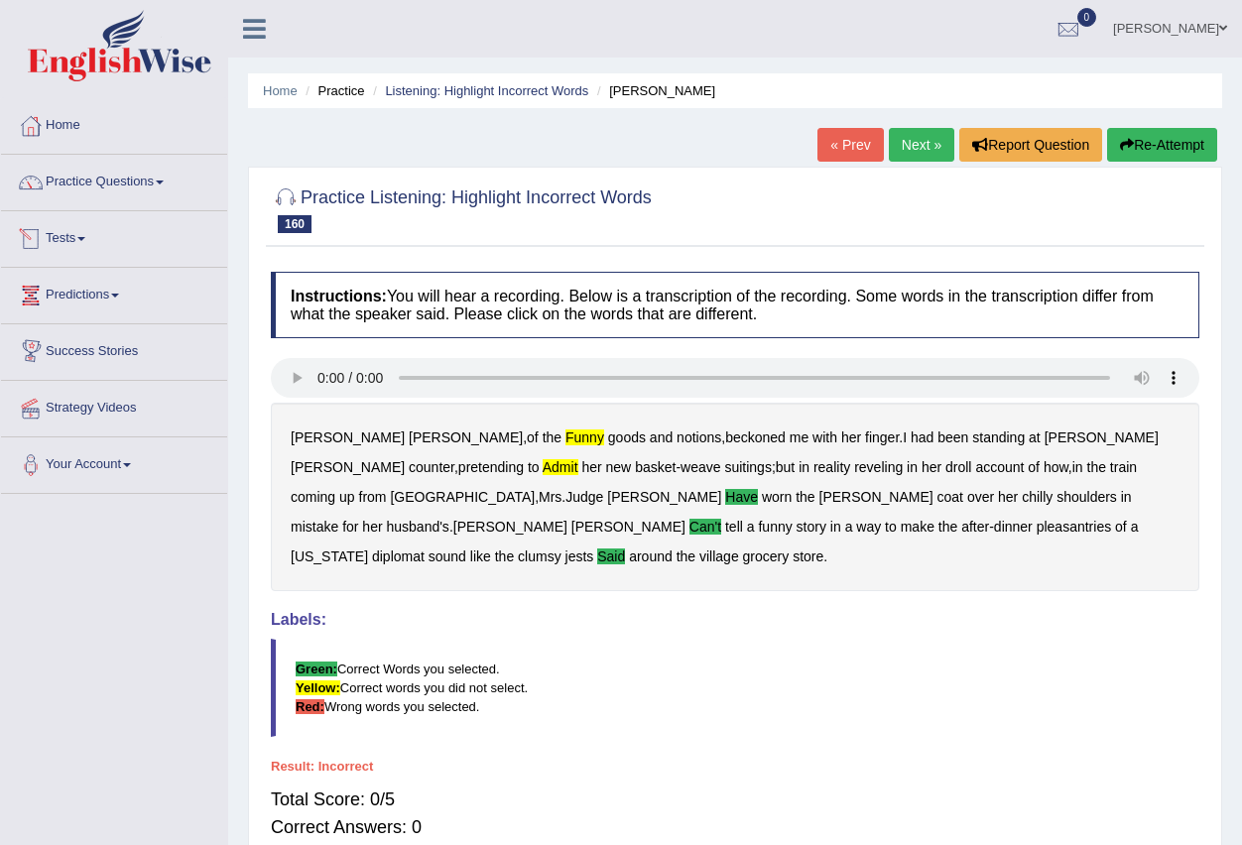
click at [166, 185] on link "Practice Questions" at bounding box center [114, 180] width 226 height 50
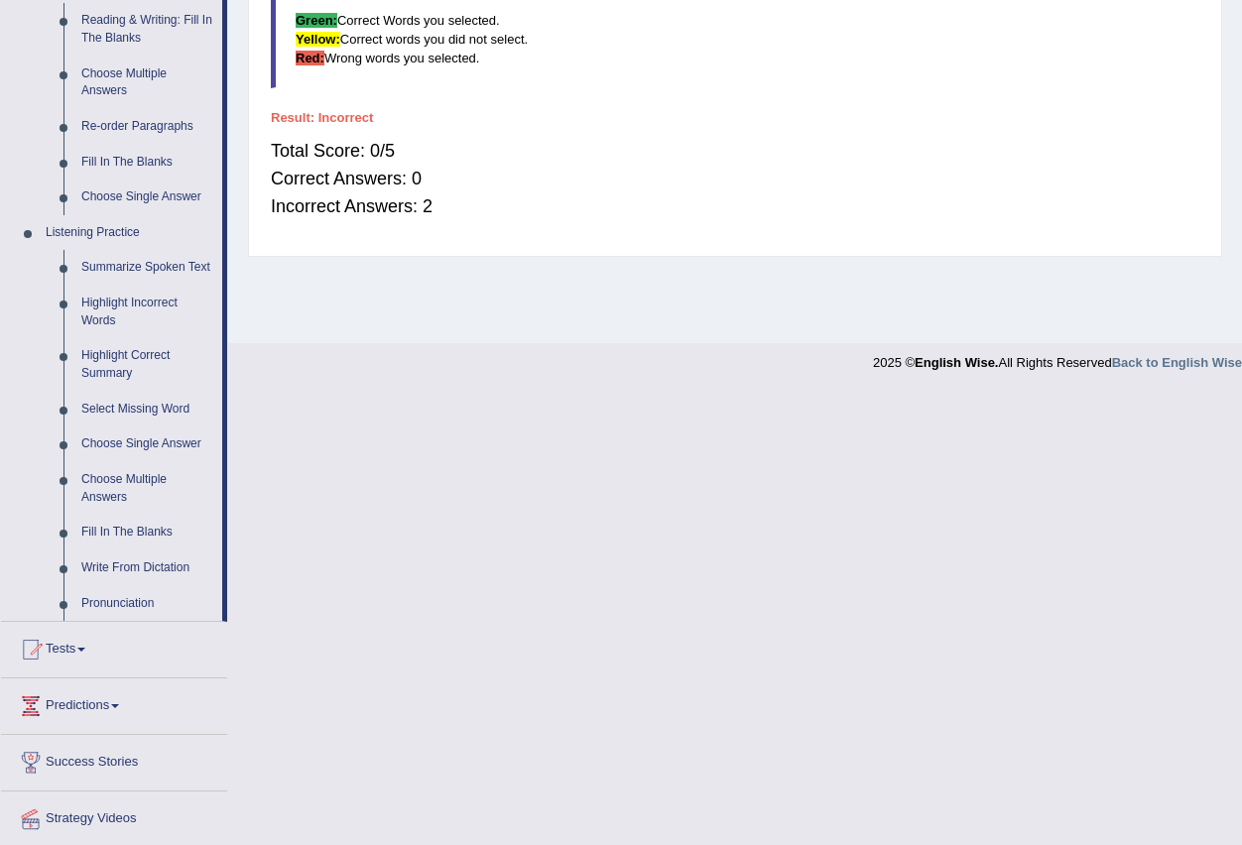
scroll to position [694, 0]
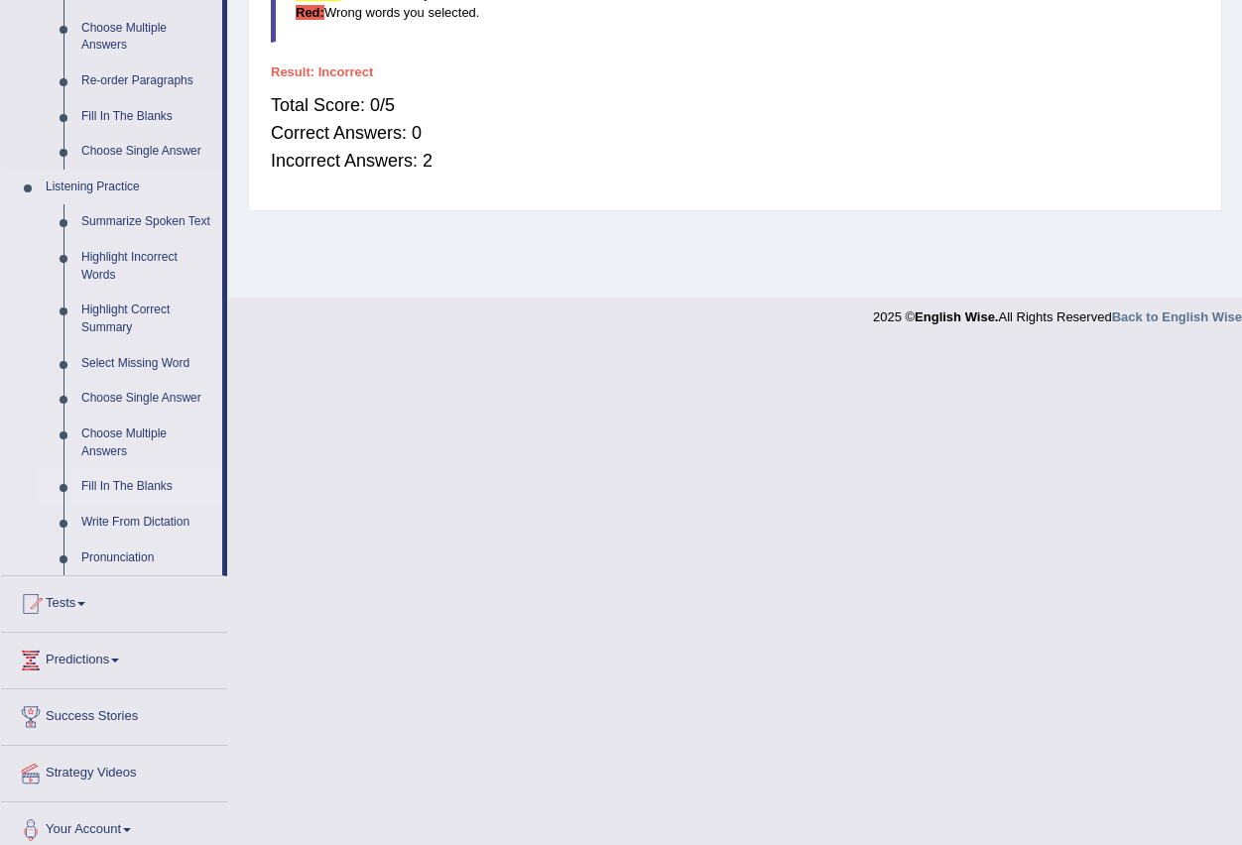
click at [159, 483] on link "Fill In The Blanks" at bounding box center [147, 487] width 150 height 36
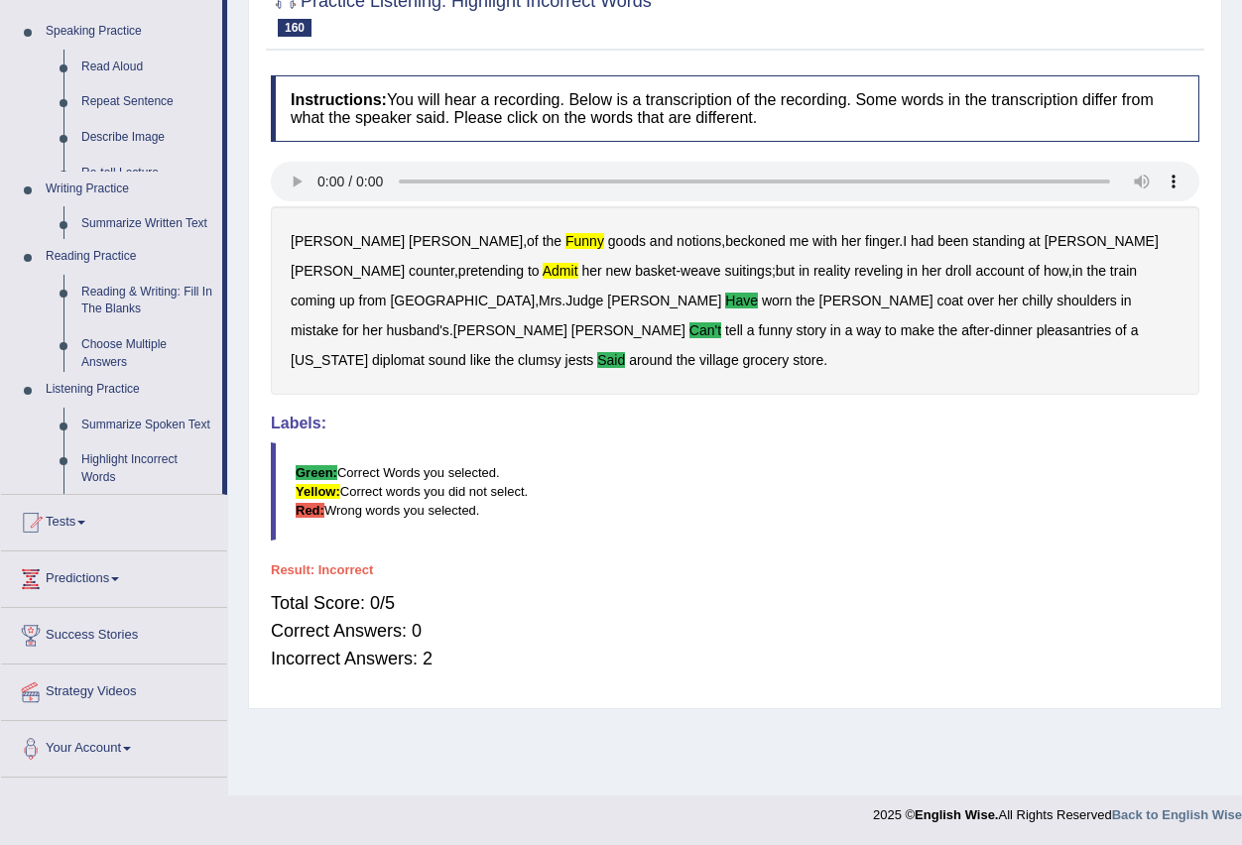
scroll to position [196, 0]
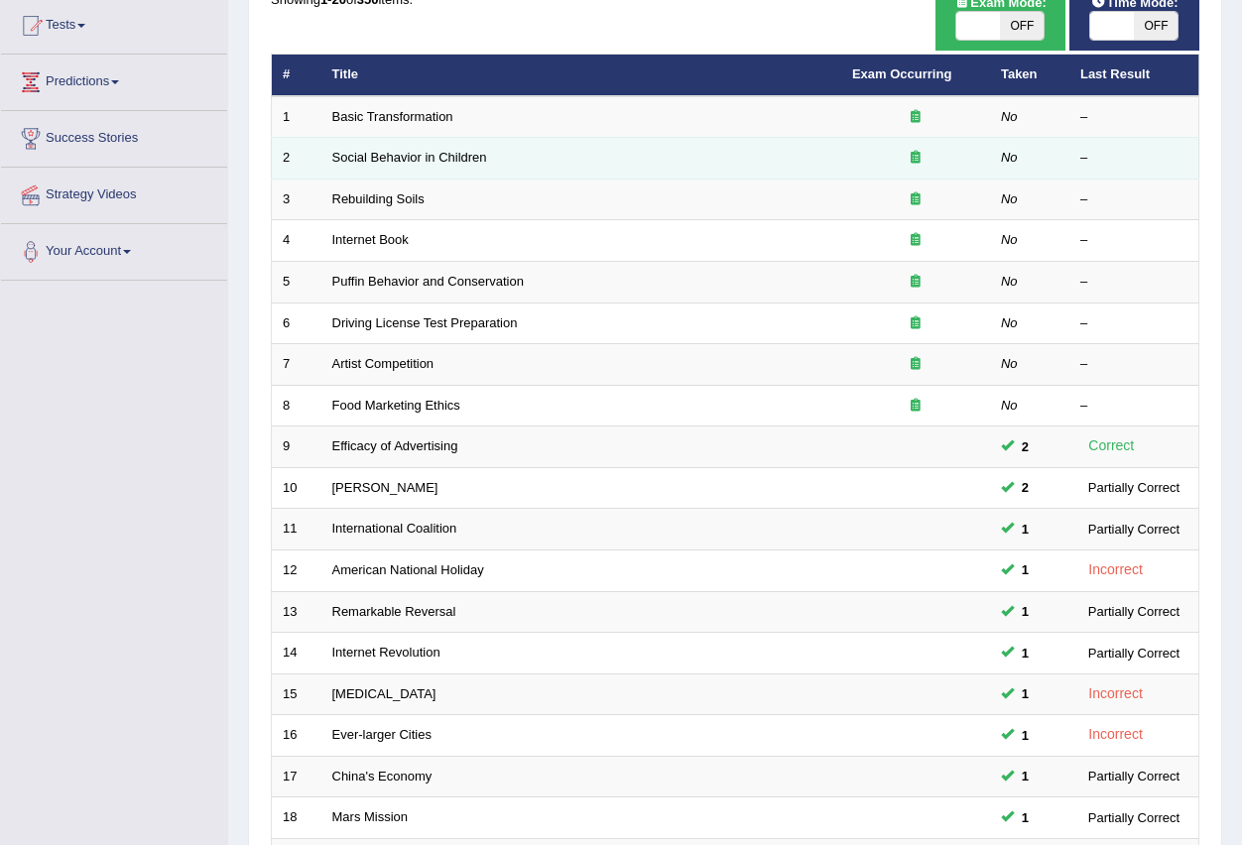
scroll to position [99, 0]
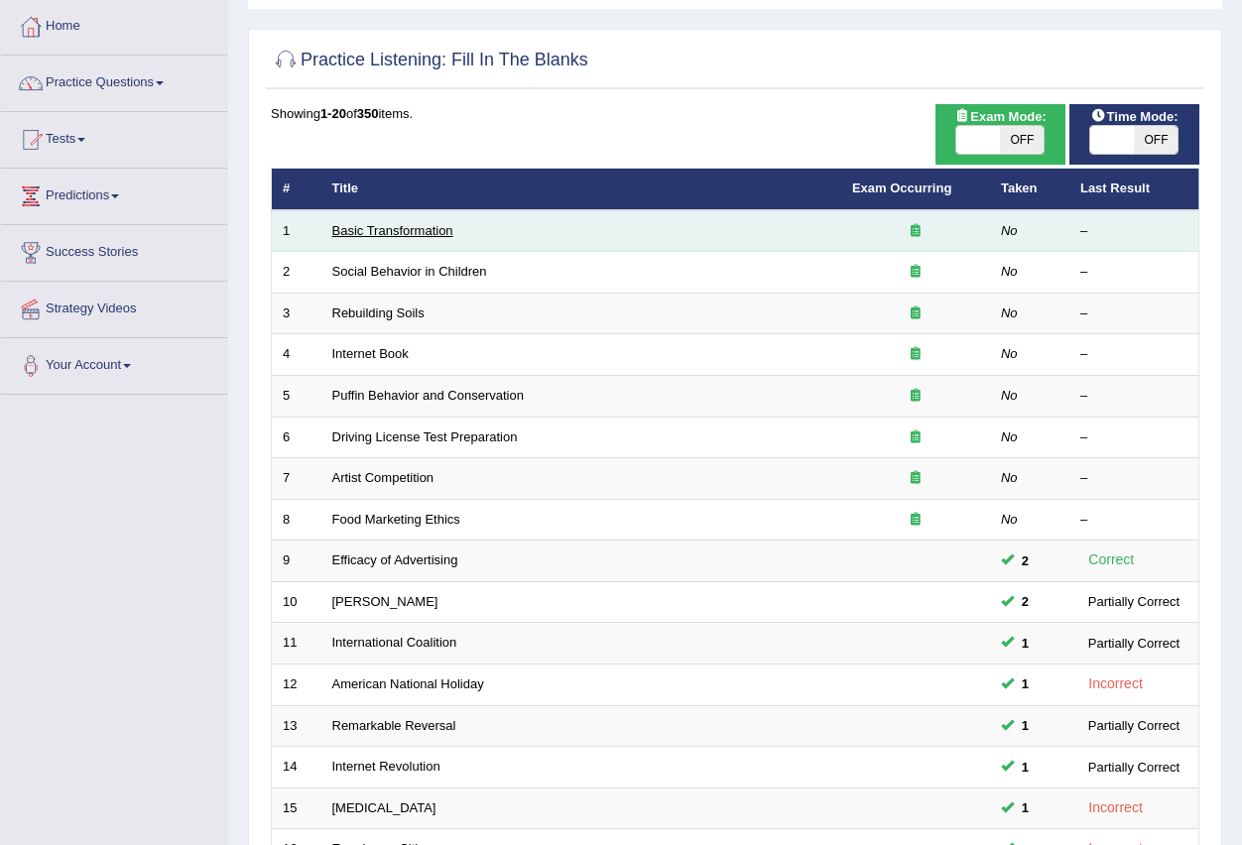
click at [399, 230] on link "Basic Transformation" at bounding box center [392, 230] width 121 height 15
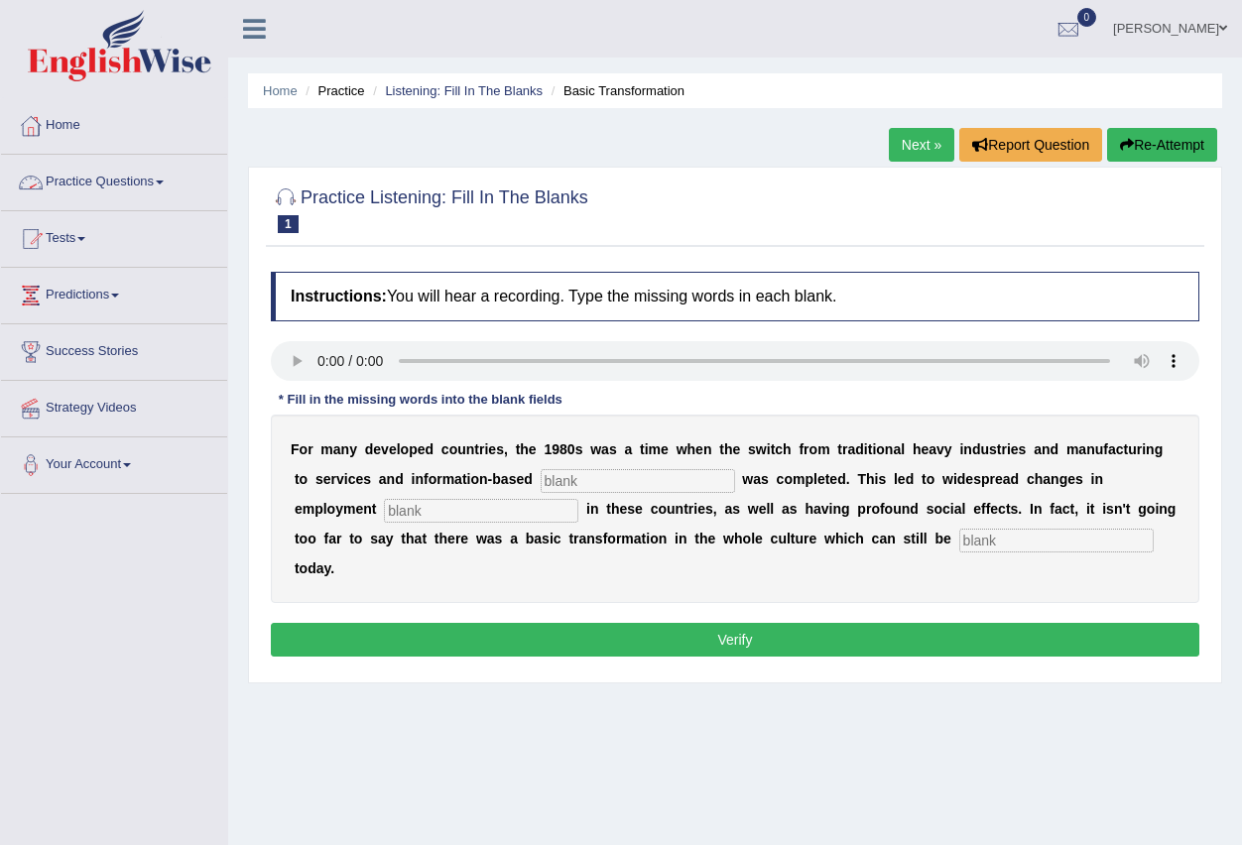
click at [164, 182] on span at bounding box center [160, 183] width 8 height 4
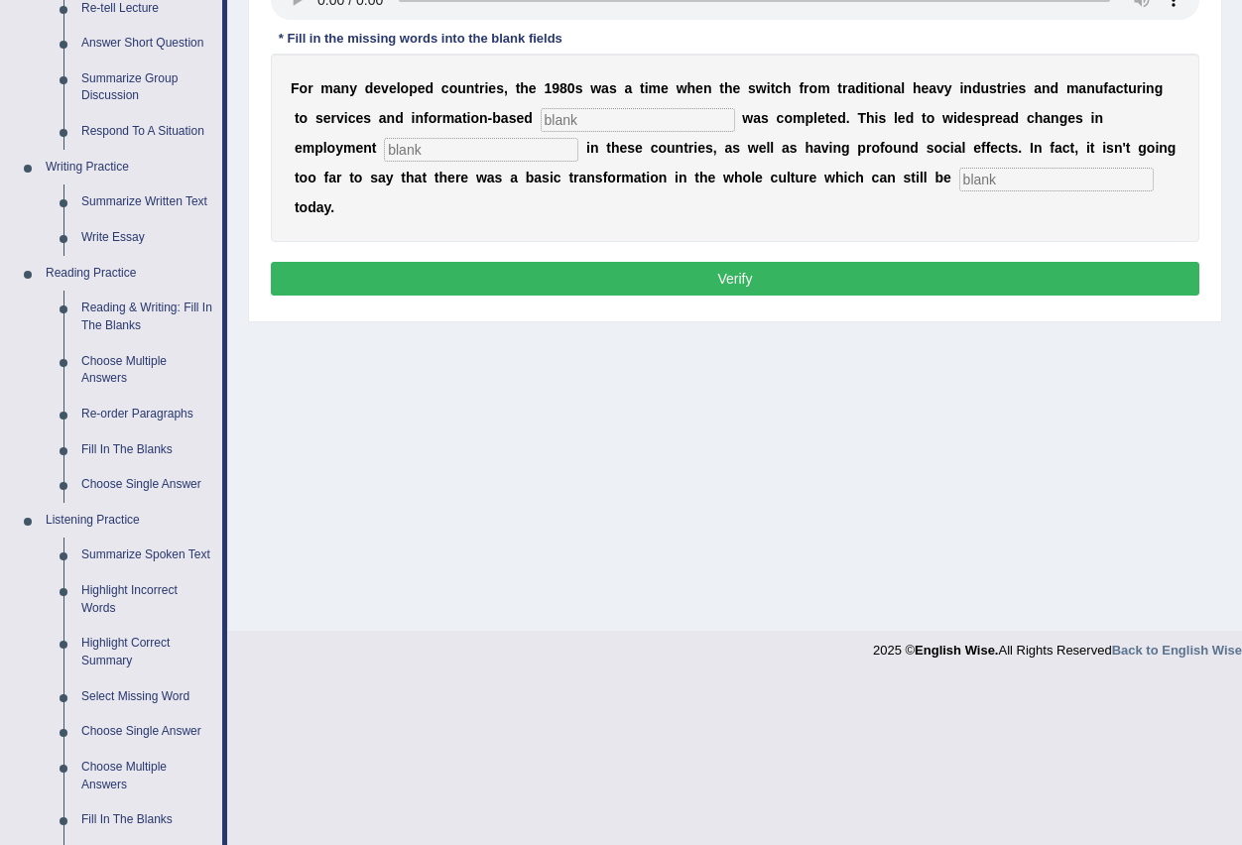
scroll to position [397, 0]
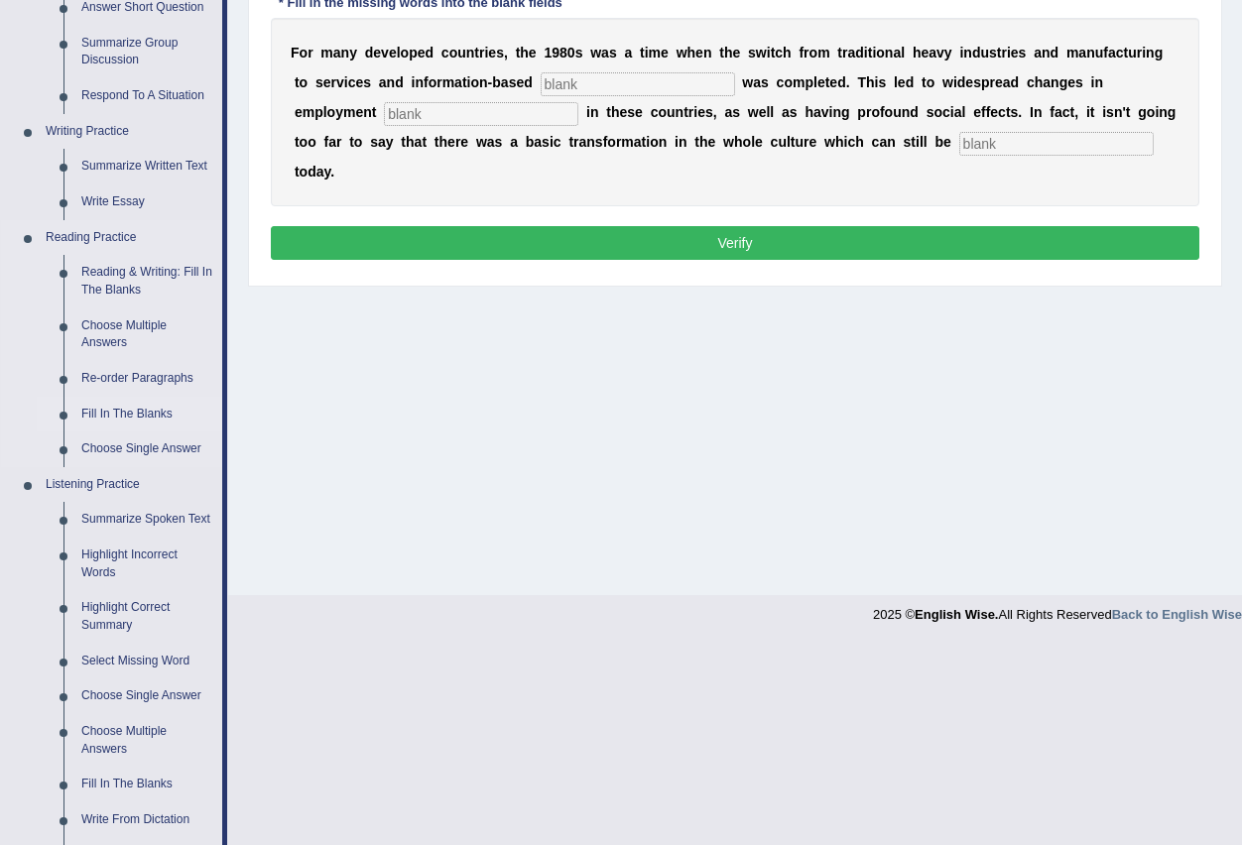
click at [143, 410] on link "Fill In The Blanks" at bounding box center [147, 415] width 150 height 36
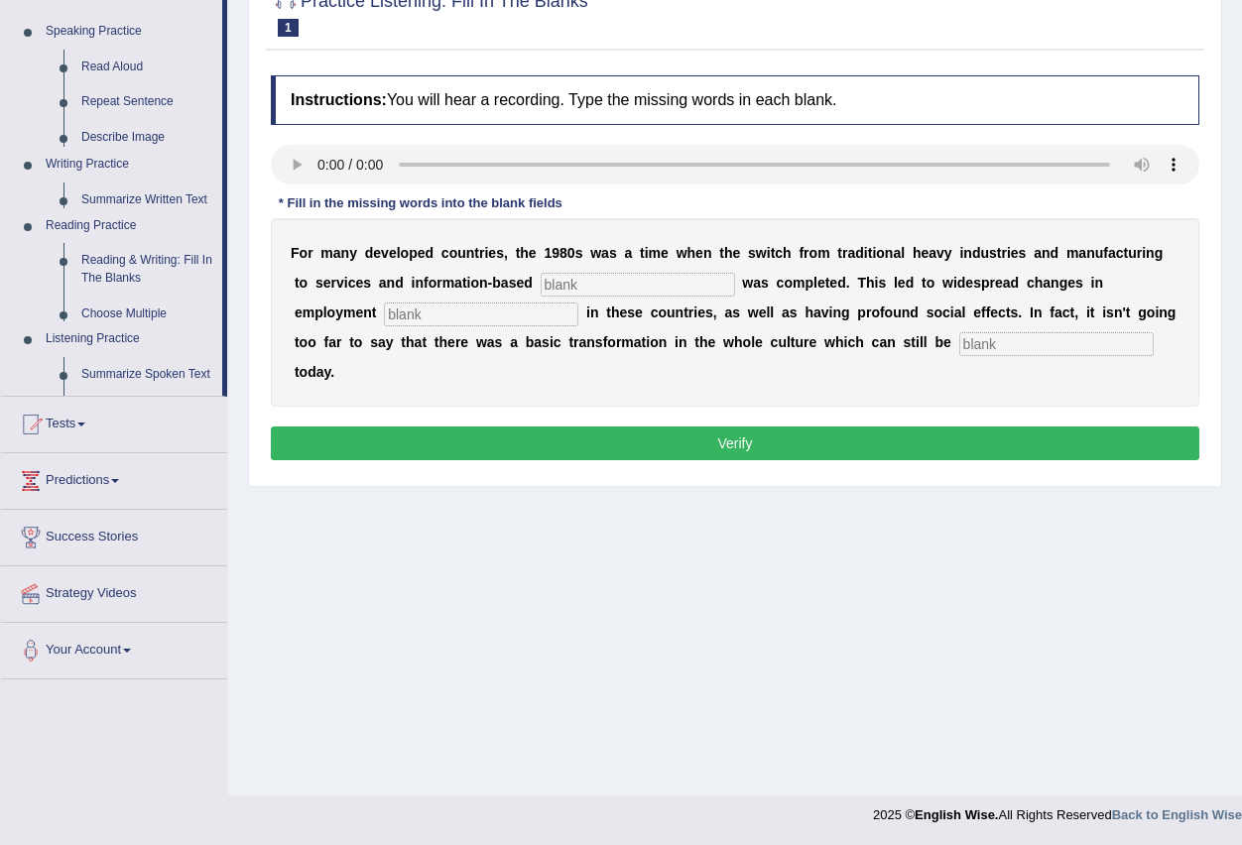
scroll to position [196, 0]
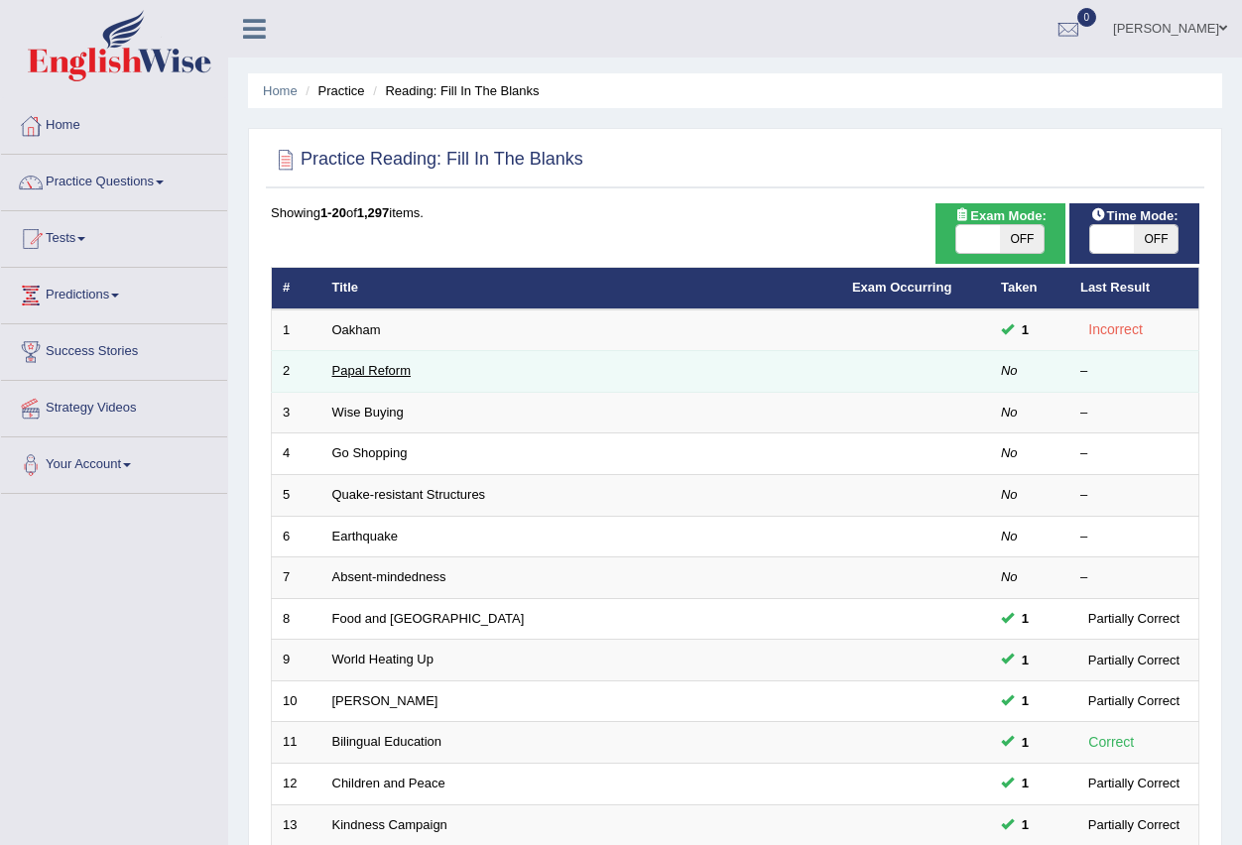
click at [358, 372] on link "Papal Reform" at bounding box center [371, 370] width 78 height 15
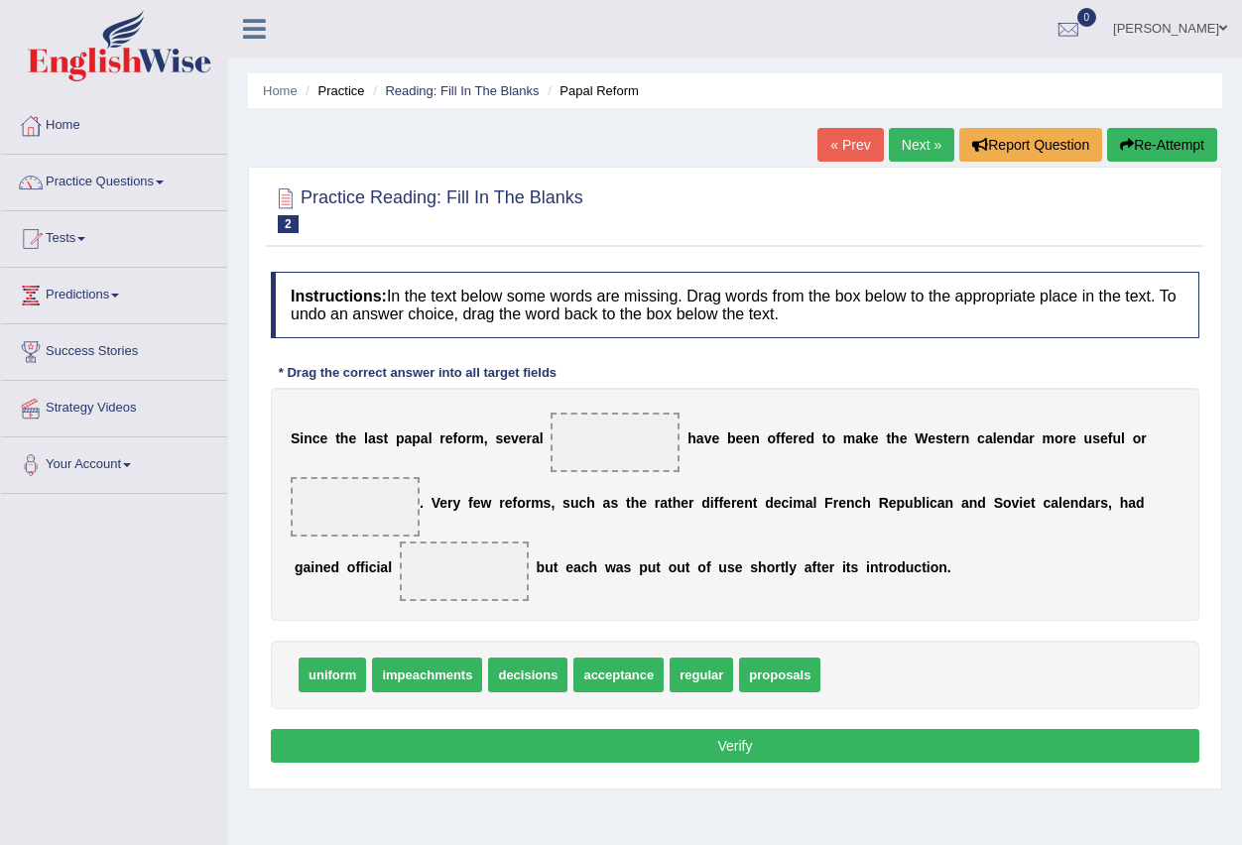
click at [166, 185] on link "Practice Questions" at bounding box center [114, 180] width 226 height 50
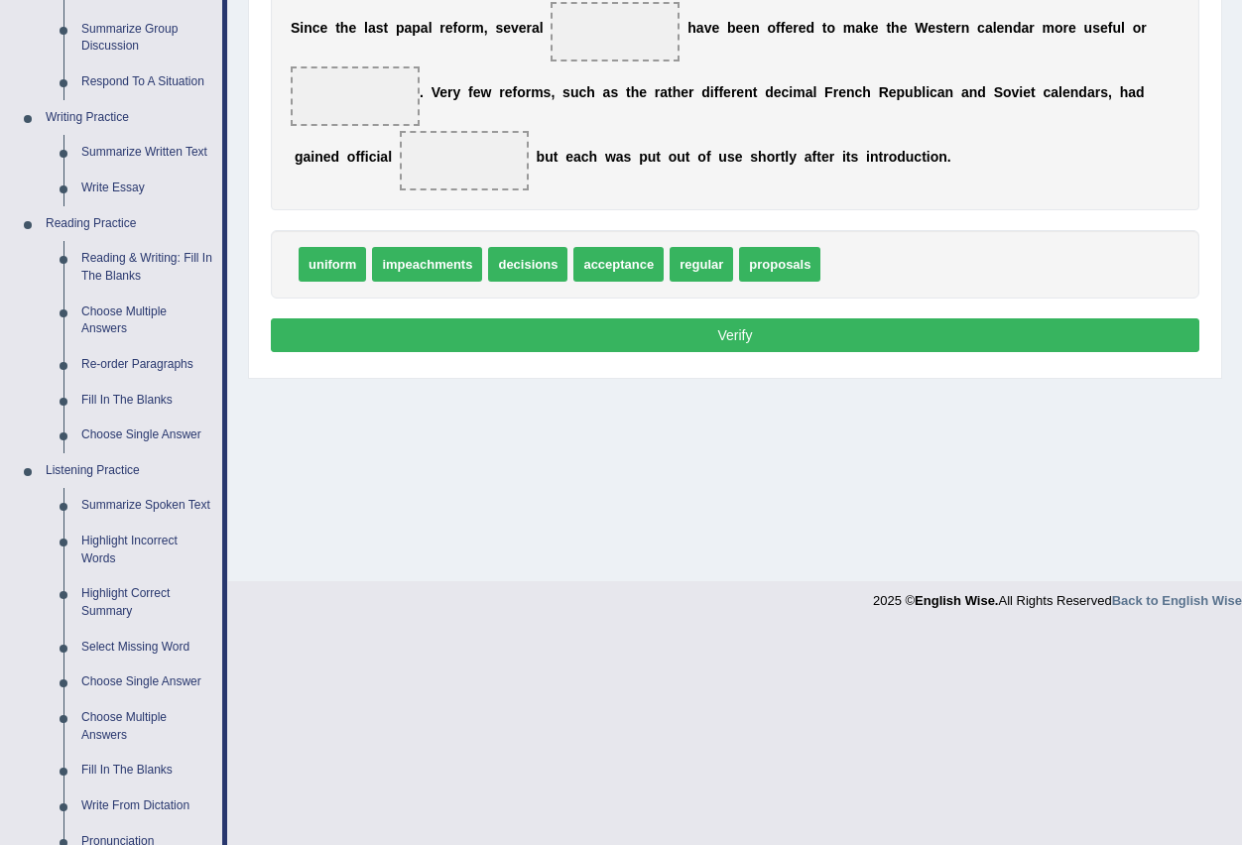
scroll to position [496, 0]
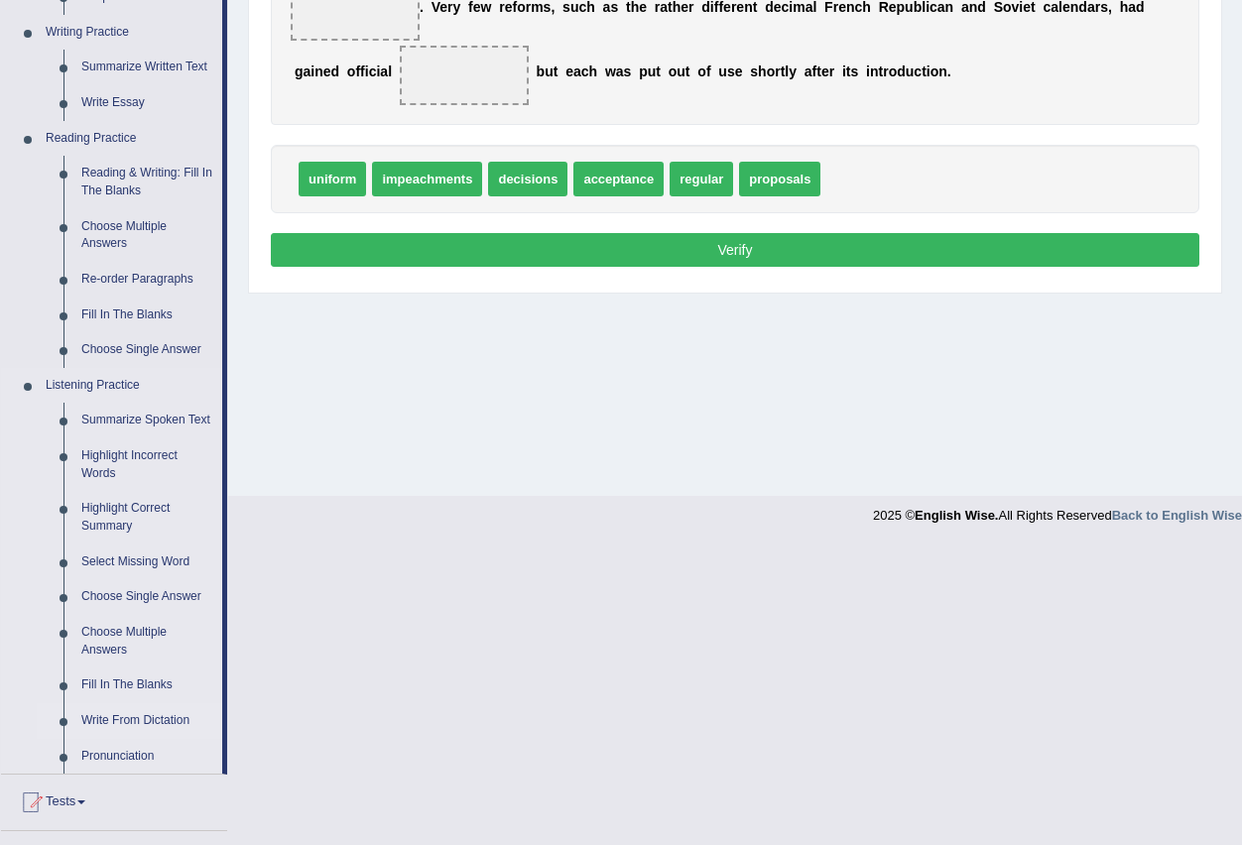
click at [176, 719] on link "Write From Dictation" at bounding box center [147, 721] width 150 height 36
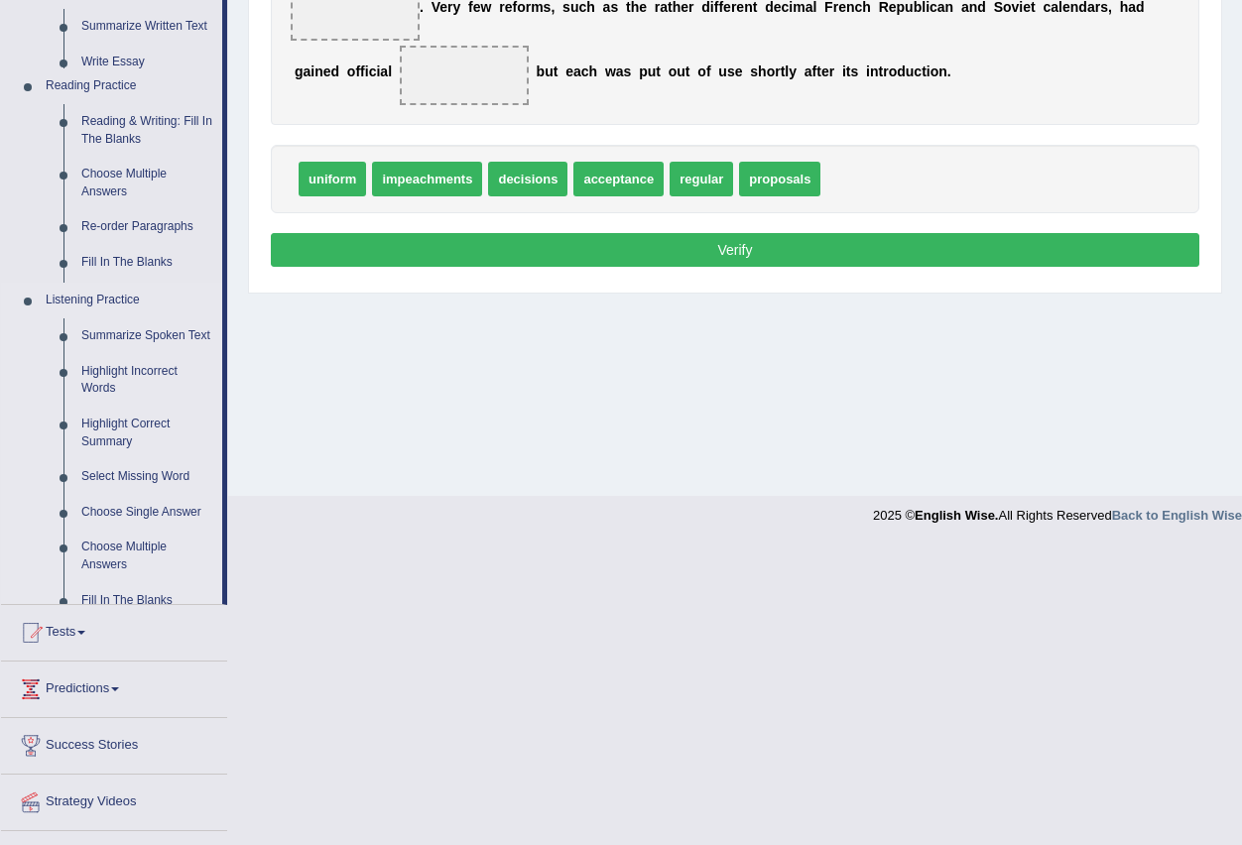
scroll to position [196, 0]
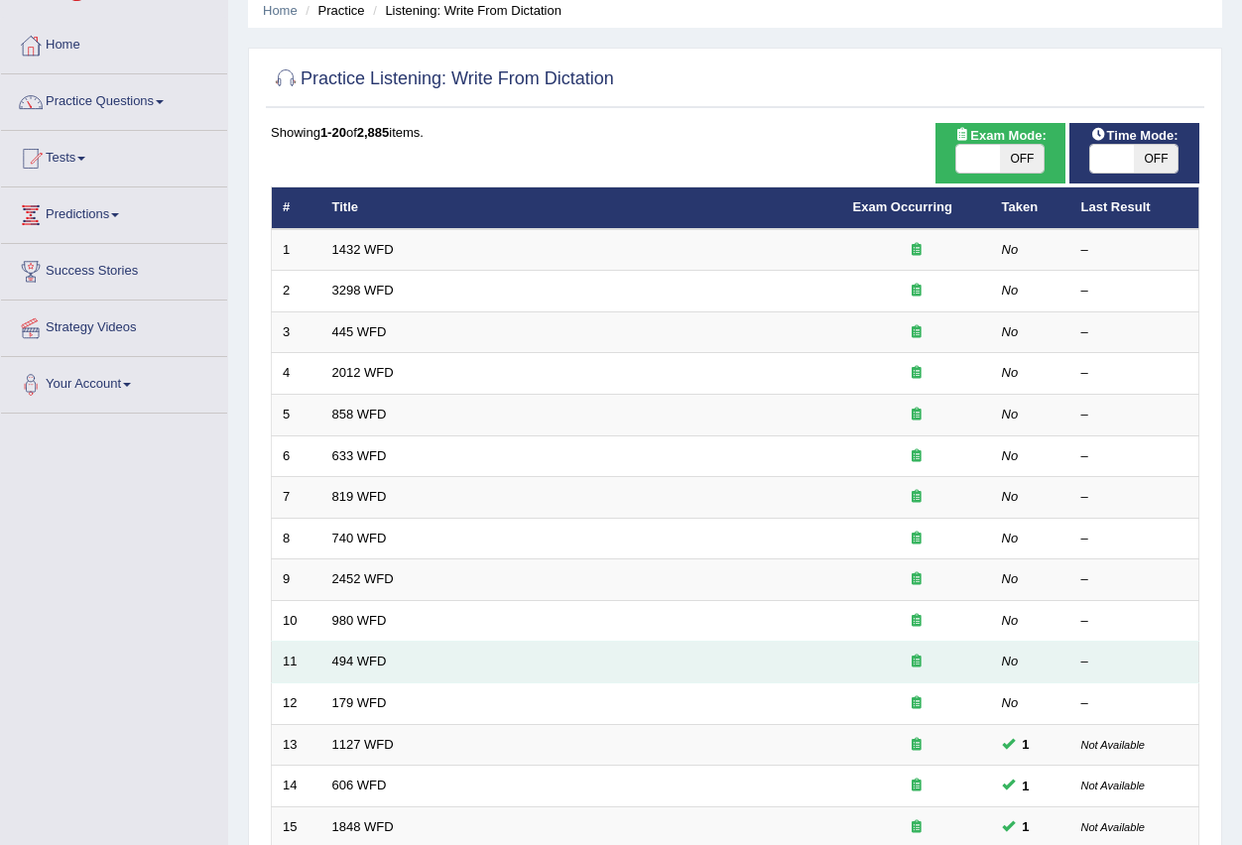
scroll to position [71, 0]
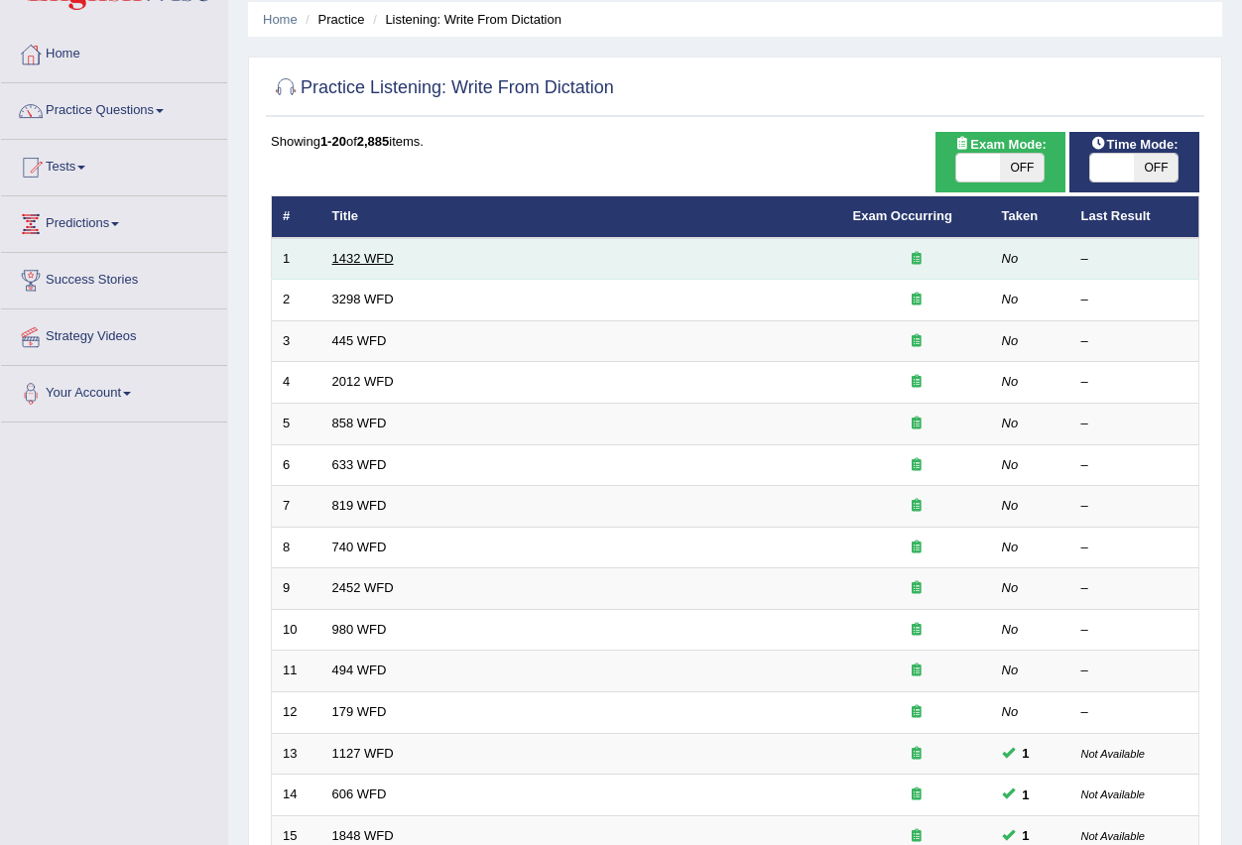
click at [381, 254] on link "1432 WFD" at bounding box center [363, 258] width 62 height 15
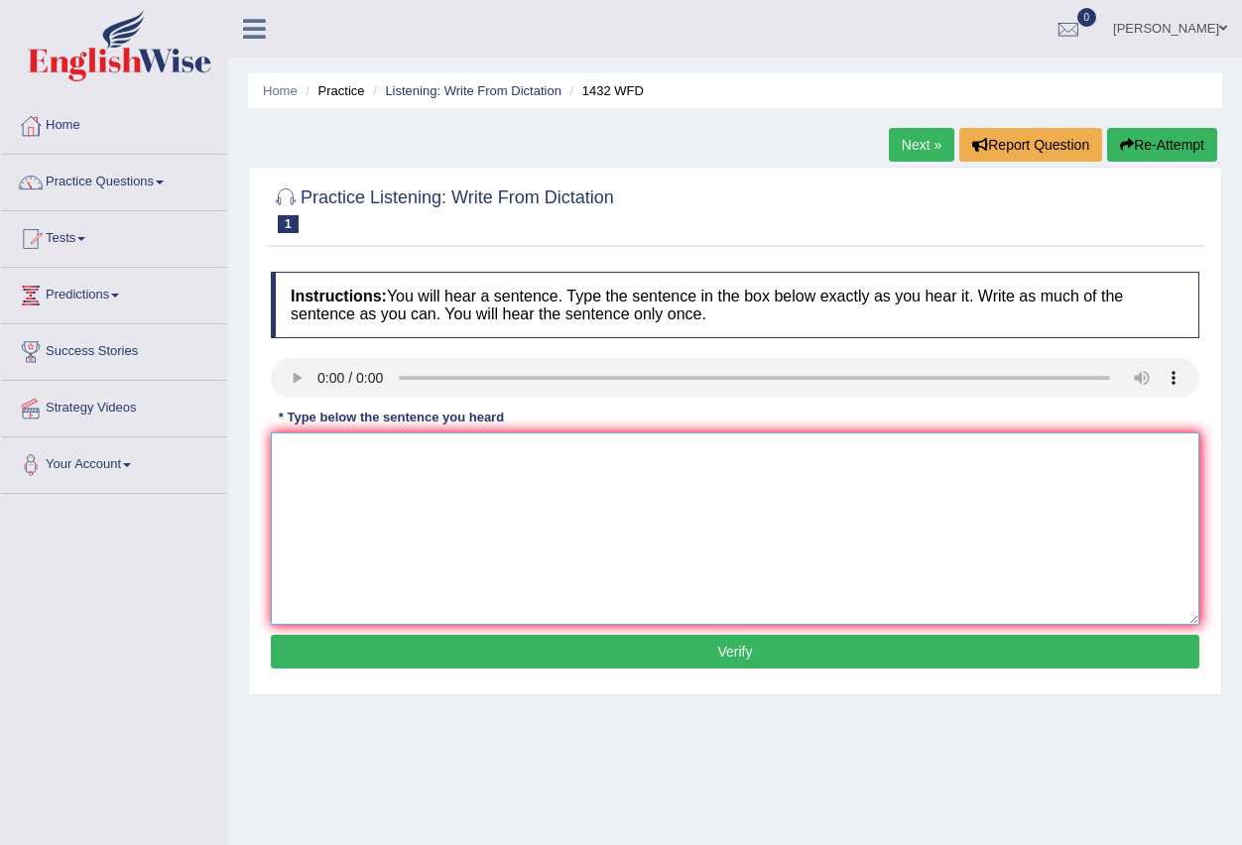
click at [592, 522] on textarea at bounding box center [735, 528] width 928 height 192
type textarea "More fizikell activity is."
click at [777, 646] on button "Verify" at bounding box center [735, 652] width 928 height 34
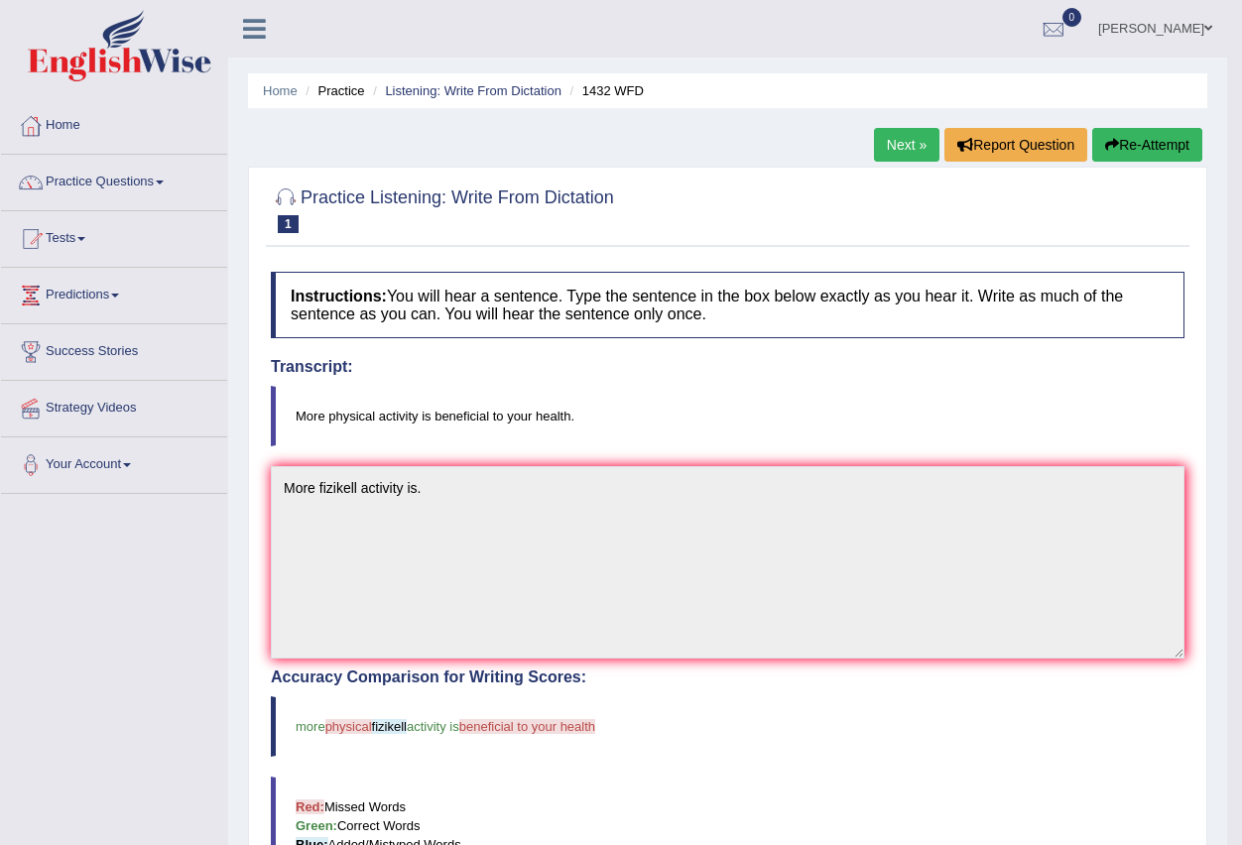
click at [905, 150] on link "Next »" at bounding box center [906, 145] width 65 height 34
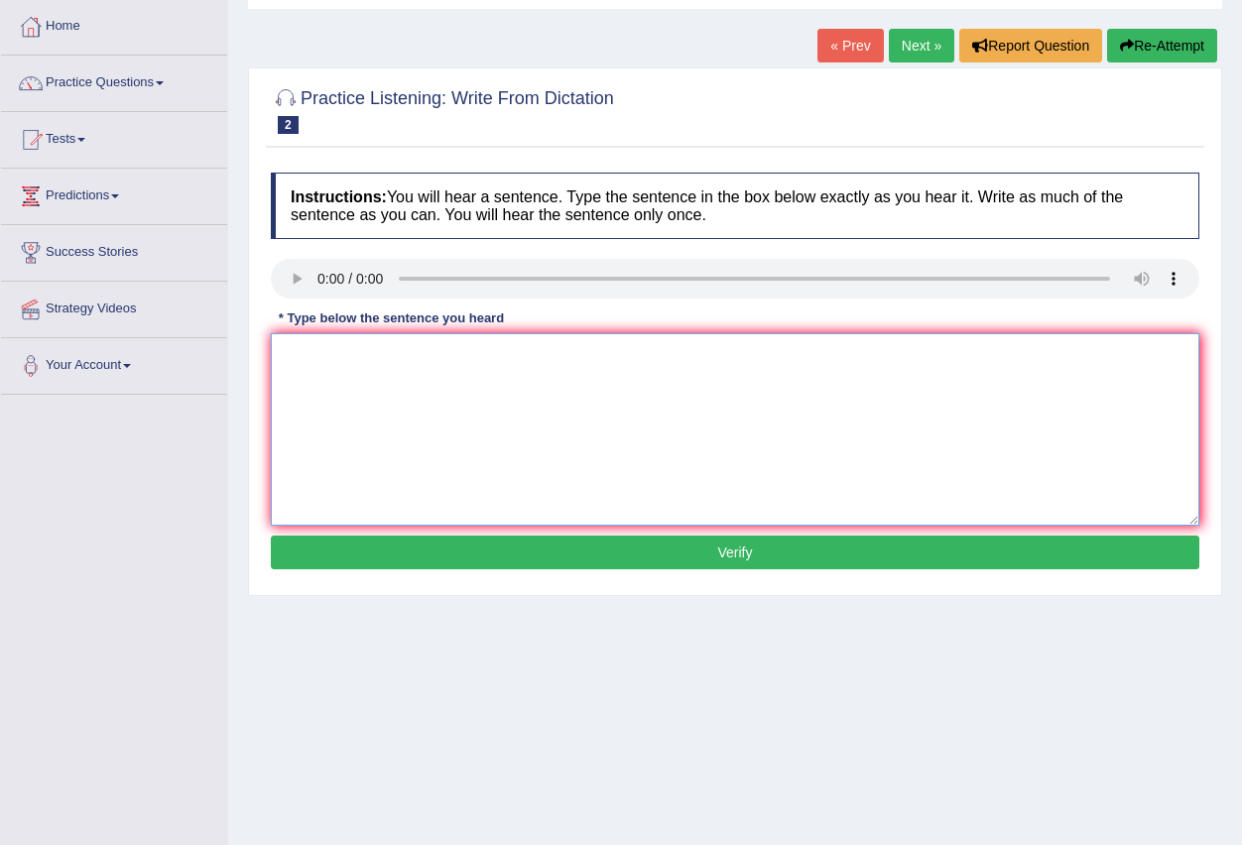
click at [318, 358] on textarea at bounding box center [735, 429] width 928 height 192
type textarea "Animals."
click at [777, 553] on button "Verify" at bounding box center [735, 553] width 928 height 34
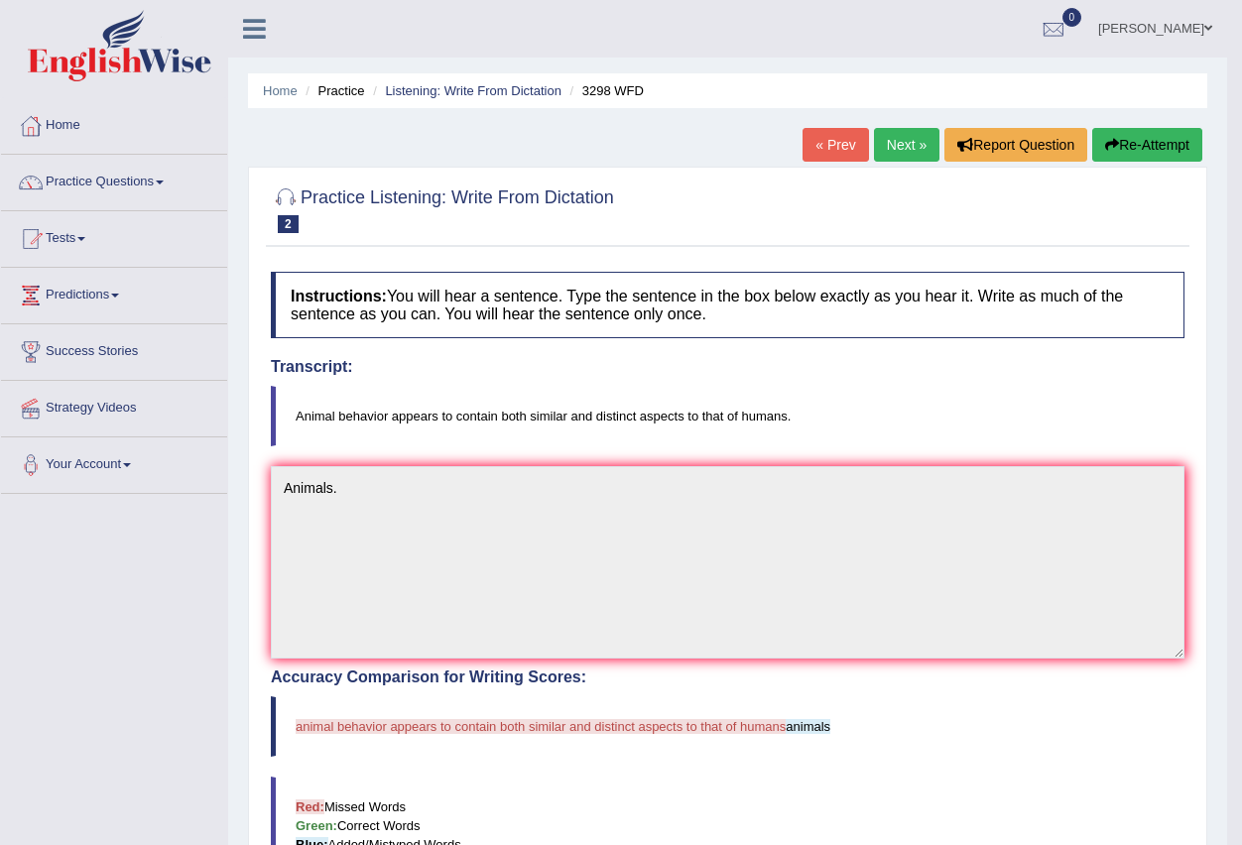
click at [898, 143] on link "Next »" at bounding box center [906, 145] width 65 height 34
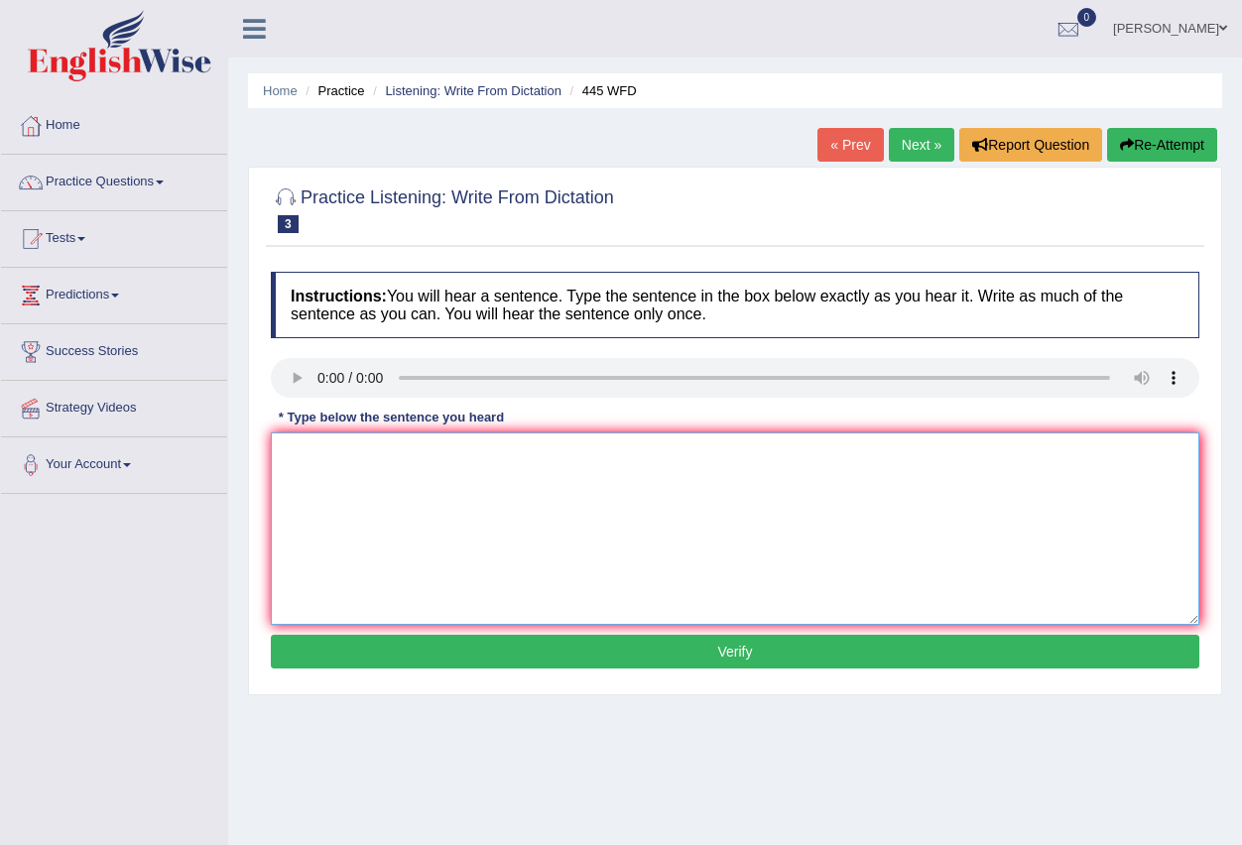
click at [332, 458] on textarea at bounding box center [735, 528] width 928 height 192
type textarea "+"
type textarea "America i Marc."
click at [721, 657] on button "Verify" at bounding box center [735, 652] width 928 height 34
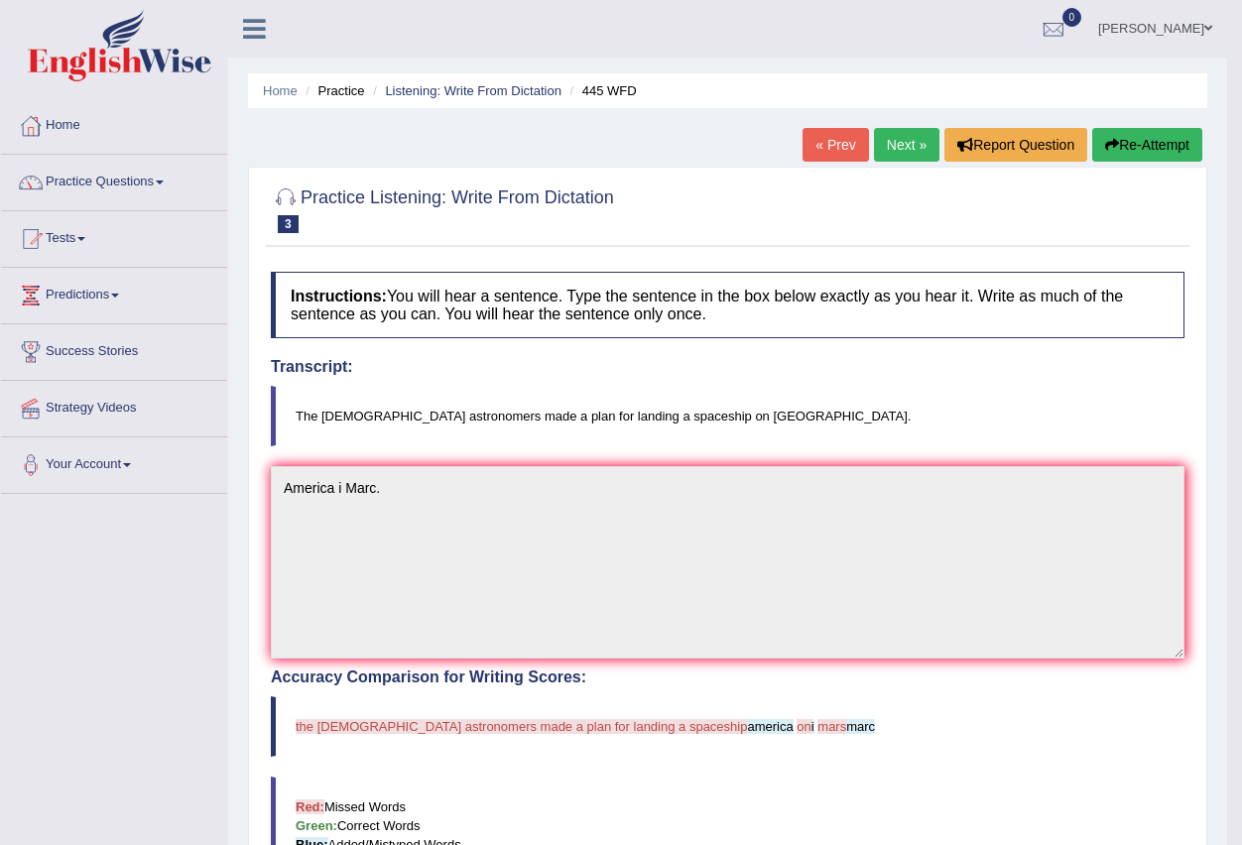
click at [895, 140] on link "Next »" at bounding box center [906, 145] width 65 height 34
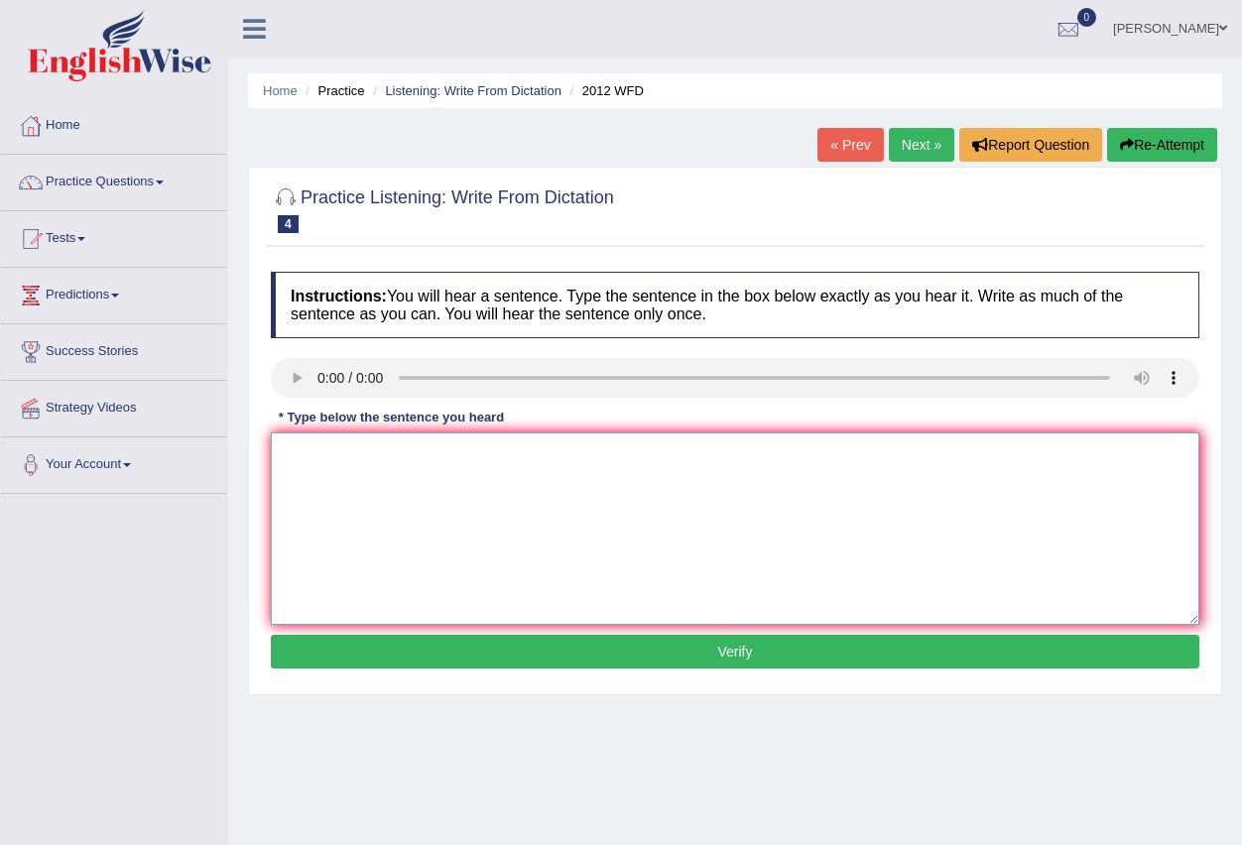
click at [367, 469] on textarea at bounding box center [735, 528] width 928 height 192
click at [929, 150] on link "Next »" at bounding box center [921, 145] width 65 height 34
click at [328, 469] on textarea at bounding box center [735, 528] width 928 height 192
type textarea "The year efects."
click at [791, 650] on button "Verify" at bounding box center [735, 652] width 928 height 34
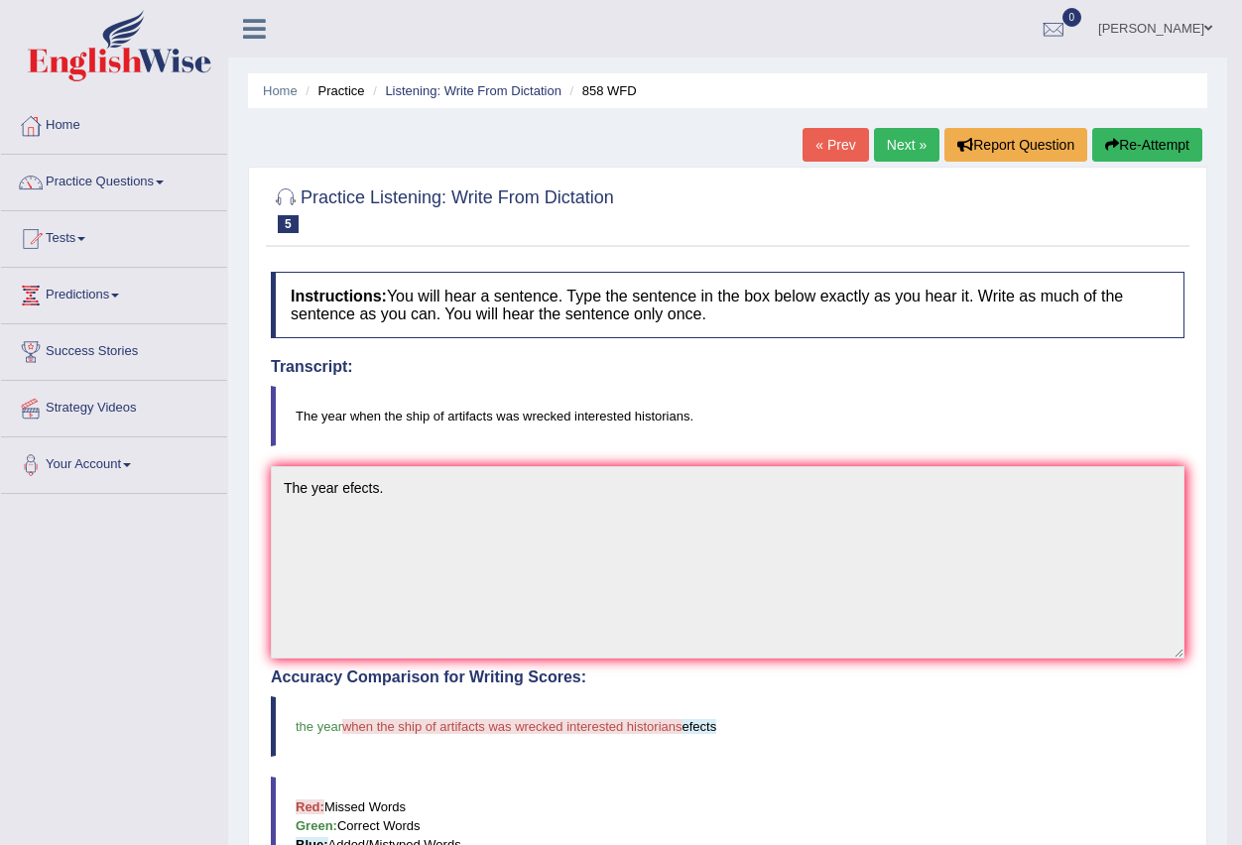
click at [906, 143] on link "Next »" at bounding box center [906, 145] width 65 height 34
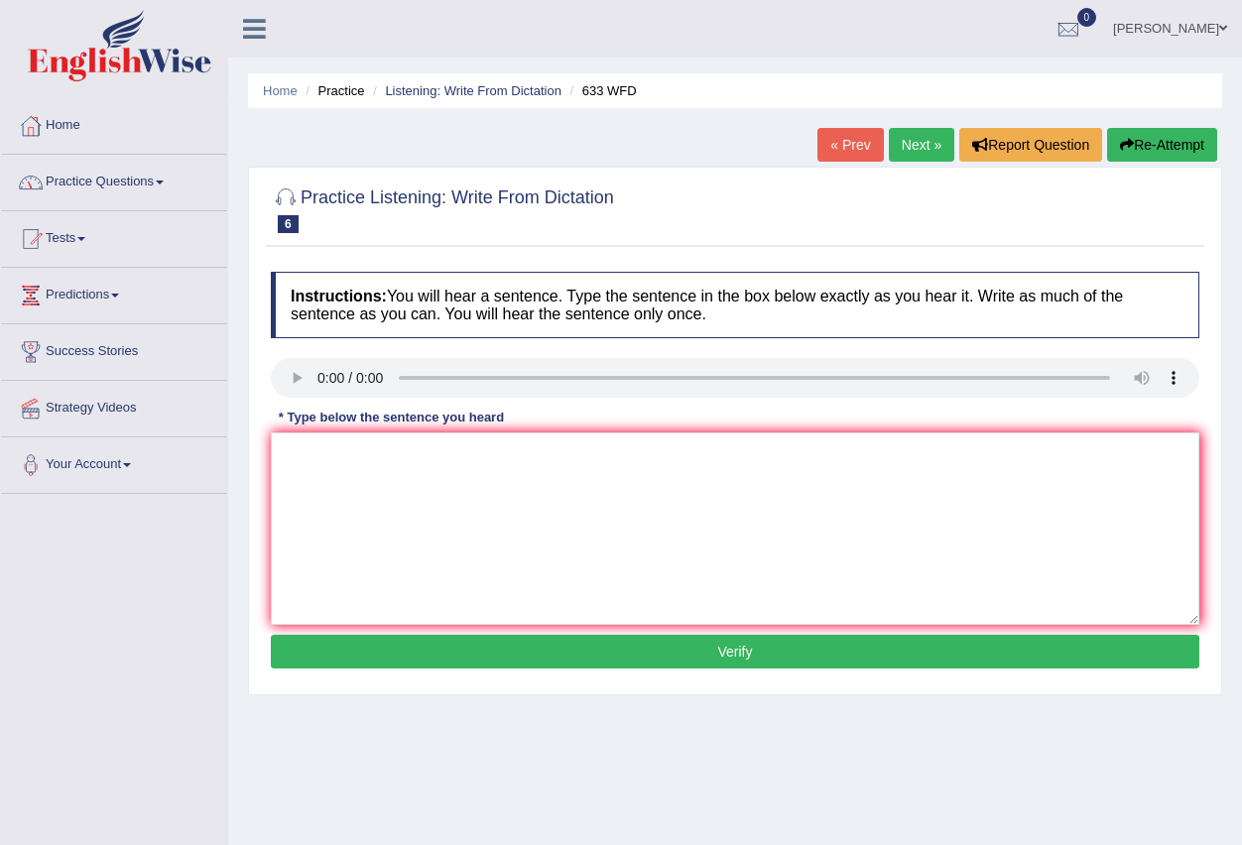
click at [166, 178] on link "Practice Questions" at bounding box center [114, 180] width 226 height 50
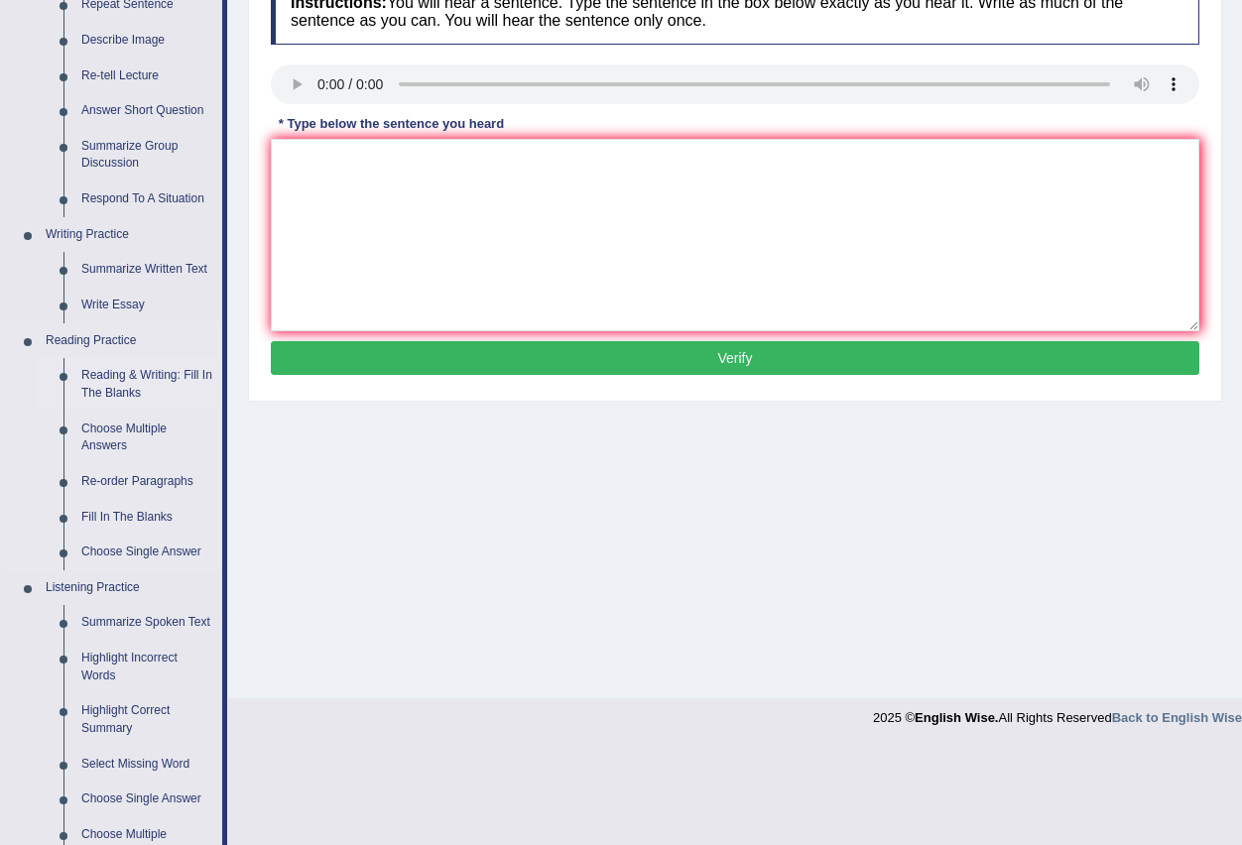
scroll to position [298, 0]
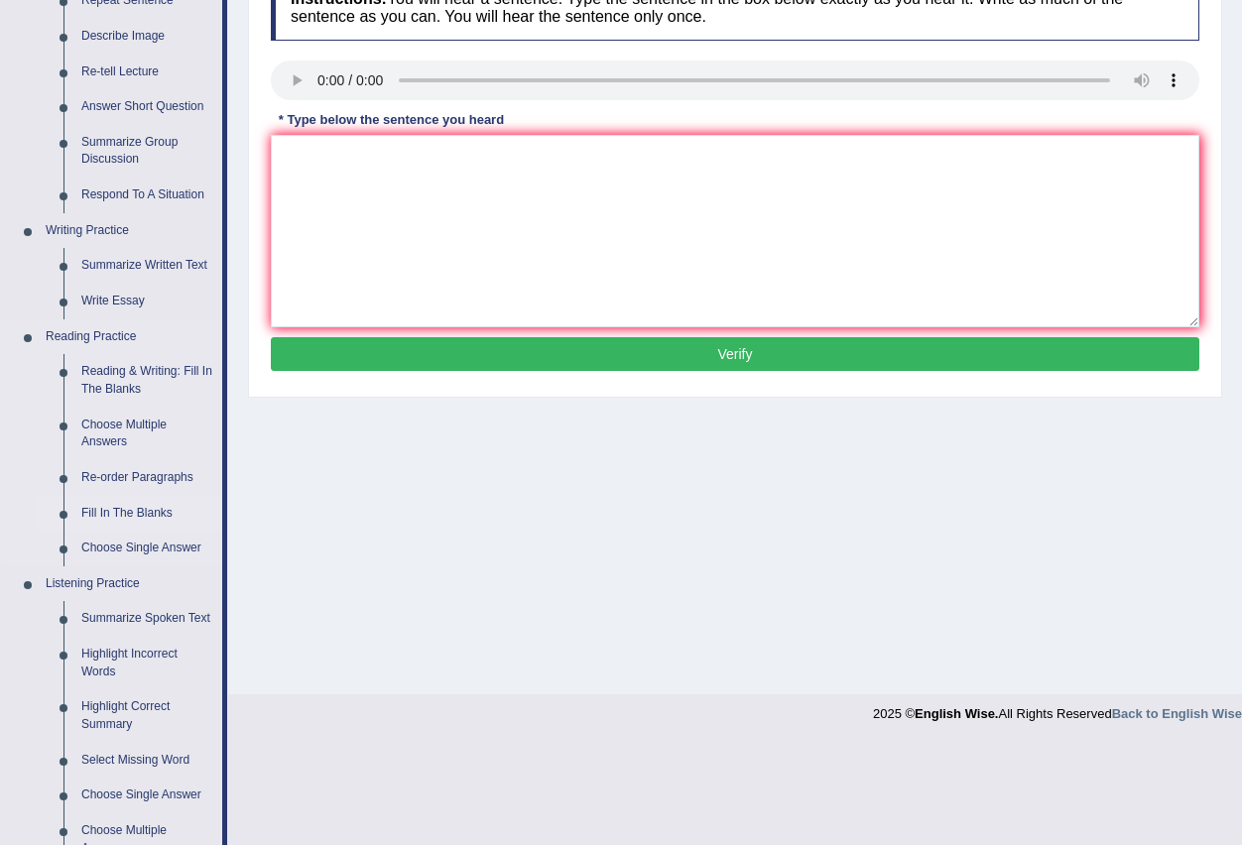
click at [145, 507] on link "Fill In The Blanks" at bounding box center [147, 514] width 150 height 36
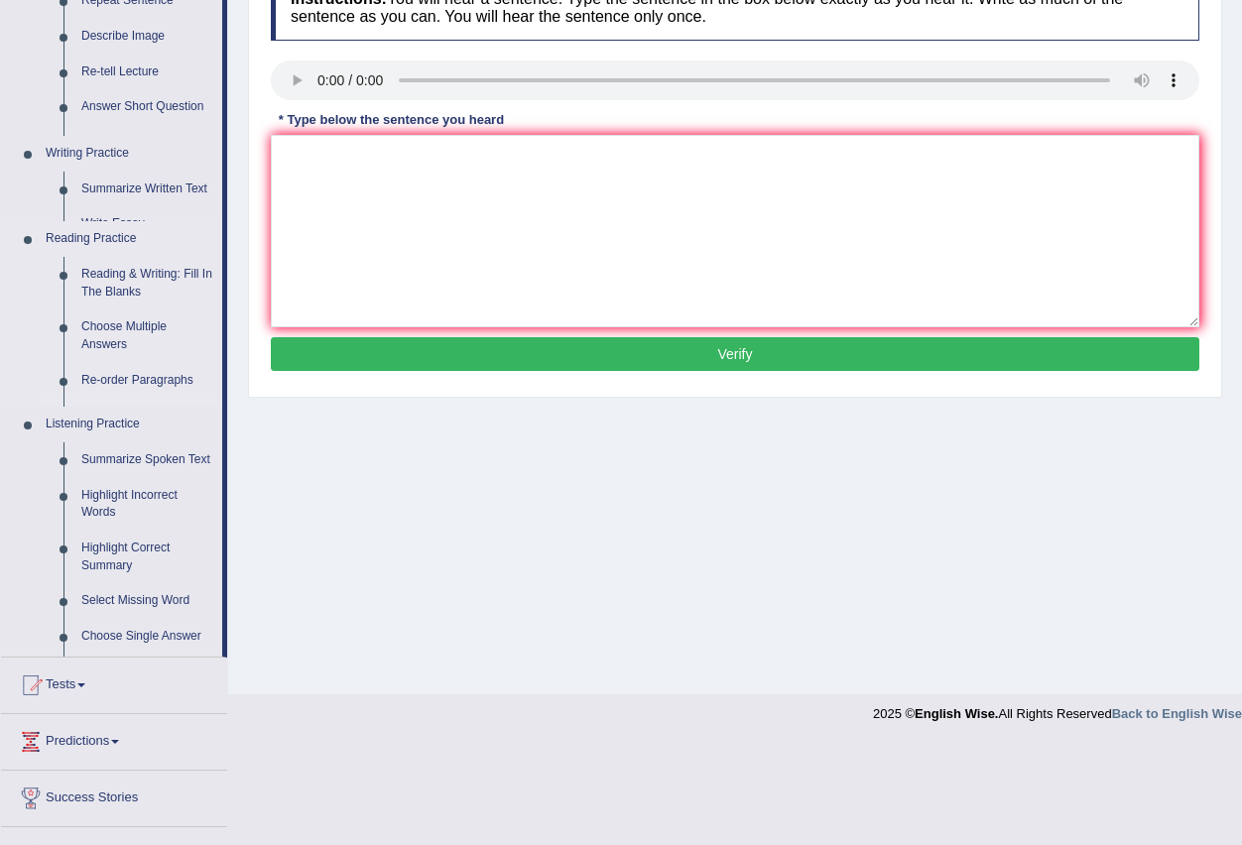
scroll to position [196, 0]
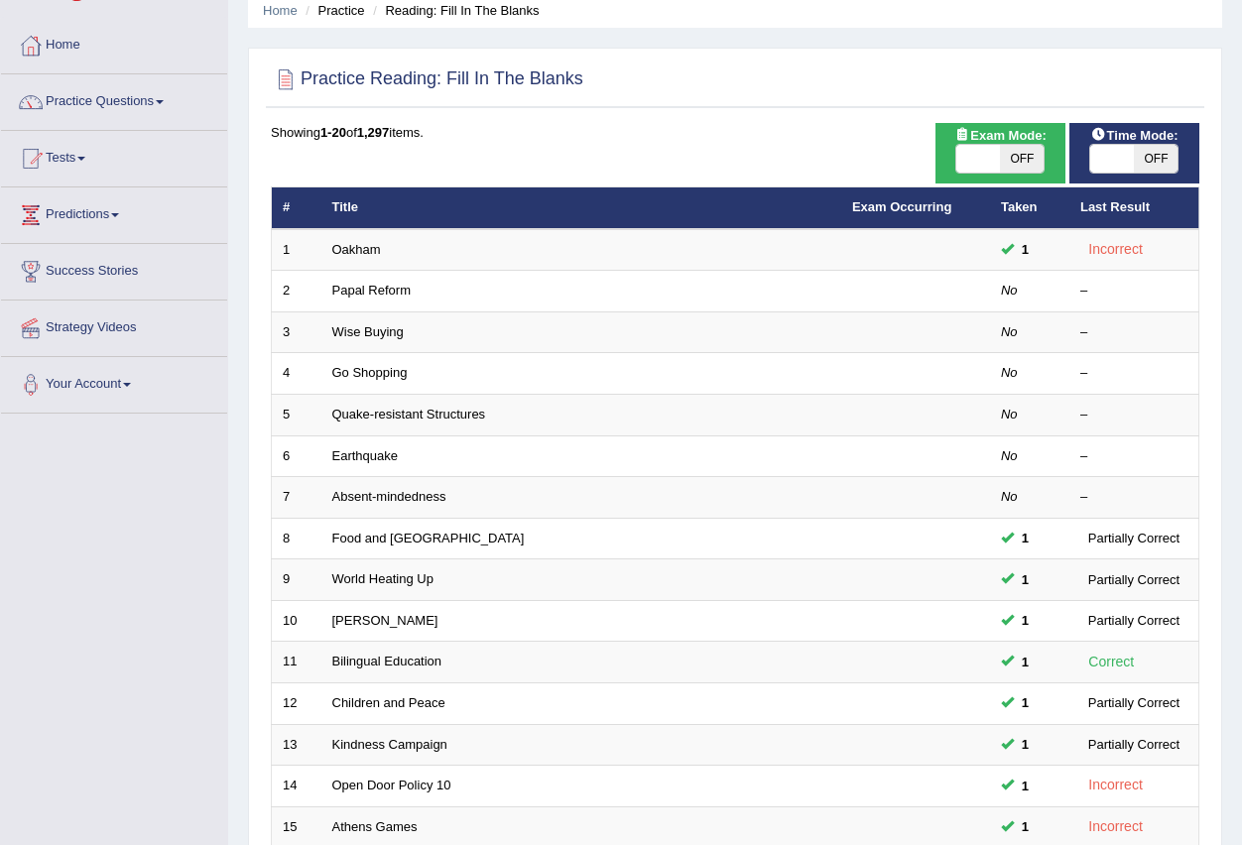
scroll to position [71, 0]
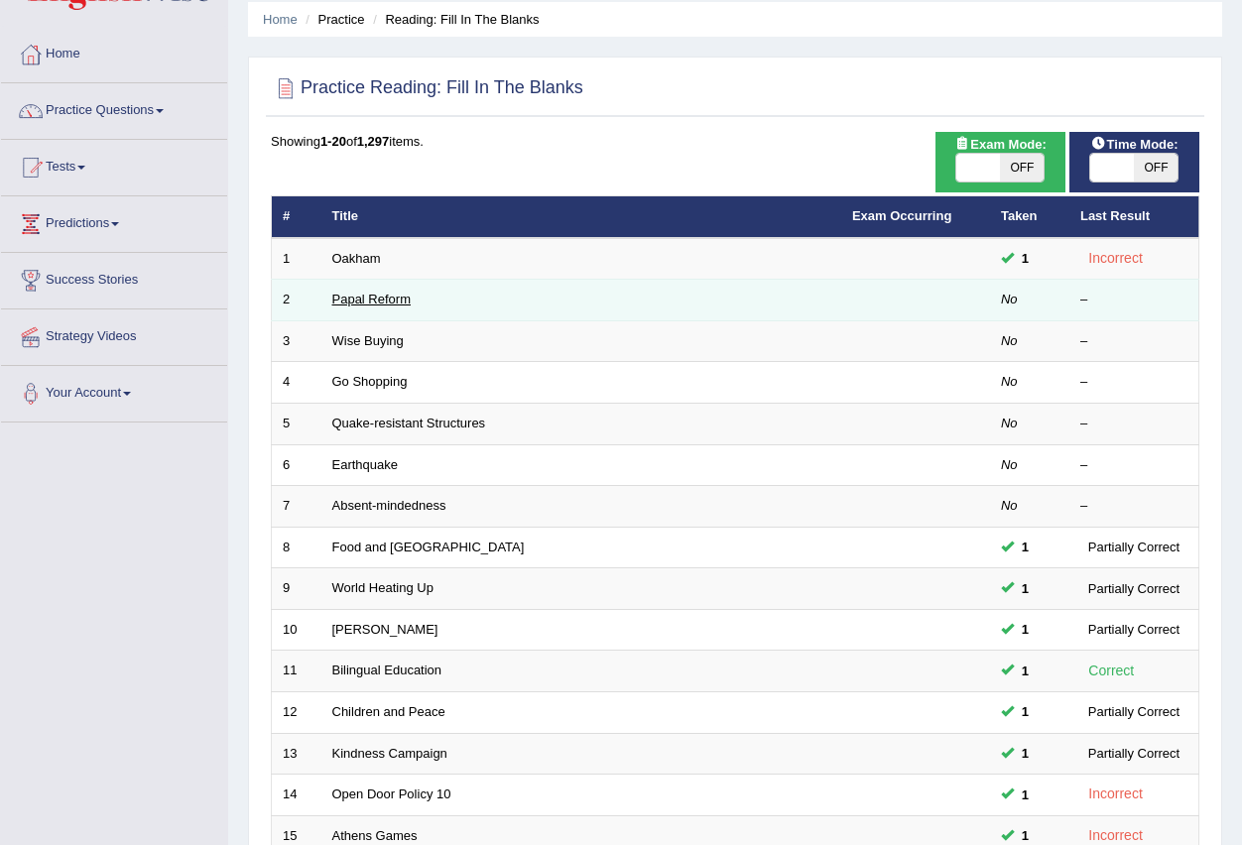
click at [385, 293] on link "Papal Reform" at bounding box center [371, 299] width 78 height 15
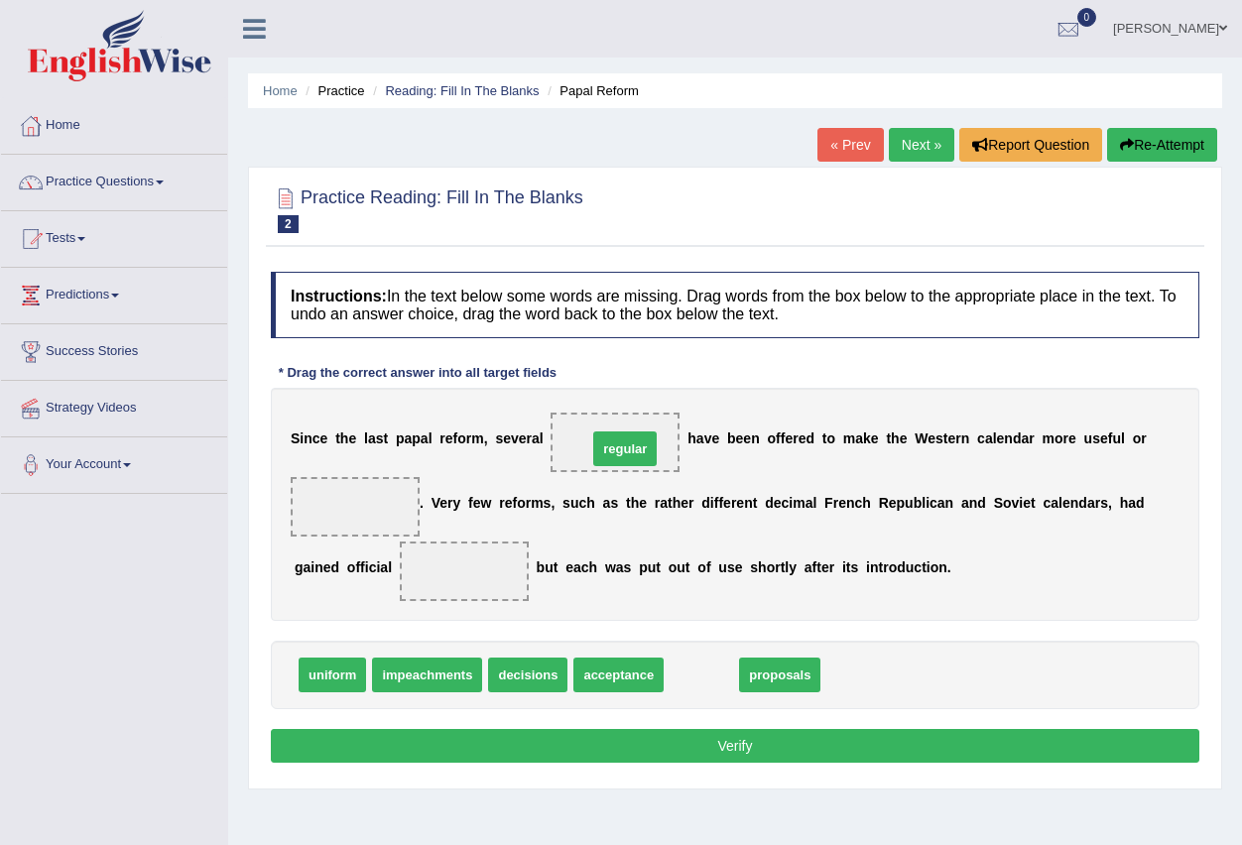
drag, startPoint x: 704, startPoint y: 681, endPoint x: 628, endPoint y: 455, distance: 238.7
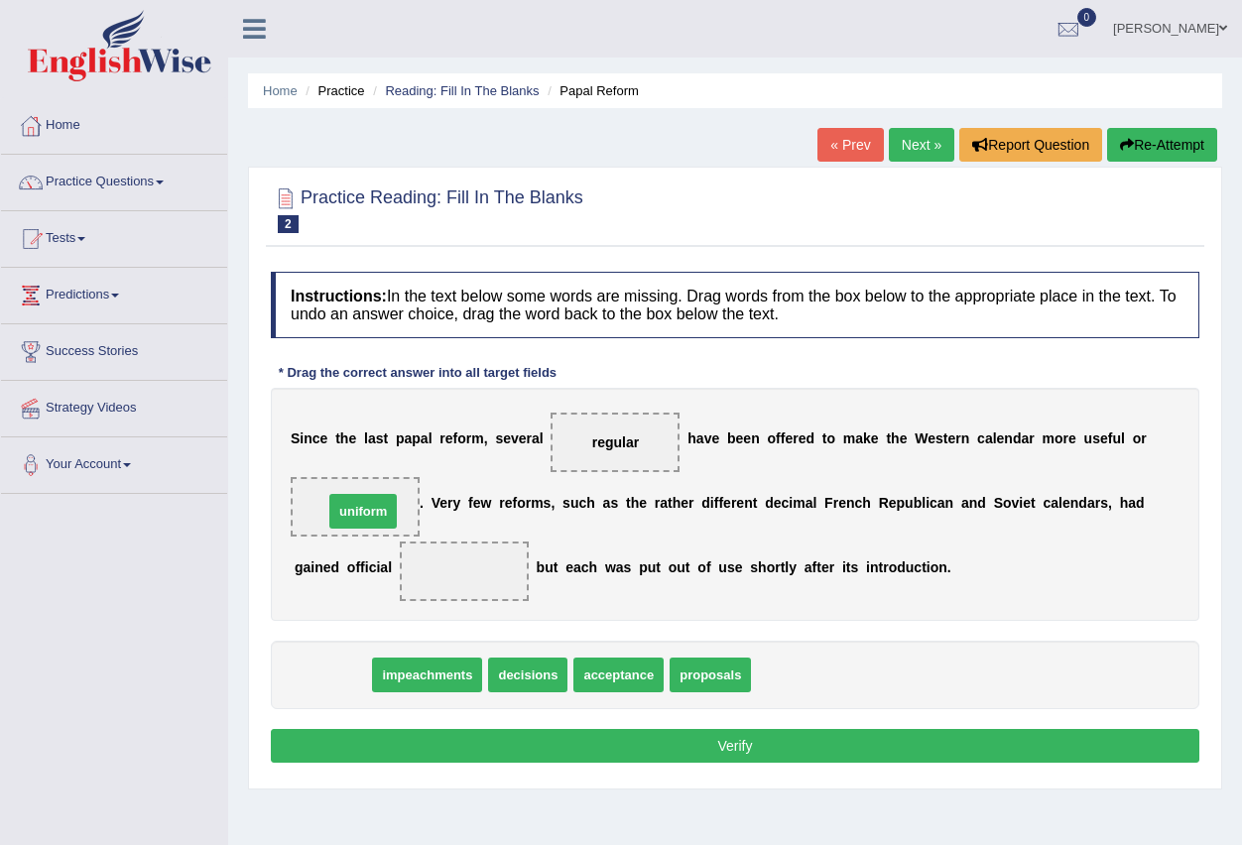
drag, startPoint x: 336, startPoint y: 681, endPoint x: 367, endPoint y: 518, distance: 166.5
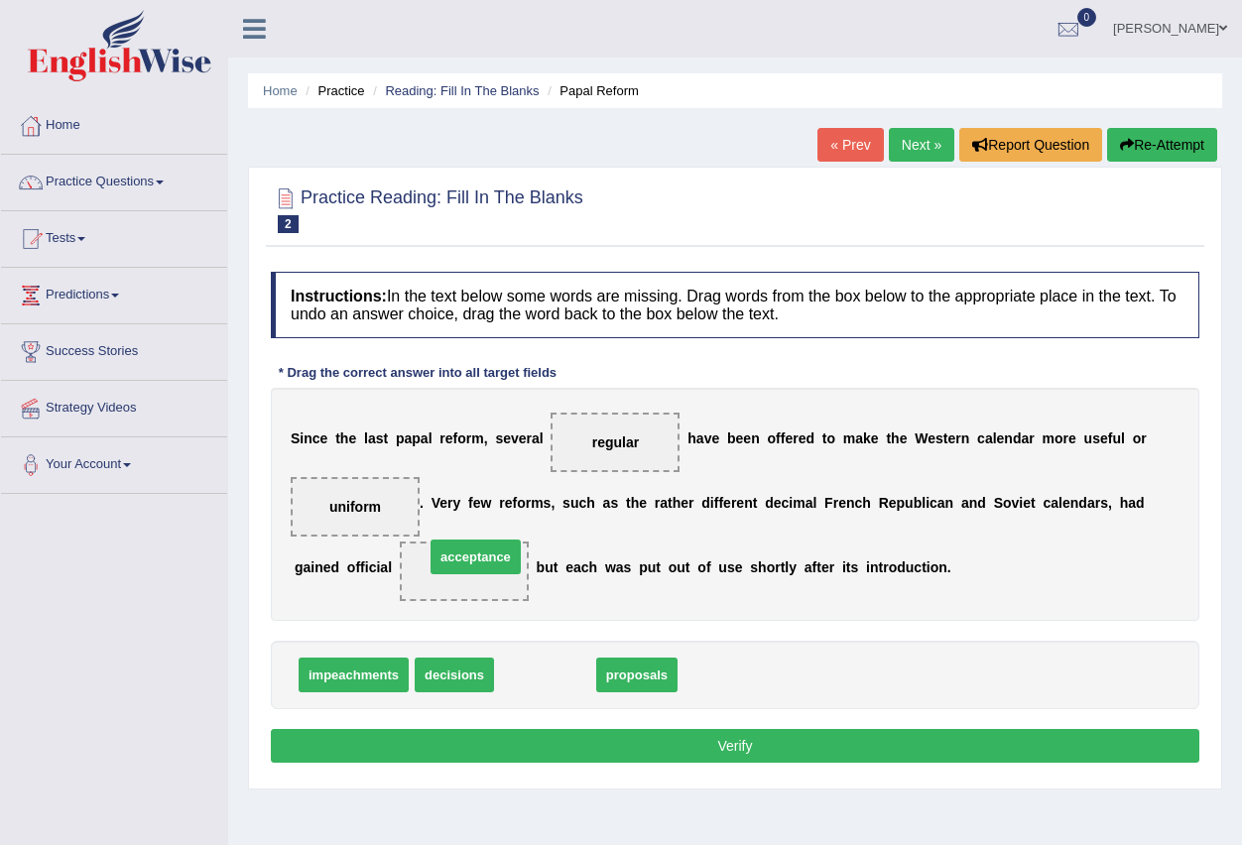
drag, startPoint x: 561, startPoint y: 684, endPoint x: 499, endPoint y: 566, distance: 133.6
click at [735, 733] on button "Verify" at bounding box center [735, 746] width 928 height 34
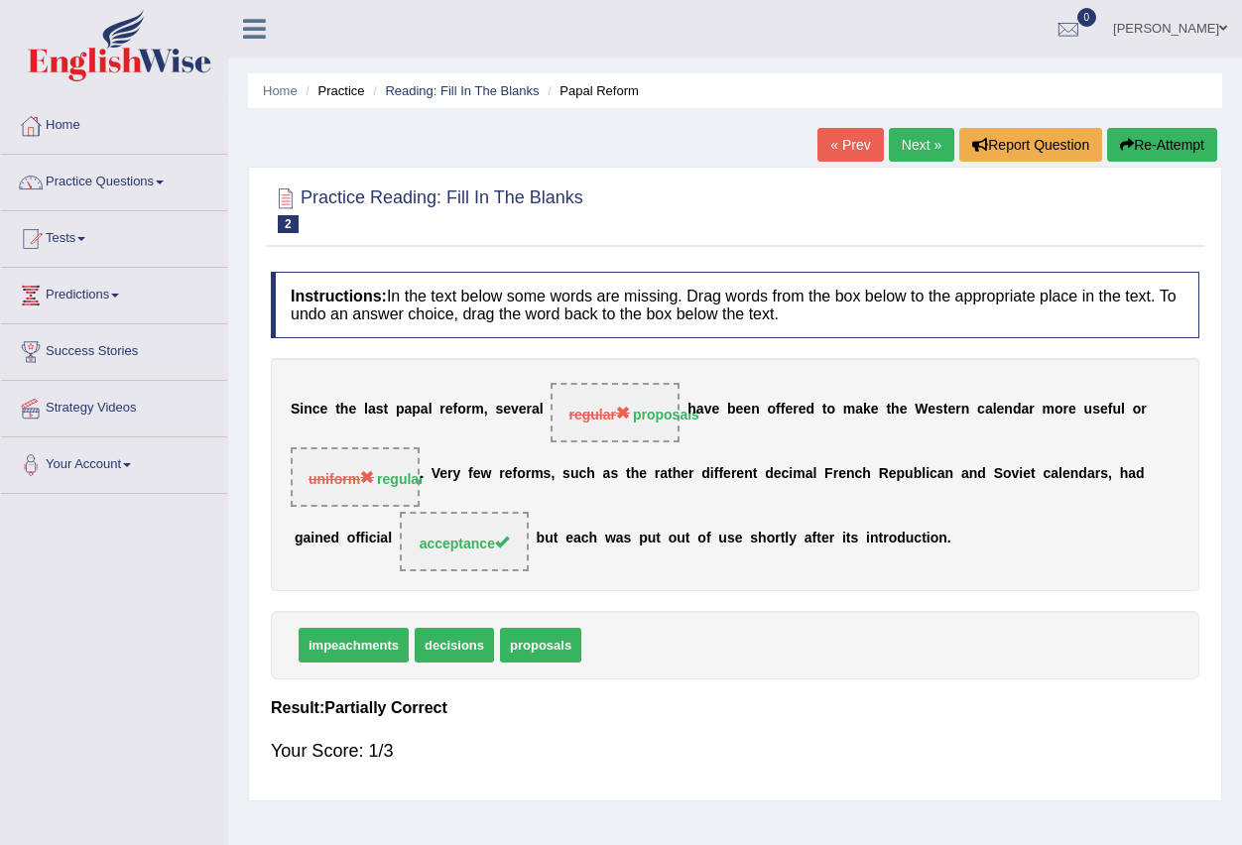
click at [913, 139] on link "Next »" at bounding box center [921, 145] width 65 height 34
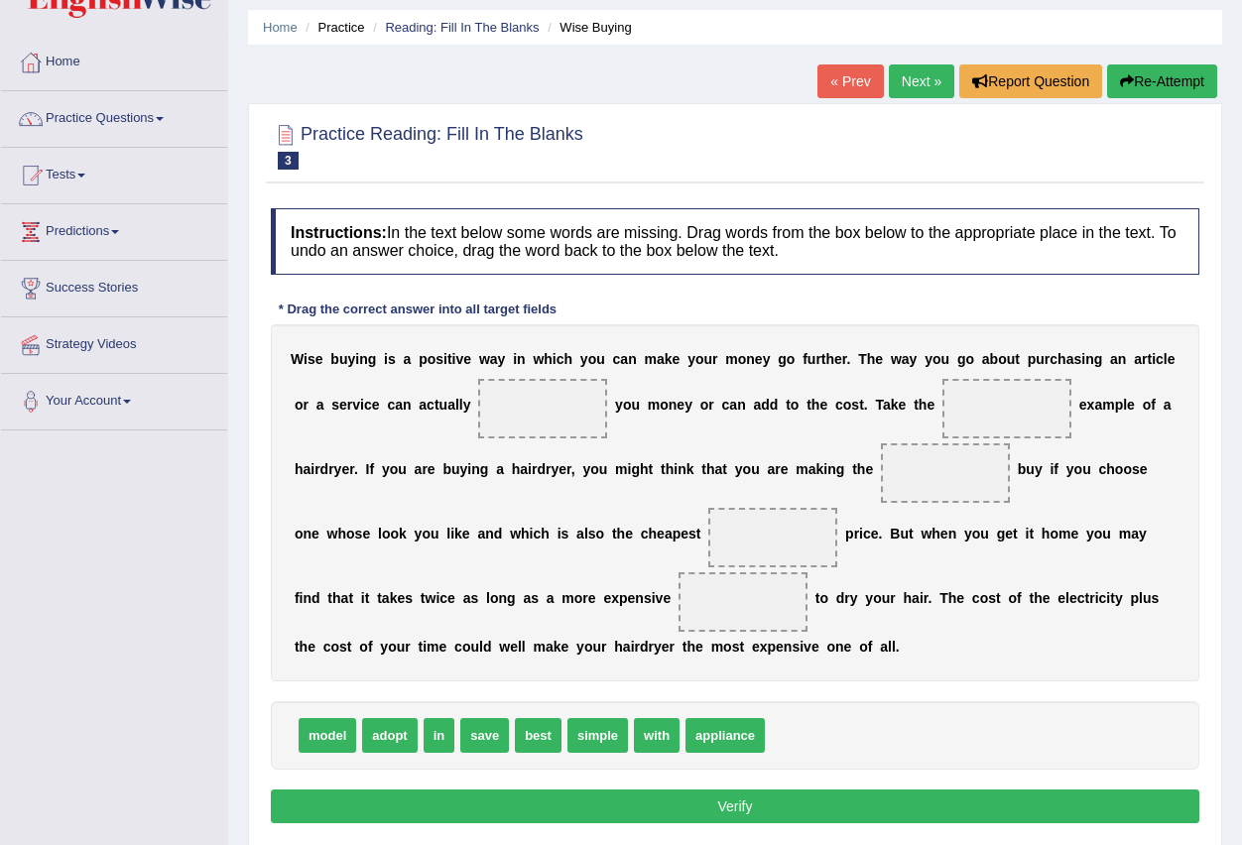
scroll to position [99, 0]
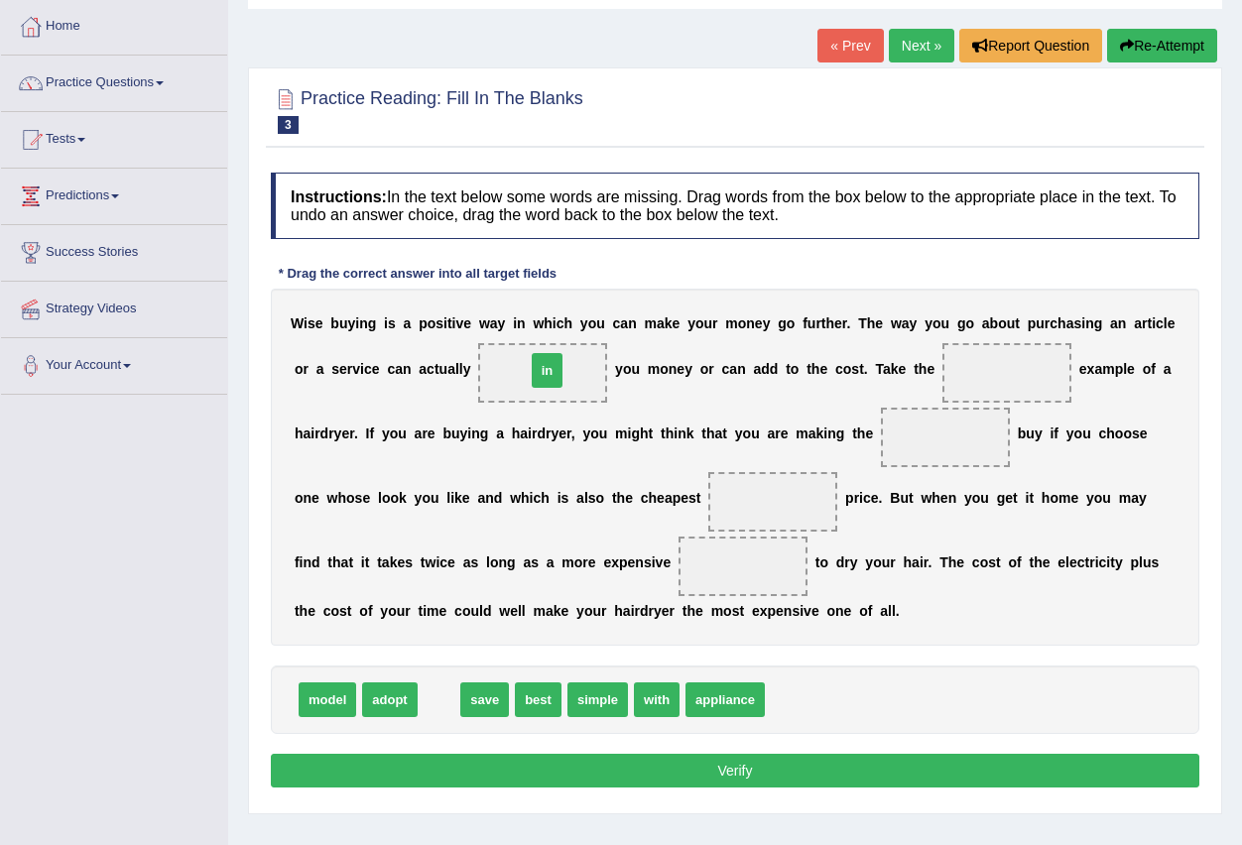
drag, startPoint x: 443, startPoint y: 698, endPoint x: 552, endPoint y: 369, distance: 346.6
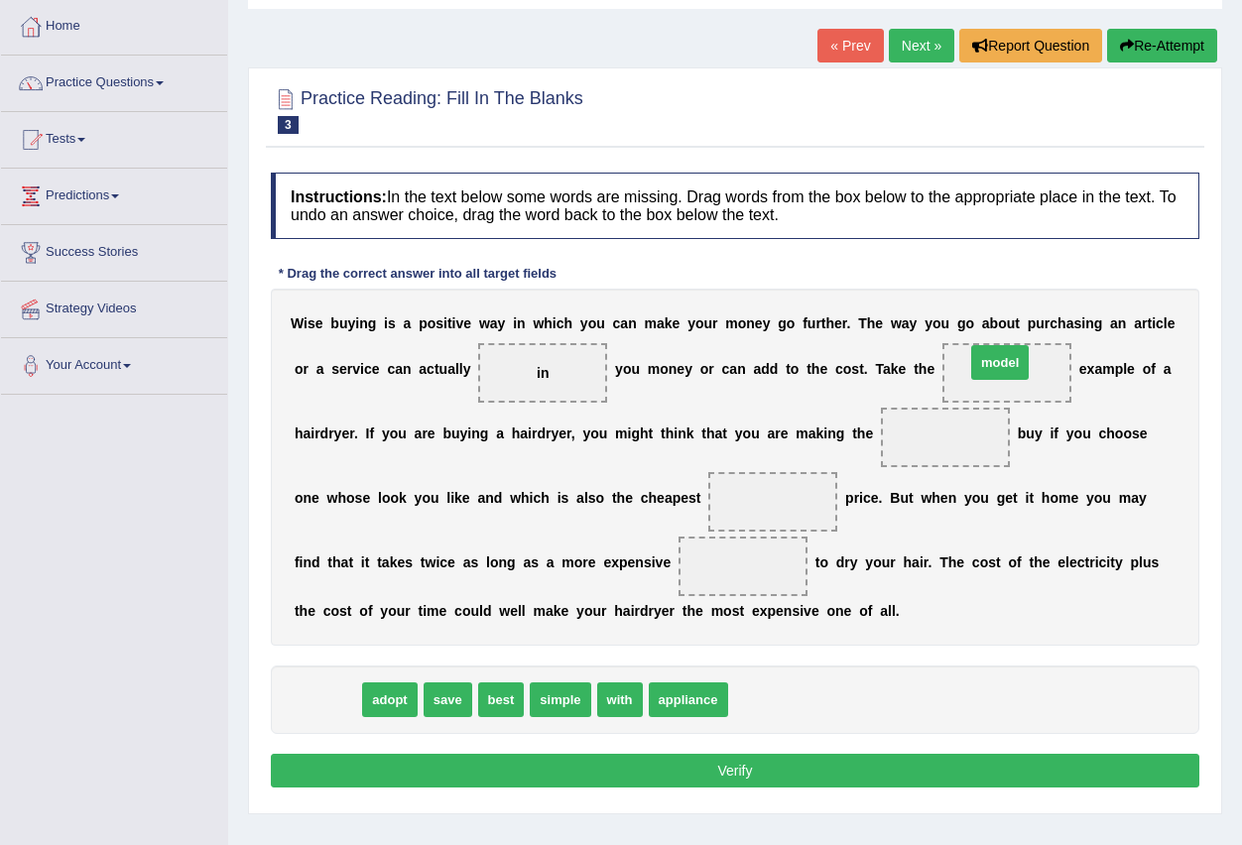
drag, startPoint x: 322, startPoint y: 702, endPoint x: 995, endPoint y: 365, distance: 752.4
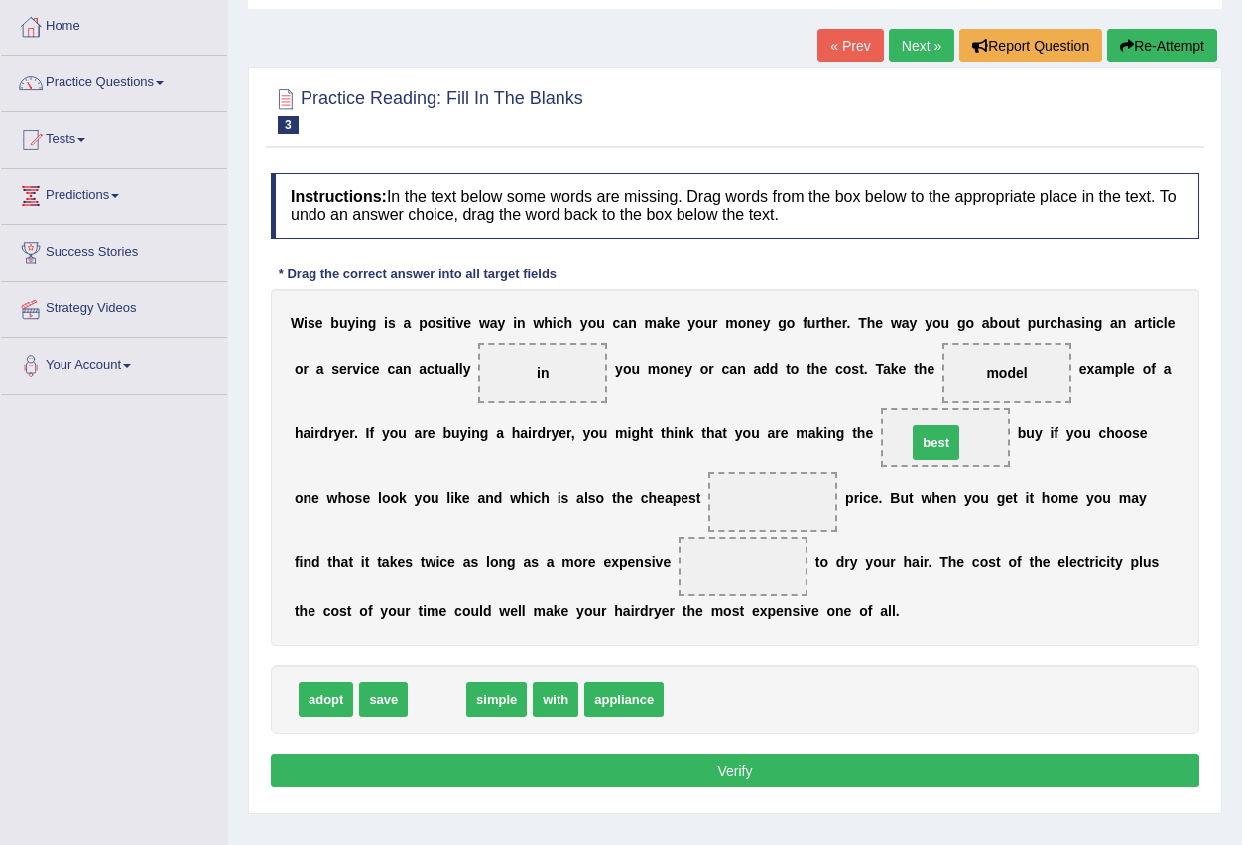
drag, startPoint x: 433, startPoint y: 702, endPoint x: 932, endPoint y: 445, distance: 561.2
drag, startPoint x: 450, startPoint y: 695, endPoint x: 773, endPoint y: 504, distance: 375.0
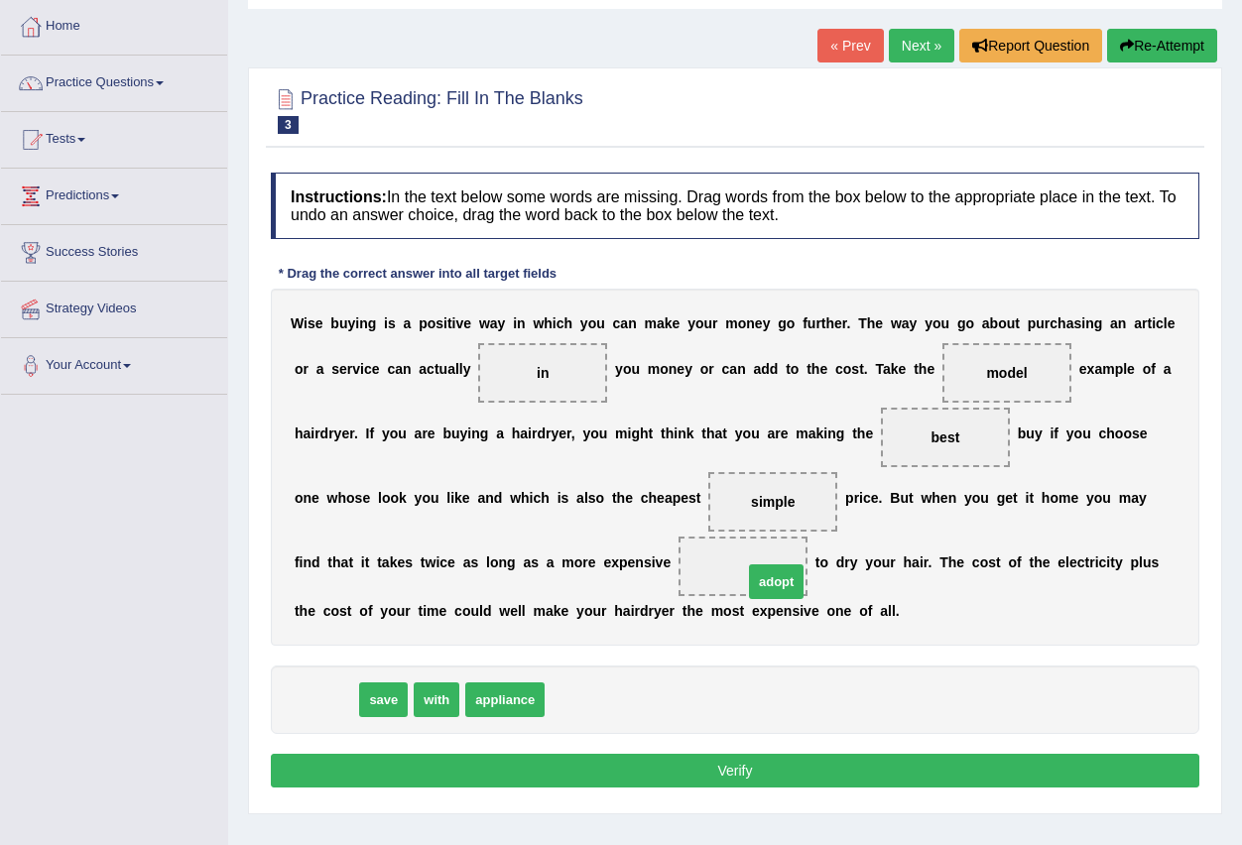
drag, startPoint x: 329, startPoint y: 698, endPoint x: 780, endPoint y: 580, distance: 465.6
click at [739, 771] on button "Verify" at bounding box center [735, 771] width 928 height 34
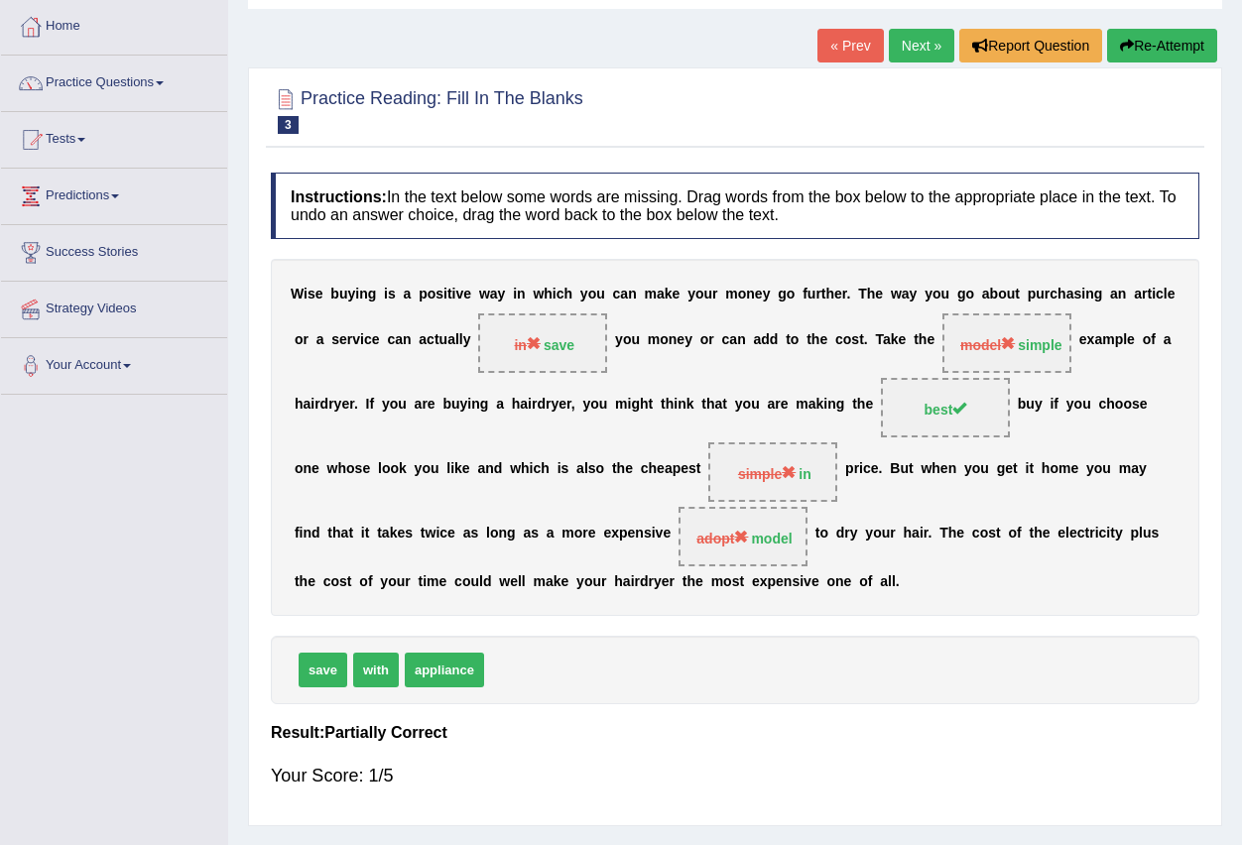
click at [916, 46] on link "Next »" at bounding box center [921, 46] width 65 height 34
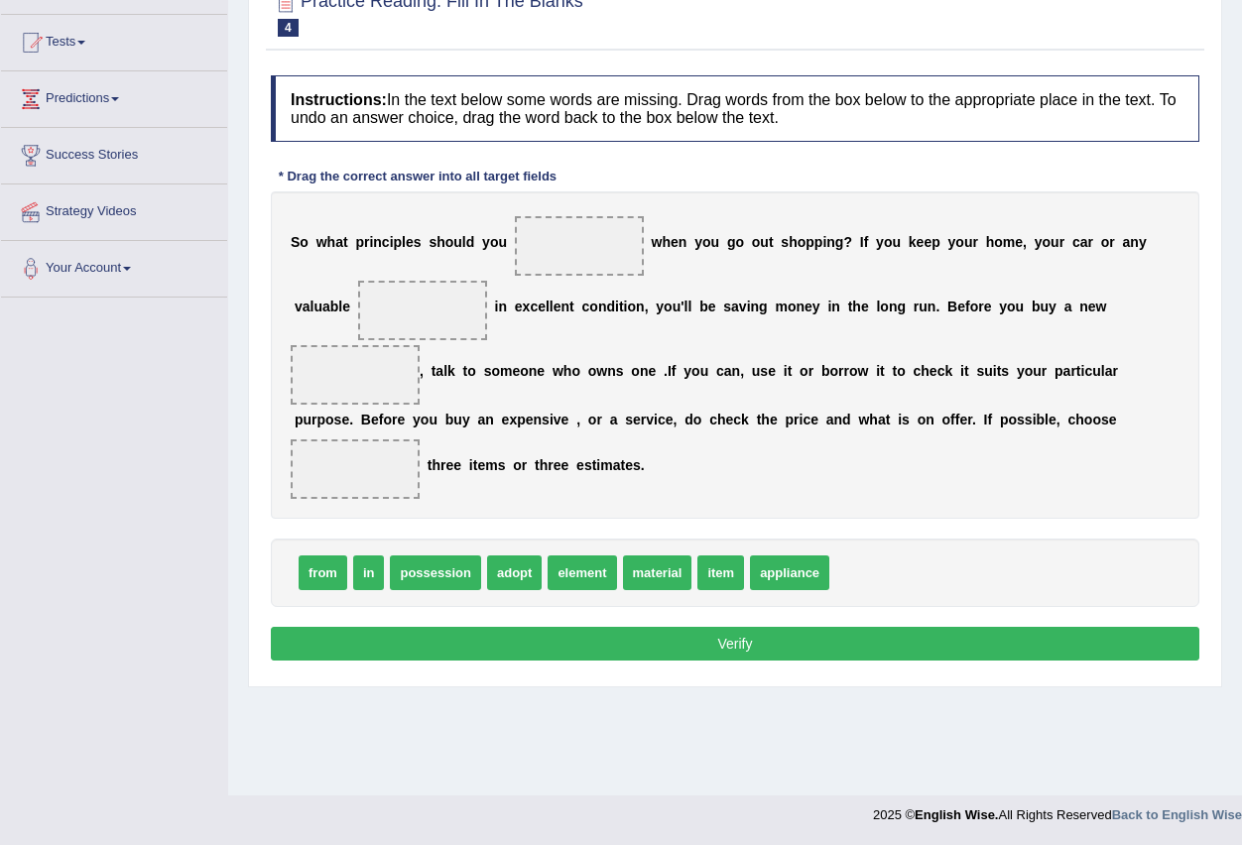
scroll to position [97, 0]
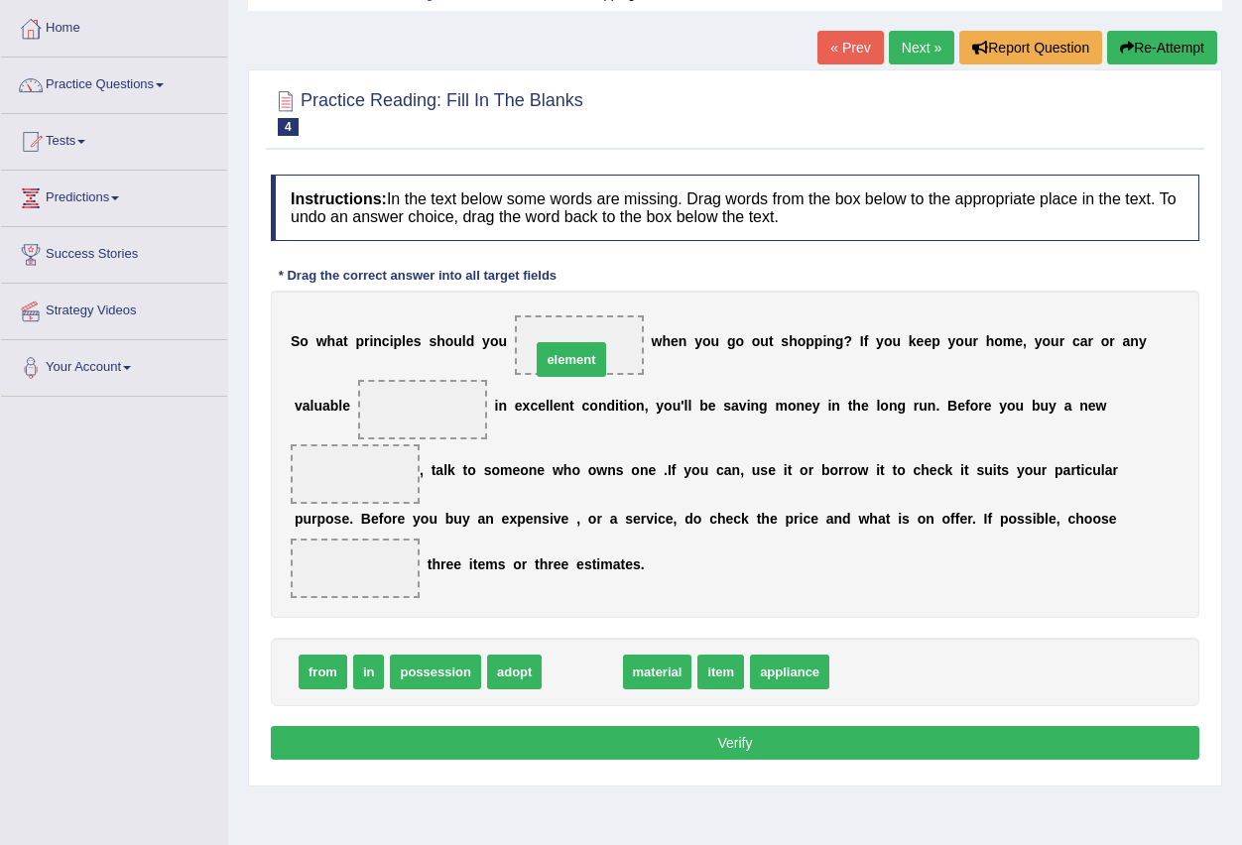
drag, startPoint x: 593, startPoint y: 678, endPoint x: 582, endPoint y: 365, distance: 312.7
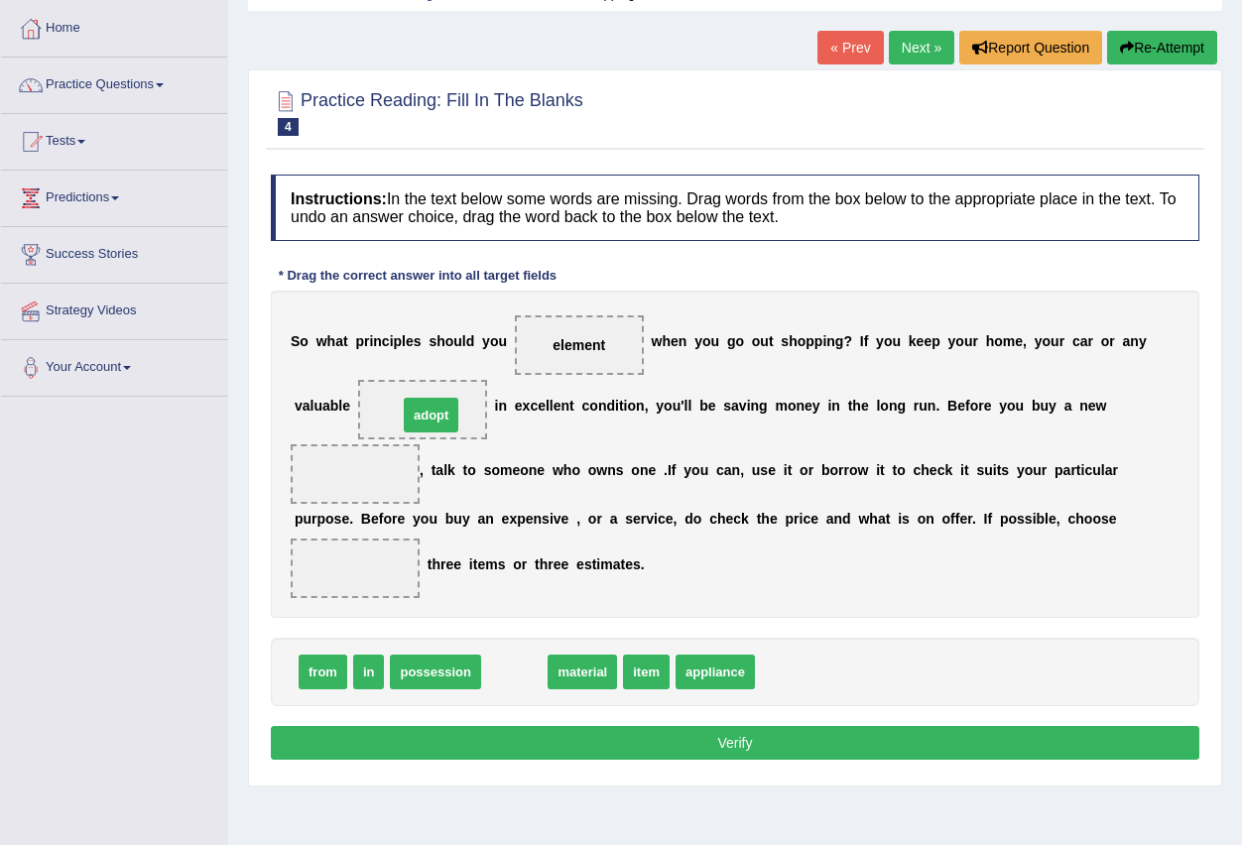
drag, startPoint x: 506, startPoint y: 675, endPoint x: 423, endPoint y: 418, distance: 270.1
drag, startPoint x: 530, startPoint y: 668, endPoint x: 378, endPoint y: 459, distance: 257.7
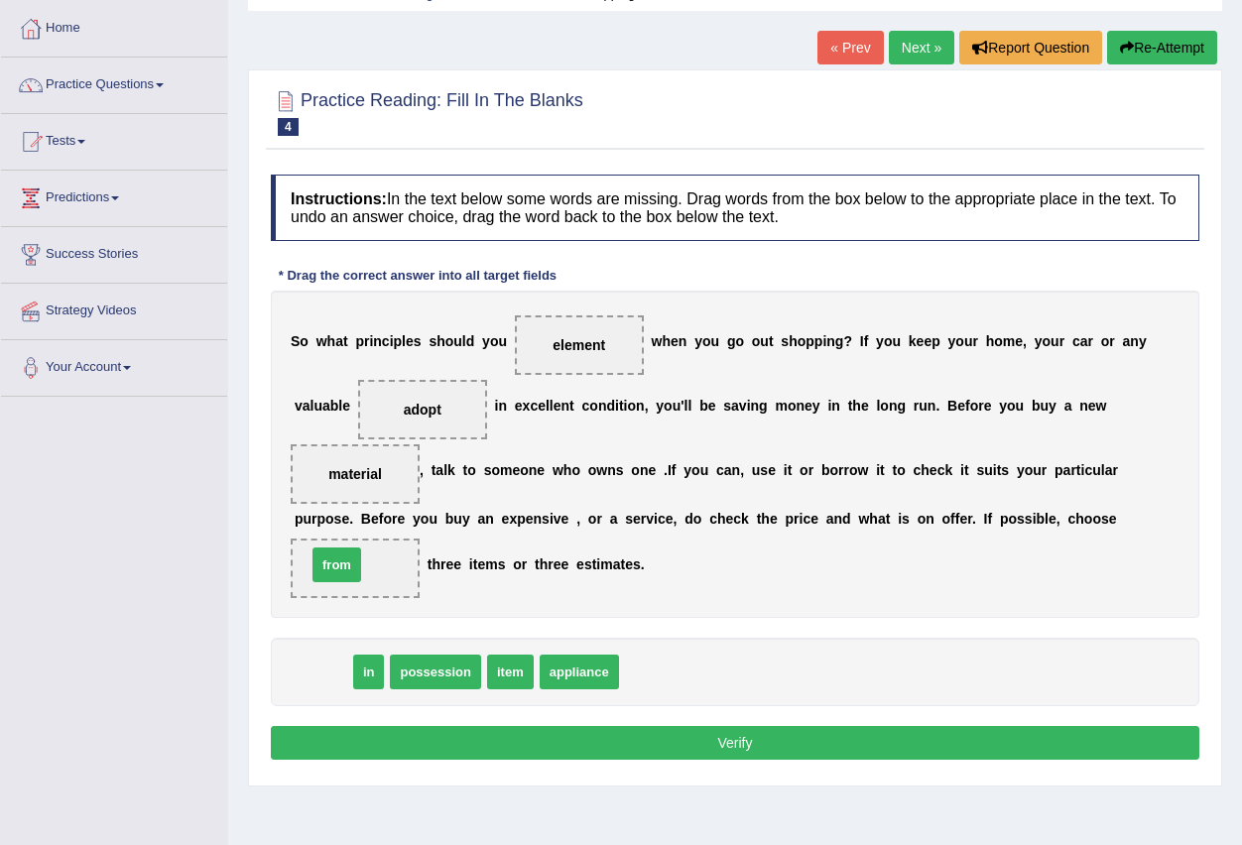
drag, startPoint x: 318, startPoint y: 678, endPoint x: 332, endPoint y: 570, distance: 108.0
click at [641, 747] on button "Verify" at bounding box center [735, 743] width 928 height 34
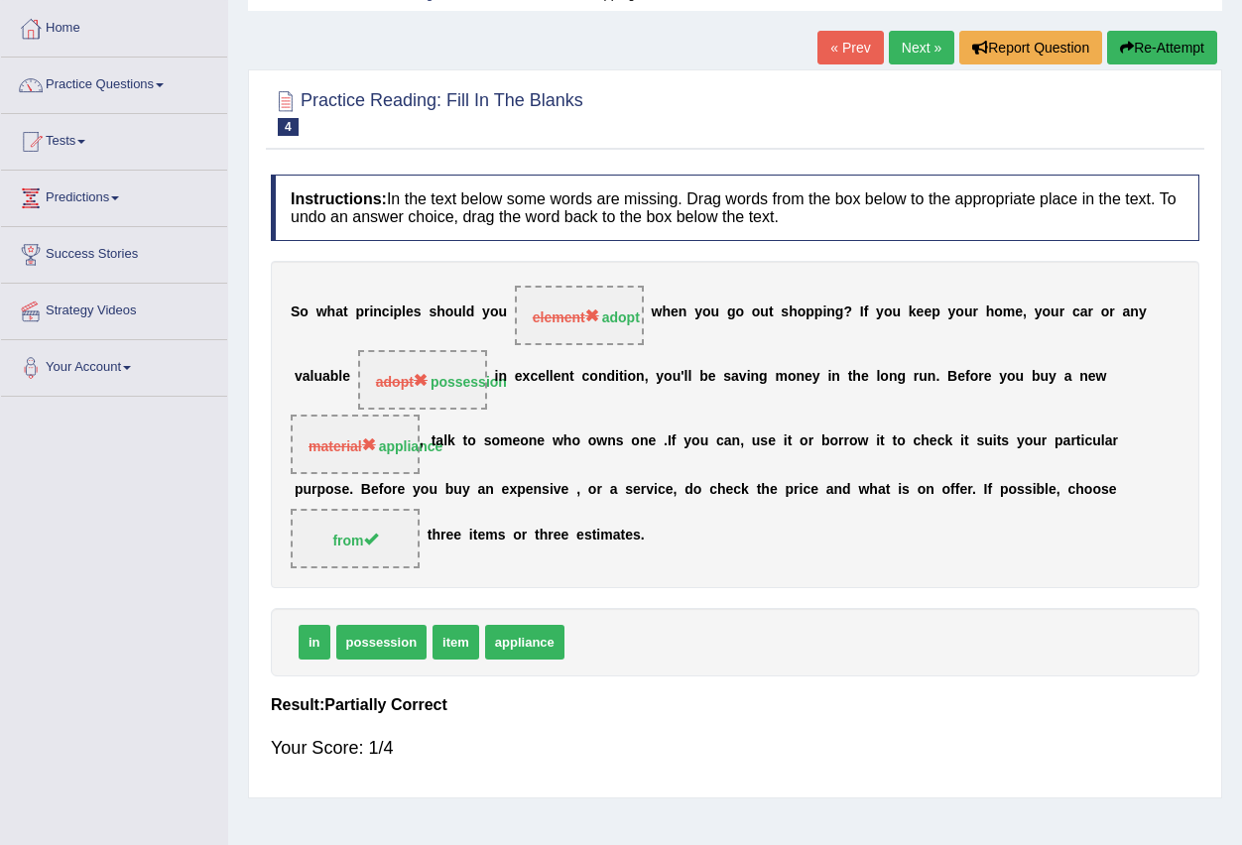
click at [919, 49] on link "Next »" at bounding box center [921, 48] width 65 height 34
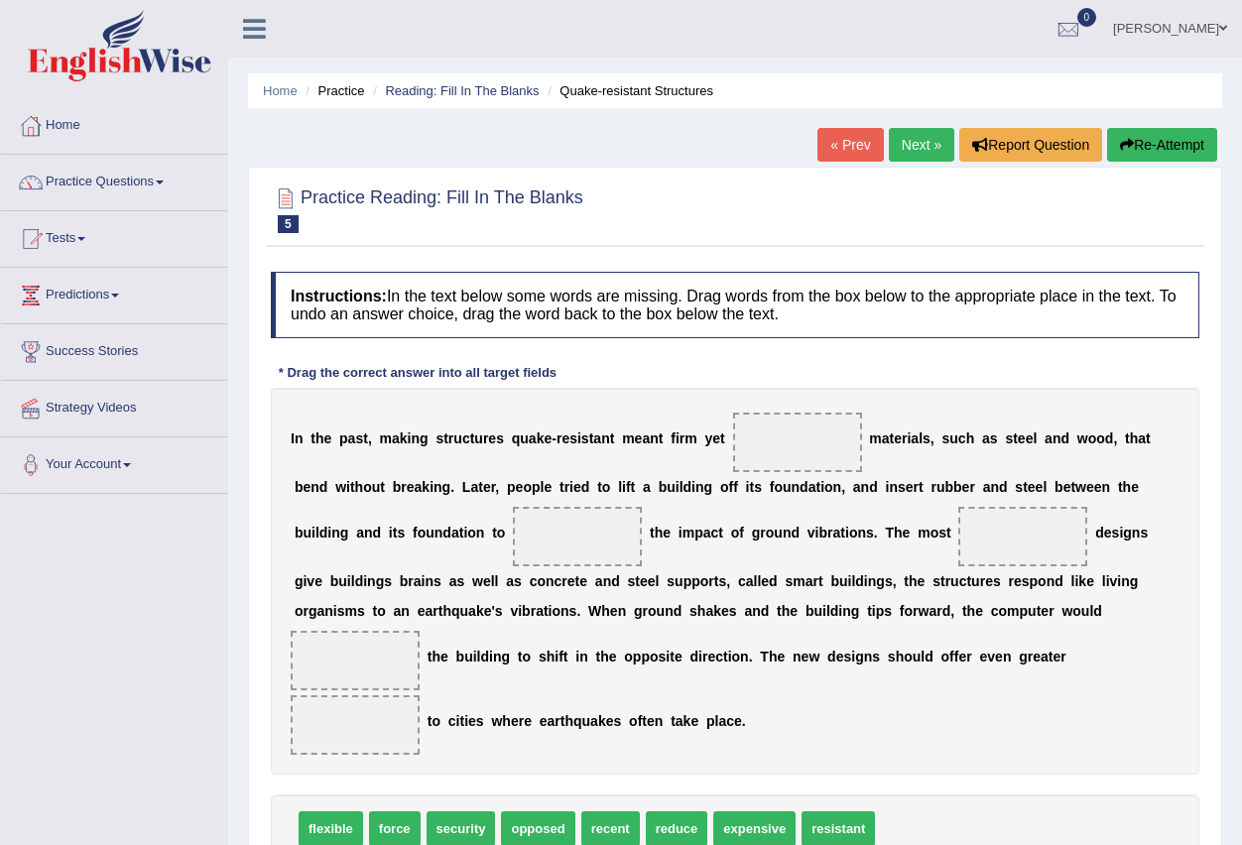
scroll to position [99, 0]
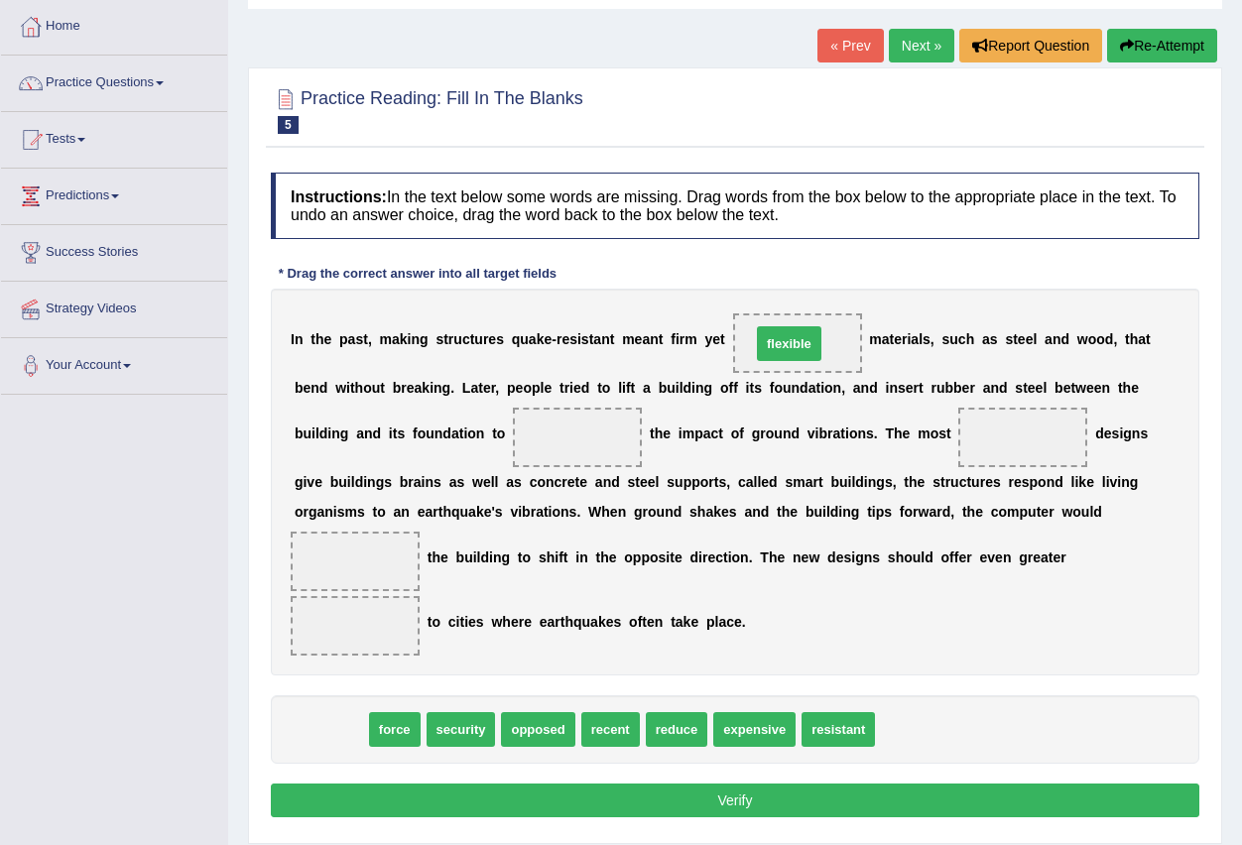
drag, startPoint x: 332, startPoint y: 730, endPoint x: 798, endPoint y: 330, distance: 613.4
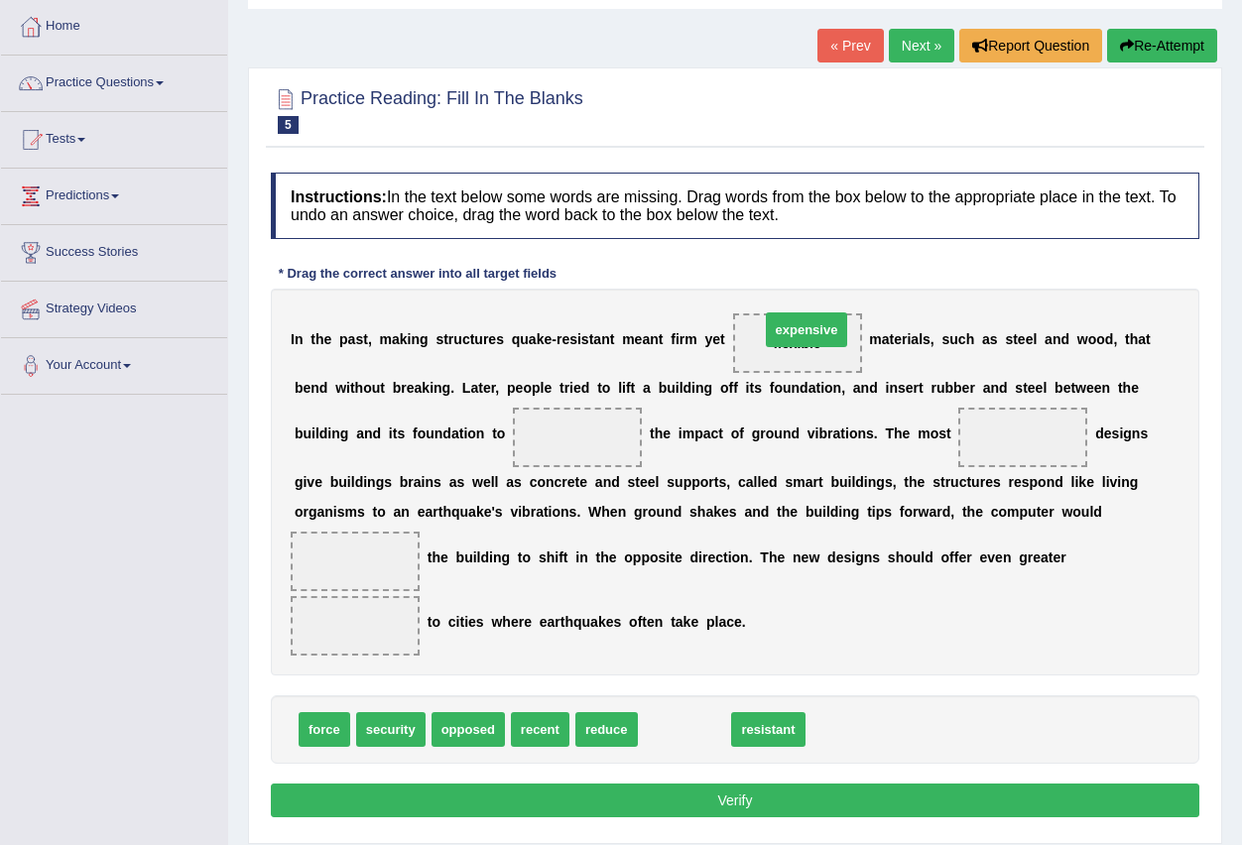
drag, startPoint x: 682, startPoint y: 730, endPoint x: 804, endPoint y: 330, distance: 418.0
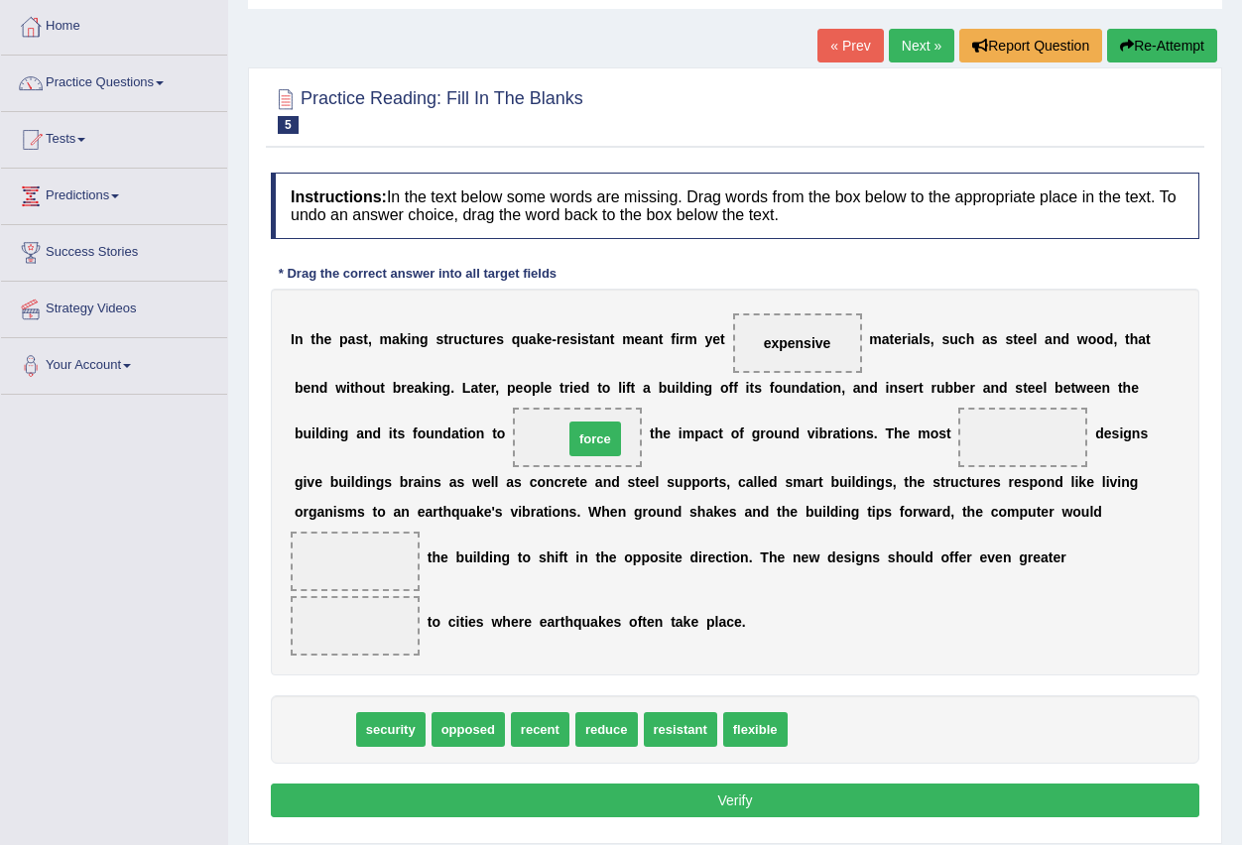
drag, startPoint x: 325, startPoint y: 736, endPoint x: 596, endPoint y: 441, distance: 400.2
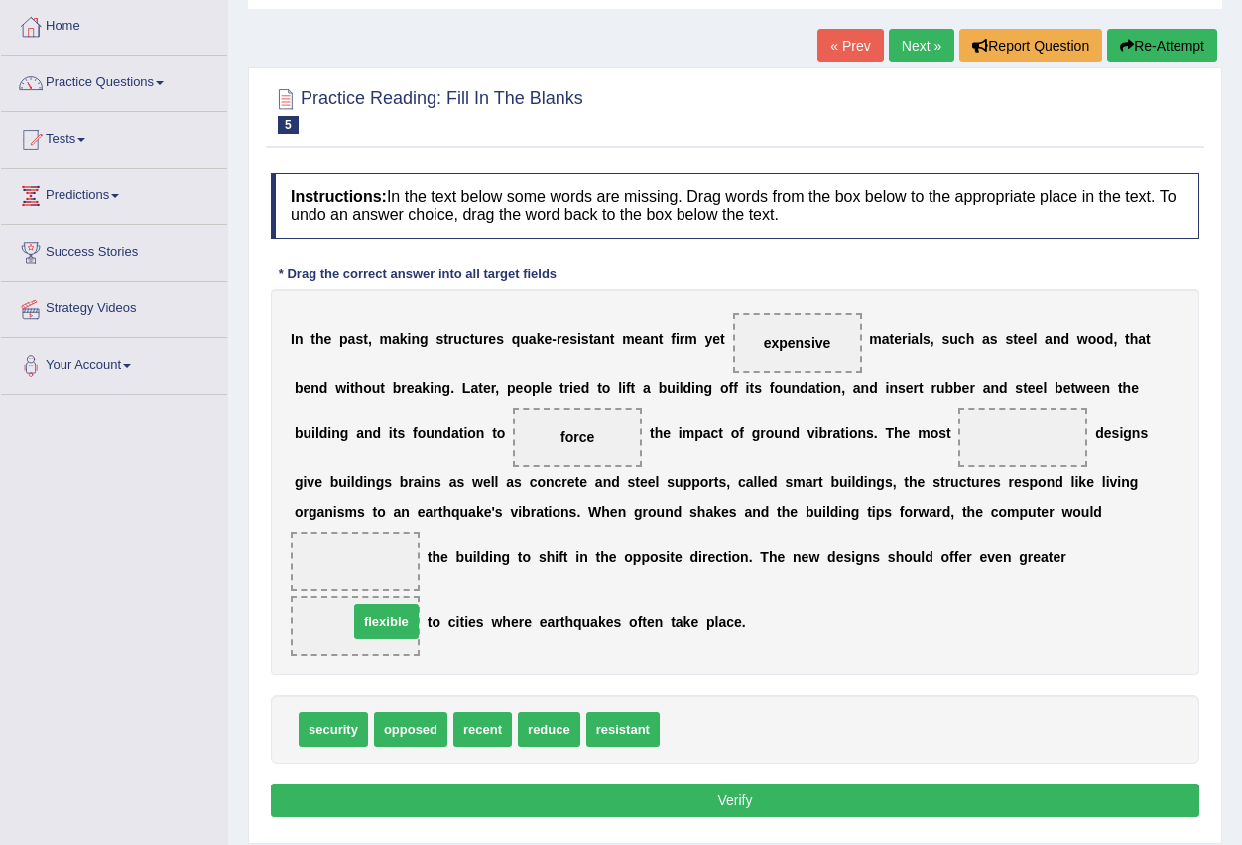
drag, startPoint x: 717, startPoint y: 744, endPoint x: 406, endPoint y: 636, distance: 329.7
drag, startPoint x: 346, startPoint y: 743, endPoint x: 1050, endPoint y: 462, distance: 758.2
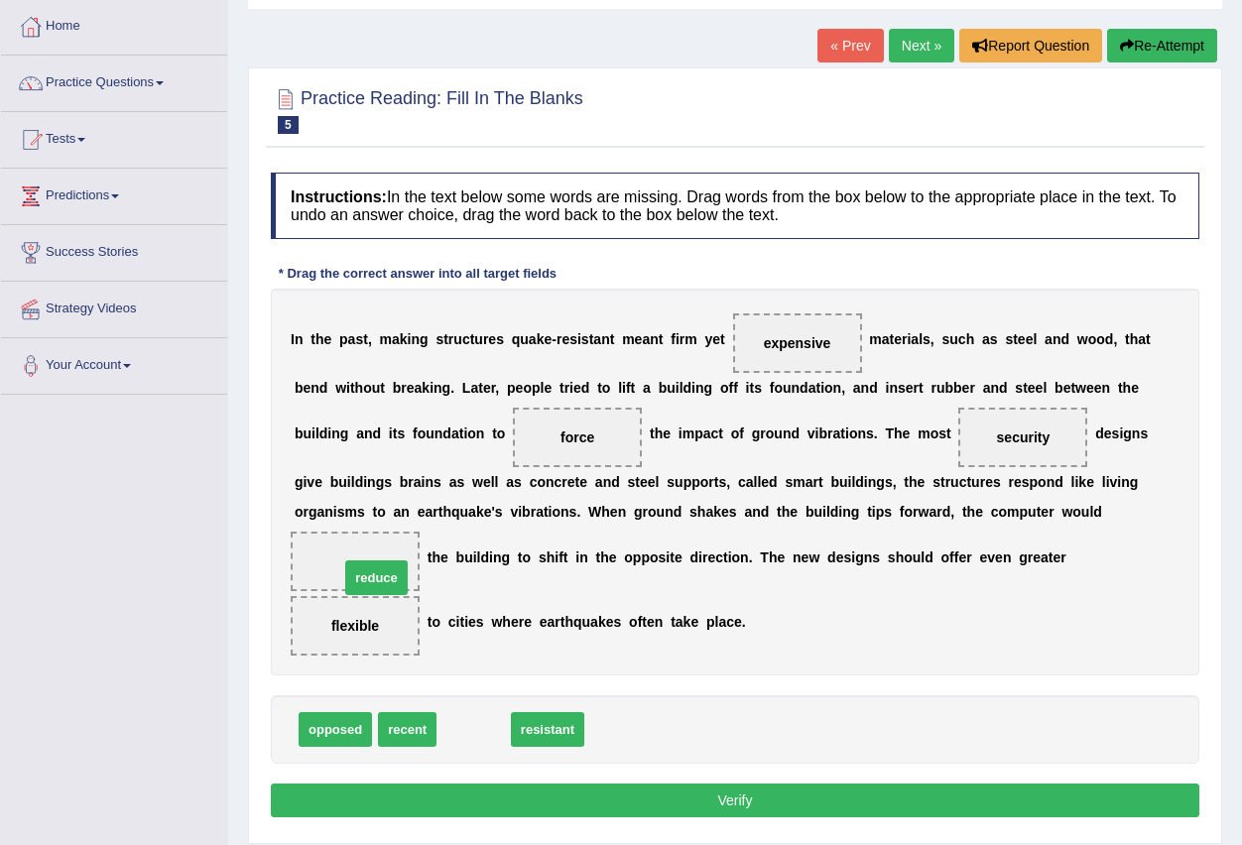
drag, startPoint x: 457, startPoint y: 729, endPoint x: 381, endPoint y: 569, distance: 177.0
click at [642, 803] on button "Verify" at bounding box center [735, 801] width 928 height 34
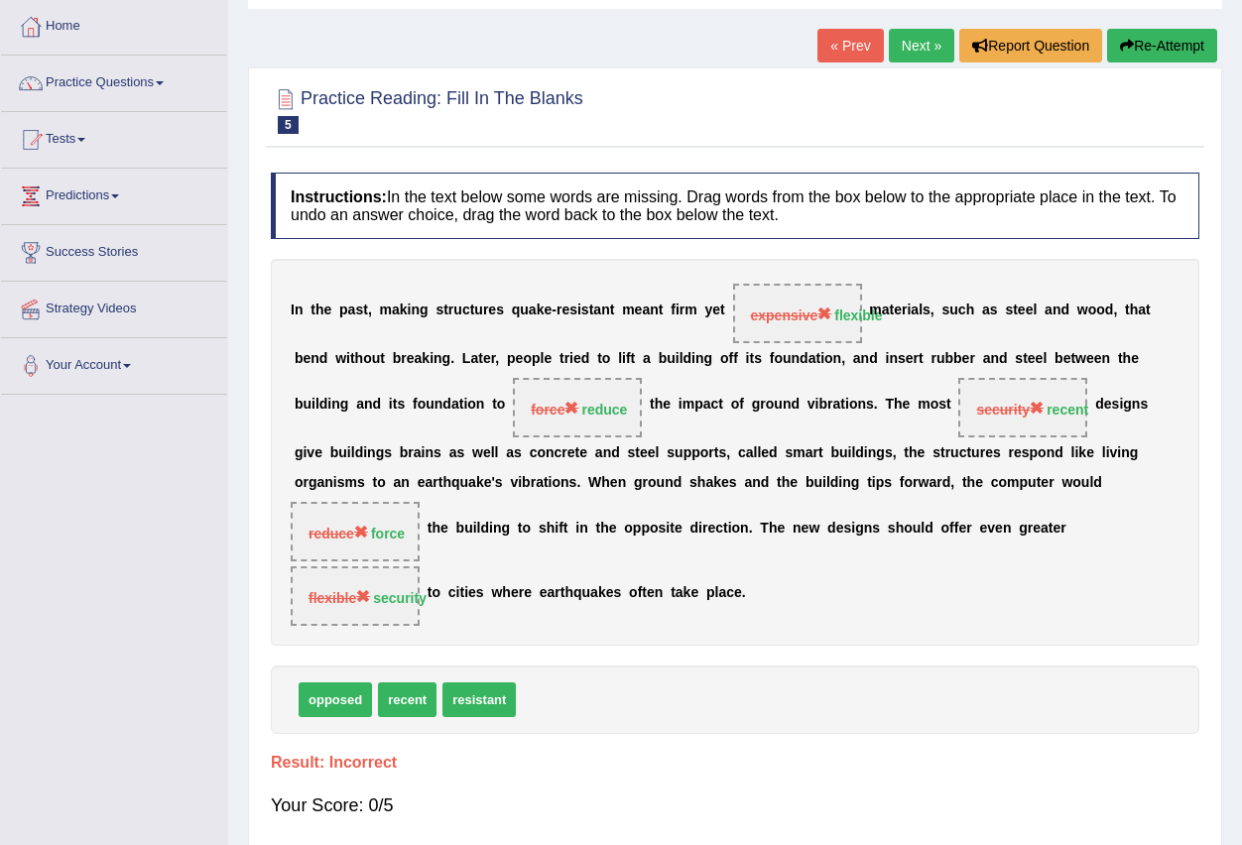
click at [920, 50] on link "Next »" at bounding box center [921, 46] width 65 height 34
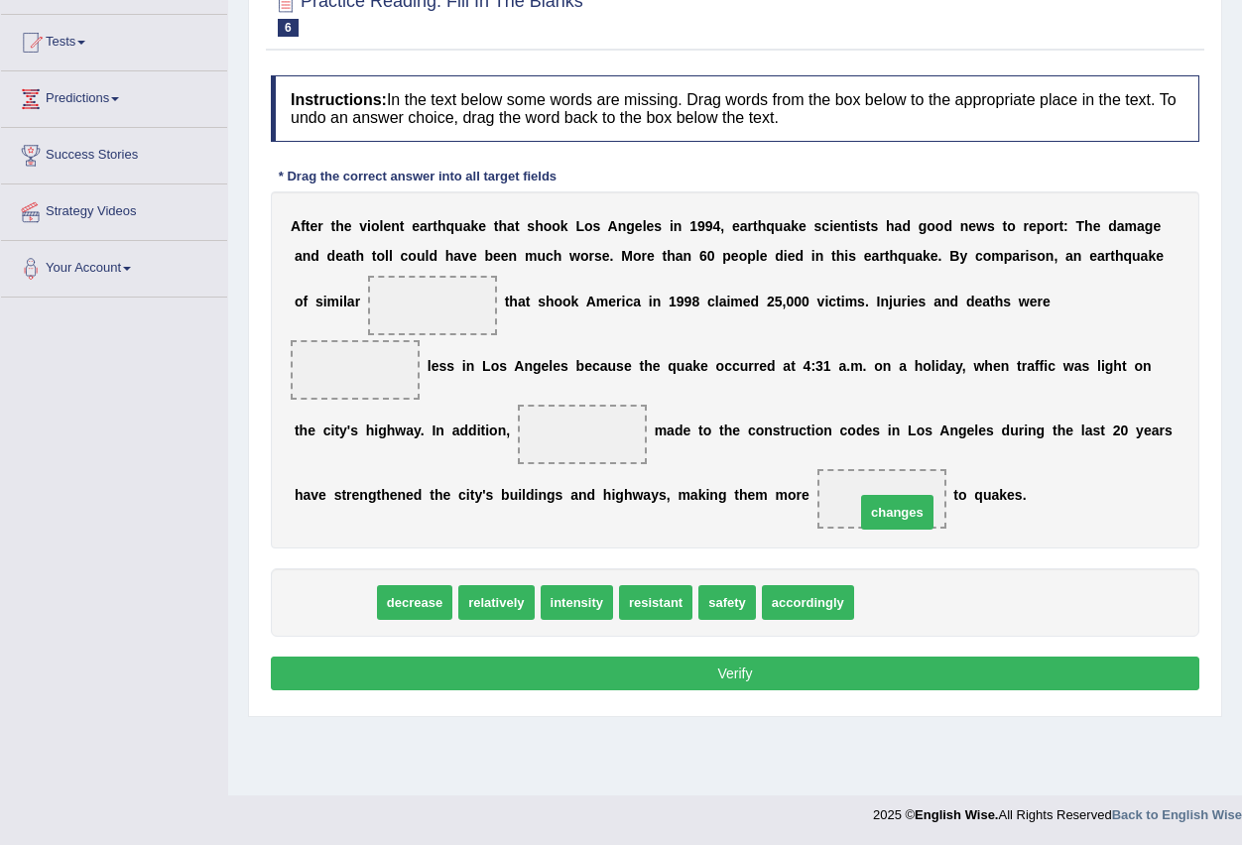
drag, startPoint x: 339, startPoint y: 612, endPoint x: 902, endPoint y: 522, distance: 569.6
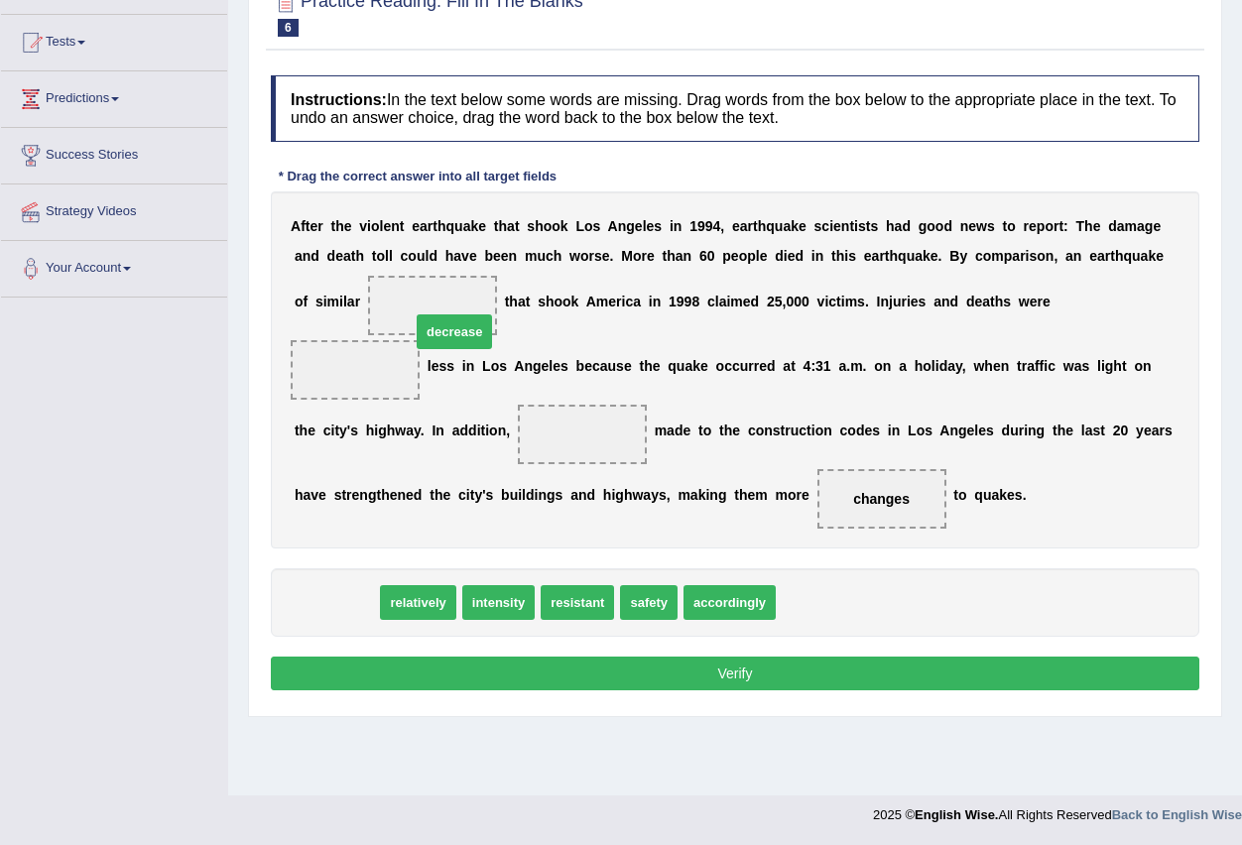
drag, startPoint x: 343, startPoint y: 615, endPoint x: 450, endPoint y: 316, distance: 317.2
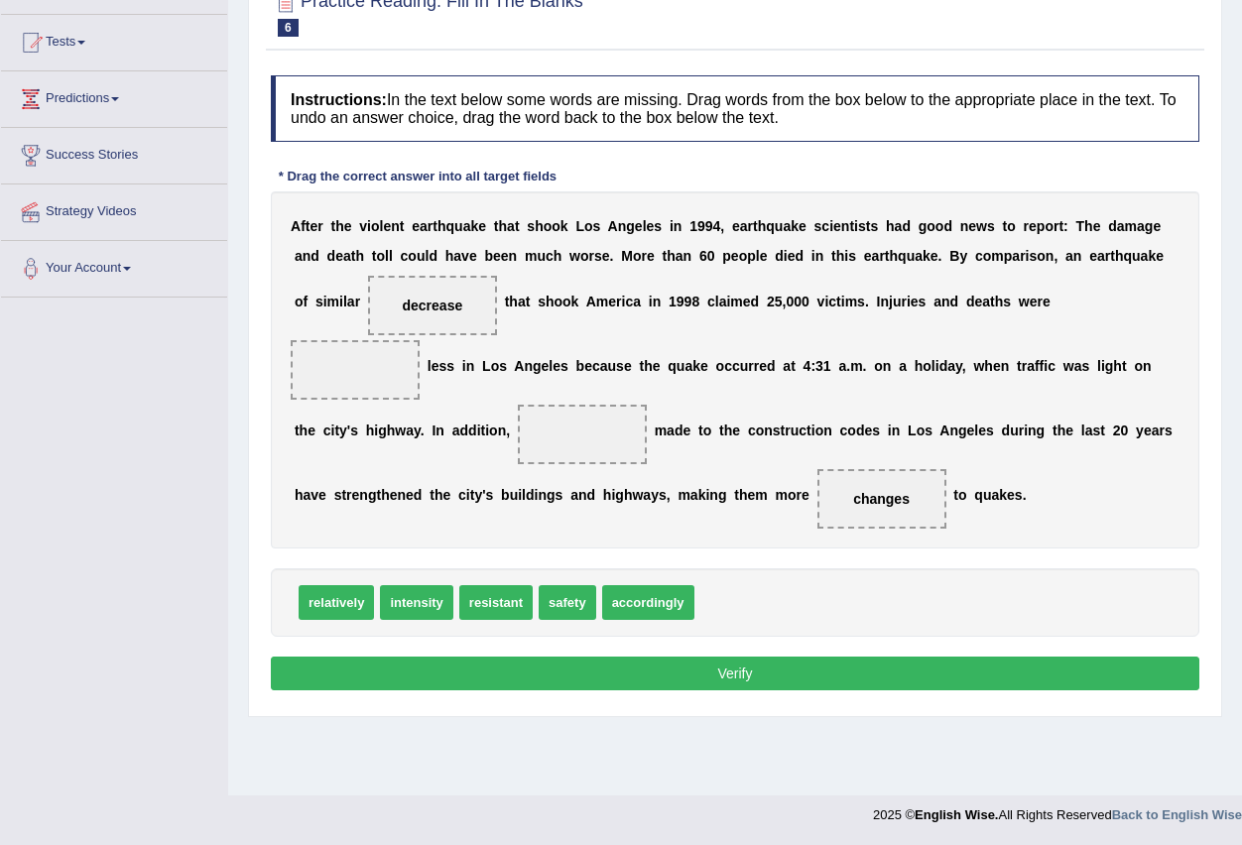
click at [402, 618] on span "intensity" at bounding box center [416, 602] width 72 height 35
drag, startPoint x: 302, startPoint y: 594, endPoint x: 346, endPoint y: 608, distance: 46.7
drag, startPoint x: 416, startPoint y: 570, endPoint x: 600, endPoint y: 444, distance: 223.4
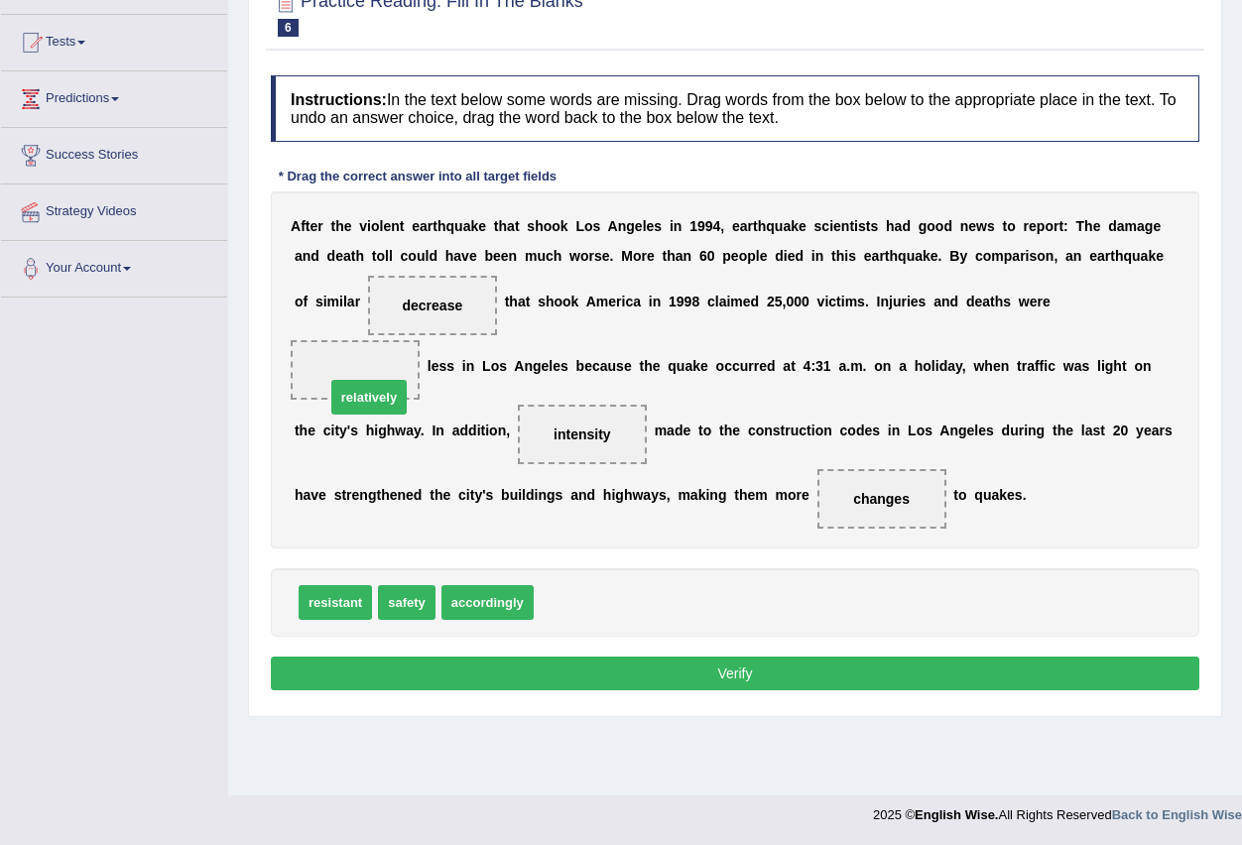
drag, startPoint x: 575, startPoint y: 605, endPoint x: 367, endPoint y: 400, distance: 292.5
click at [652, 671] on button "Verify" at bounding box center [735, 674] width 928 height 34
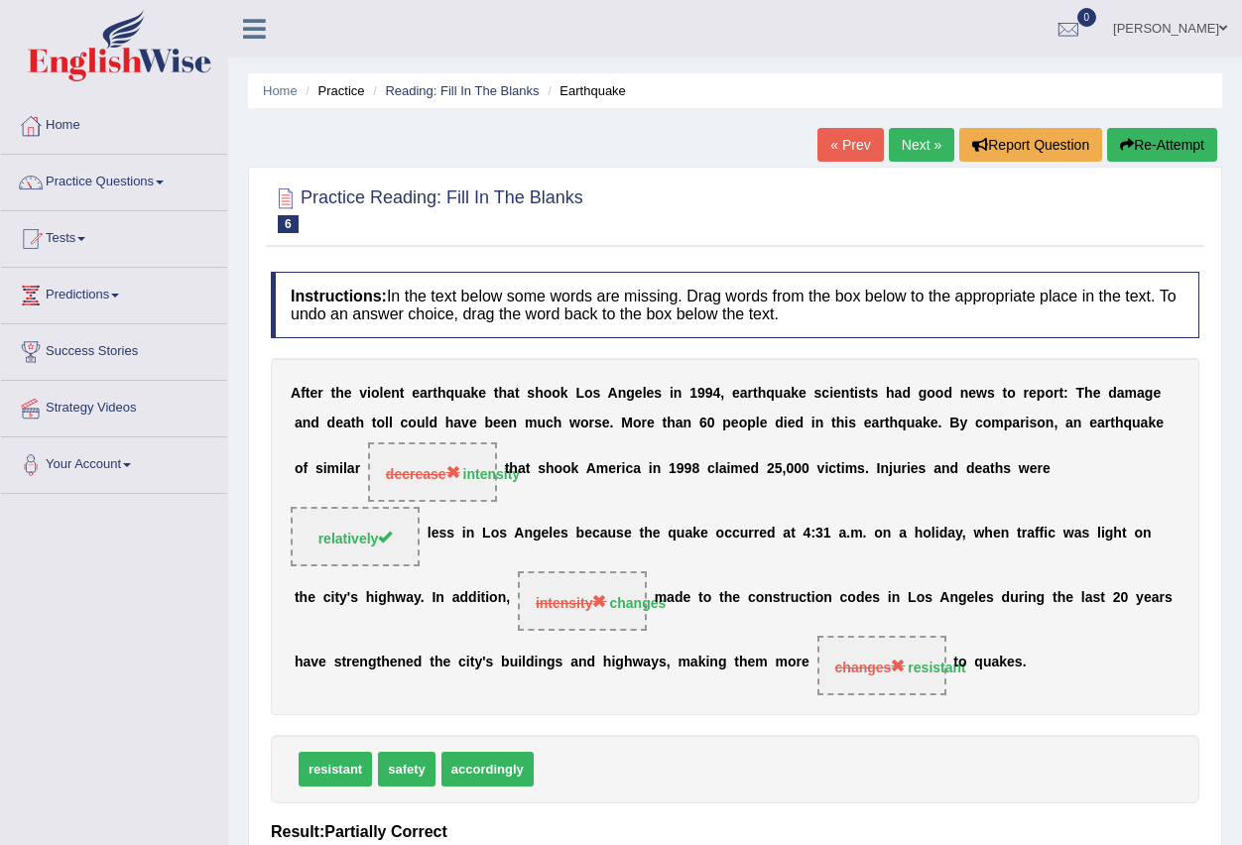
click at [909, 147] on link "Next »" at bounding box center [921, 145] width 65 height 34
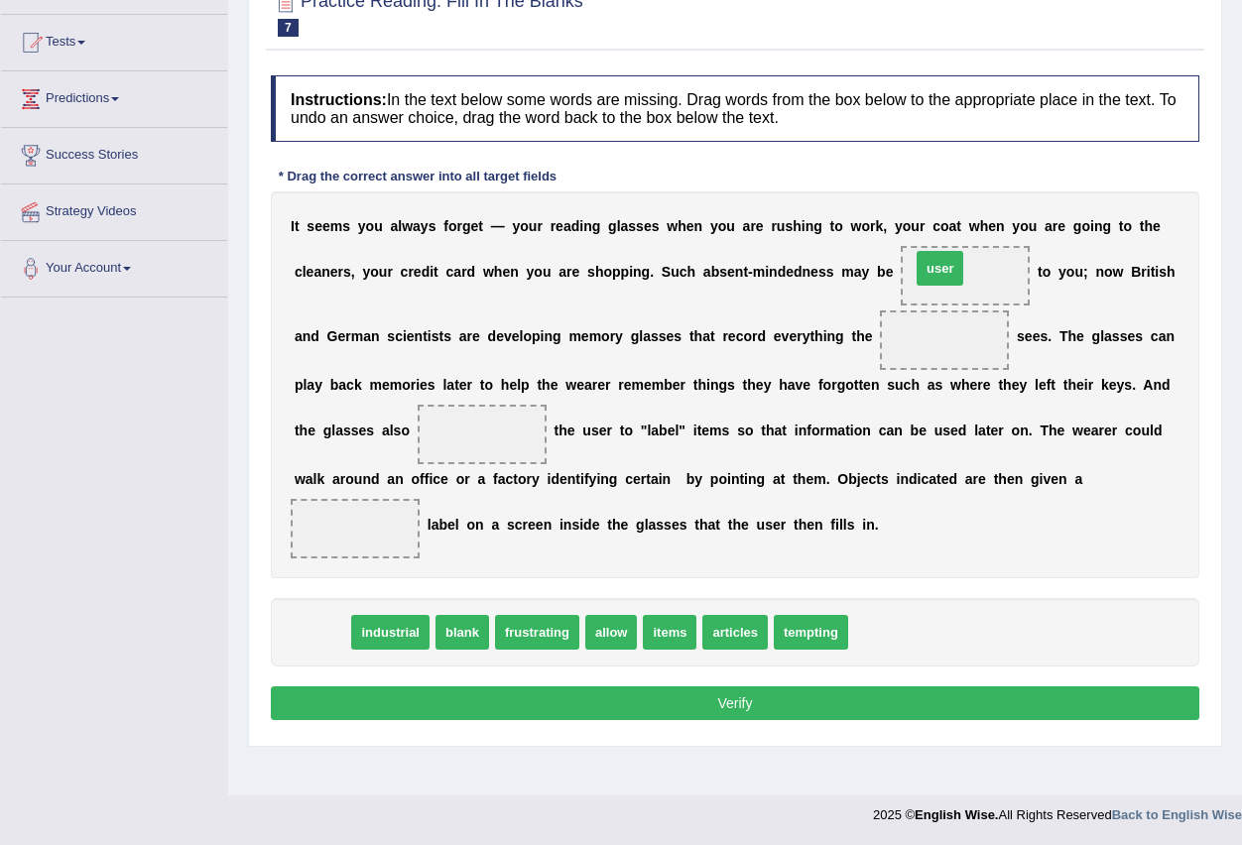
drag, startPoint x: 321, startPoint y: 636, endPoint x: 939, endPoint y: 272, distance: 717.3
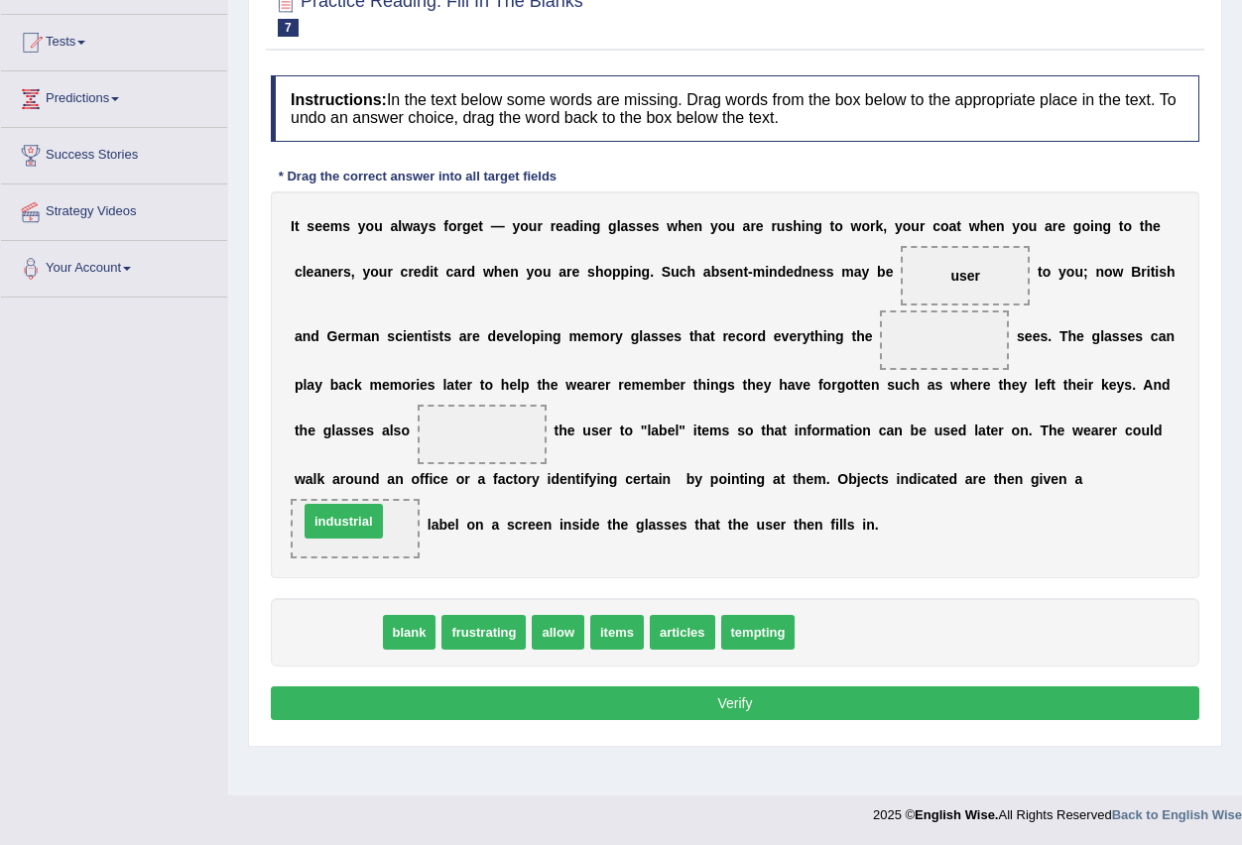
drag, startPoint x: 350, startPoint y: 640, endPoint x: 412, endPoint y: 562, distance: 98.8
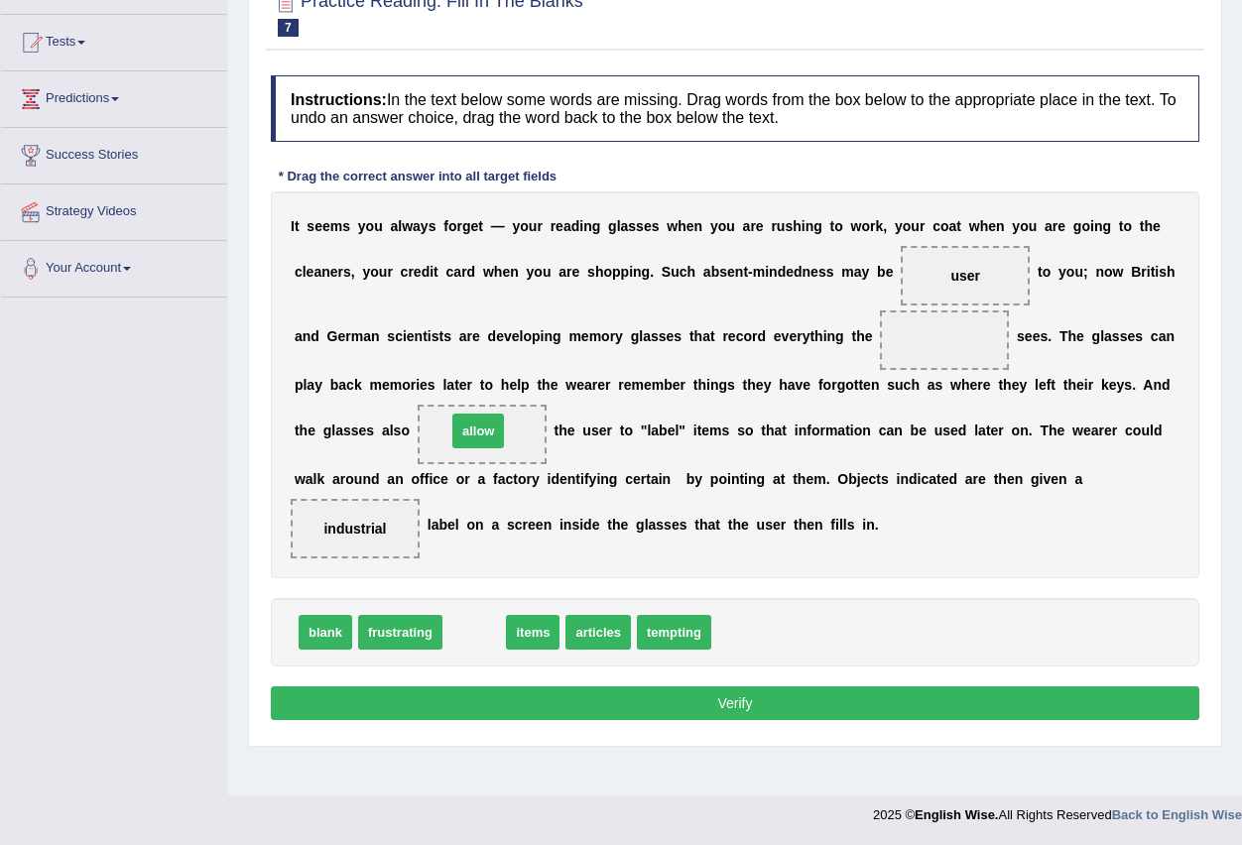
drag, startPoint x: 474, startPoint y: 633, endPoint x: 478, endPoint y: 425, distance: 208.4
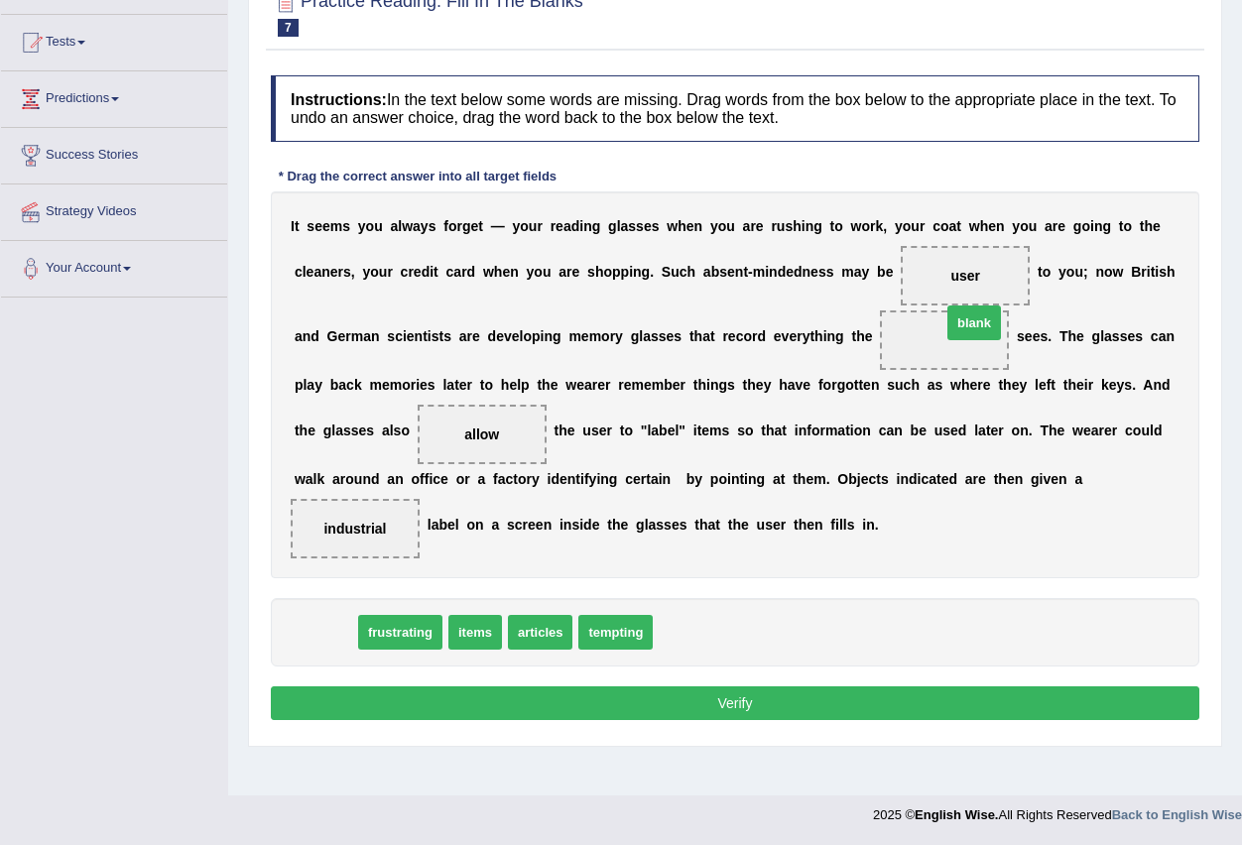
drag, startPoint x: 346, startPoint y: 626, endPoint x: 940, endPoint y: 358, distance: 651.8
click at [832, 719] on button "Verify" at bounding box center [735, 703] width 928 height 34
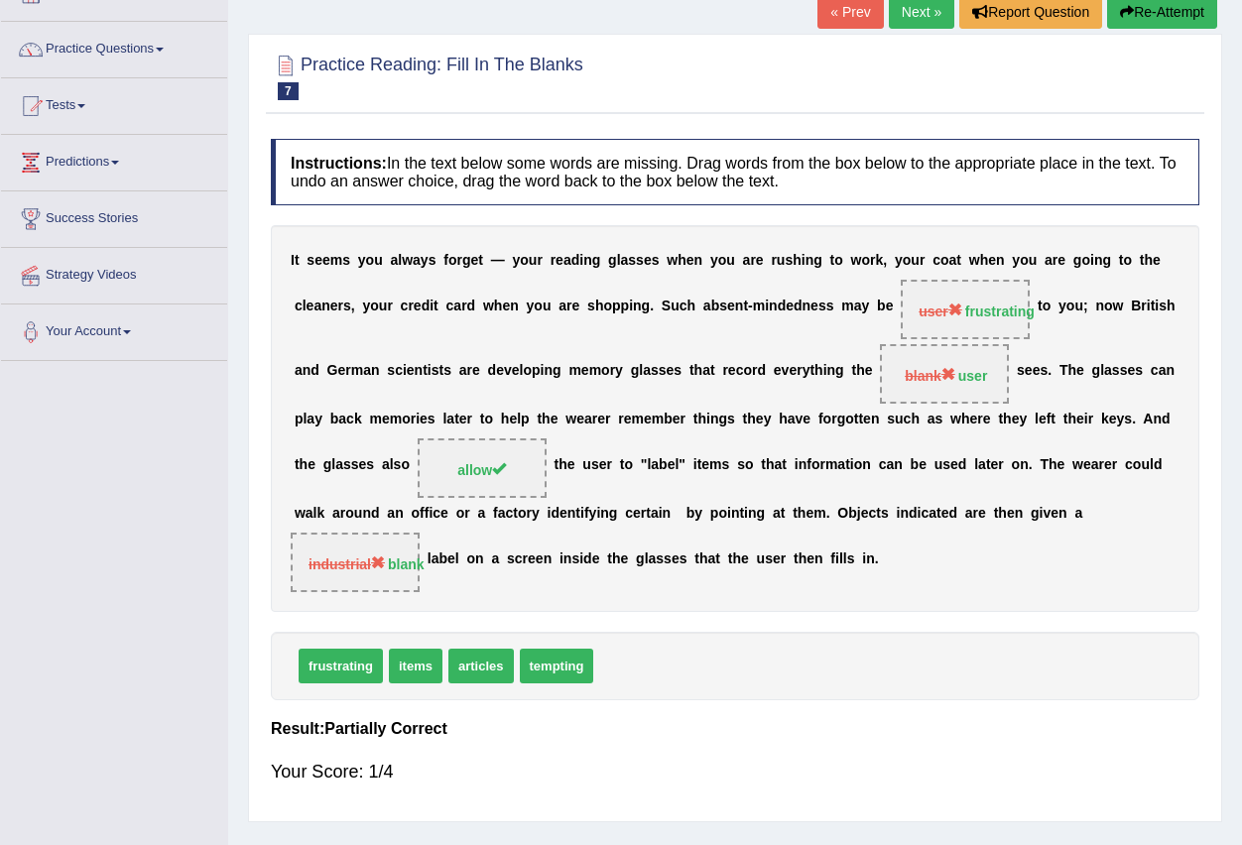
scroll to position [97, 0]
